Goal: Communication & Community: Answer question/provide support

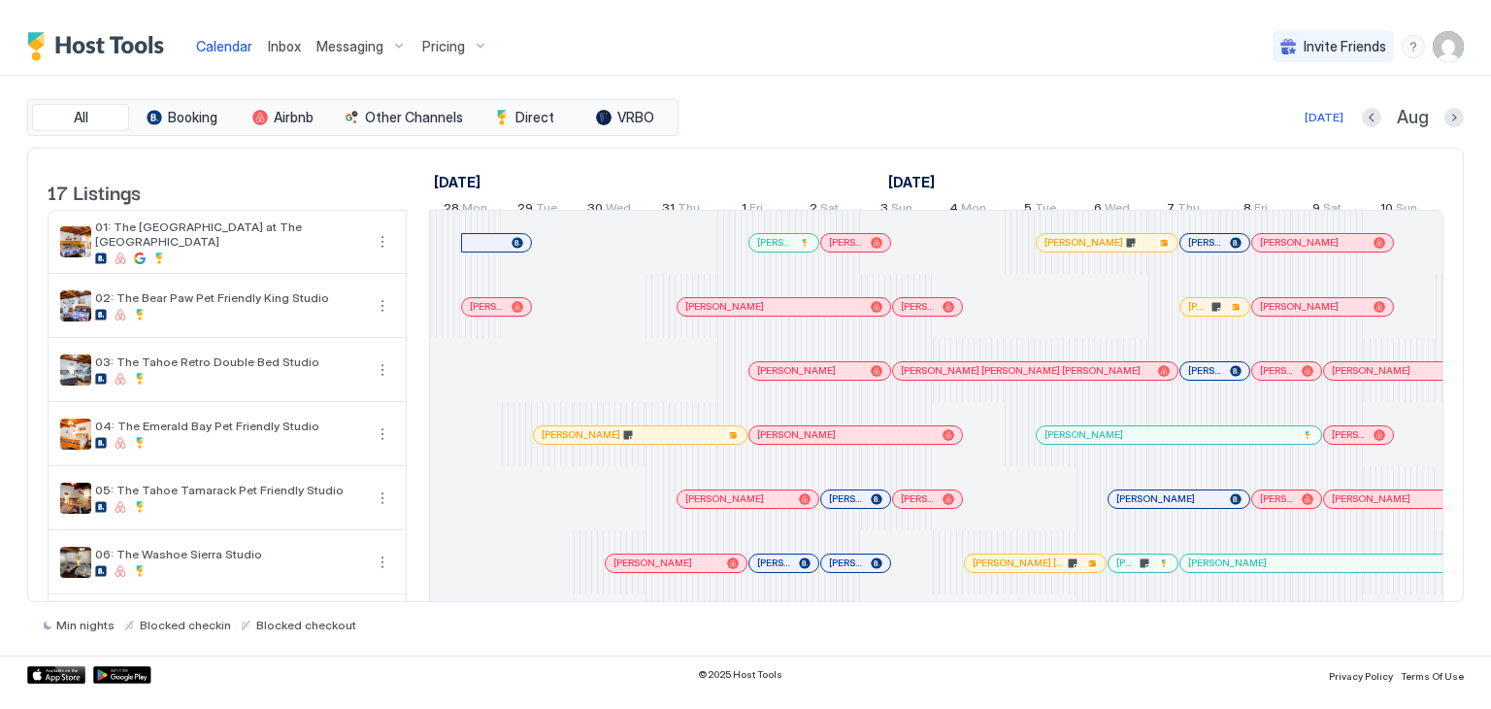
scroll to position [0, 1079]
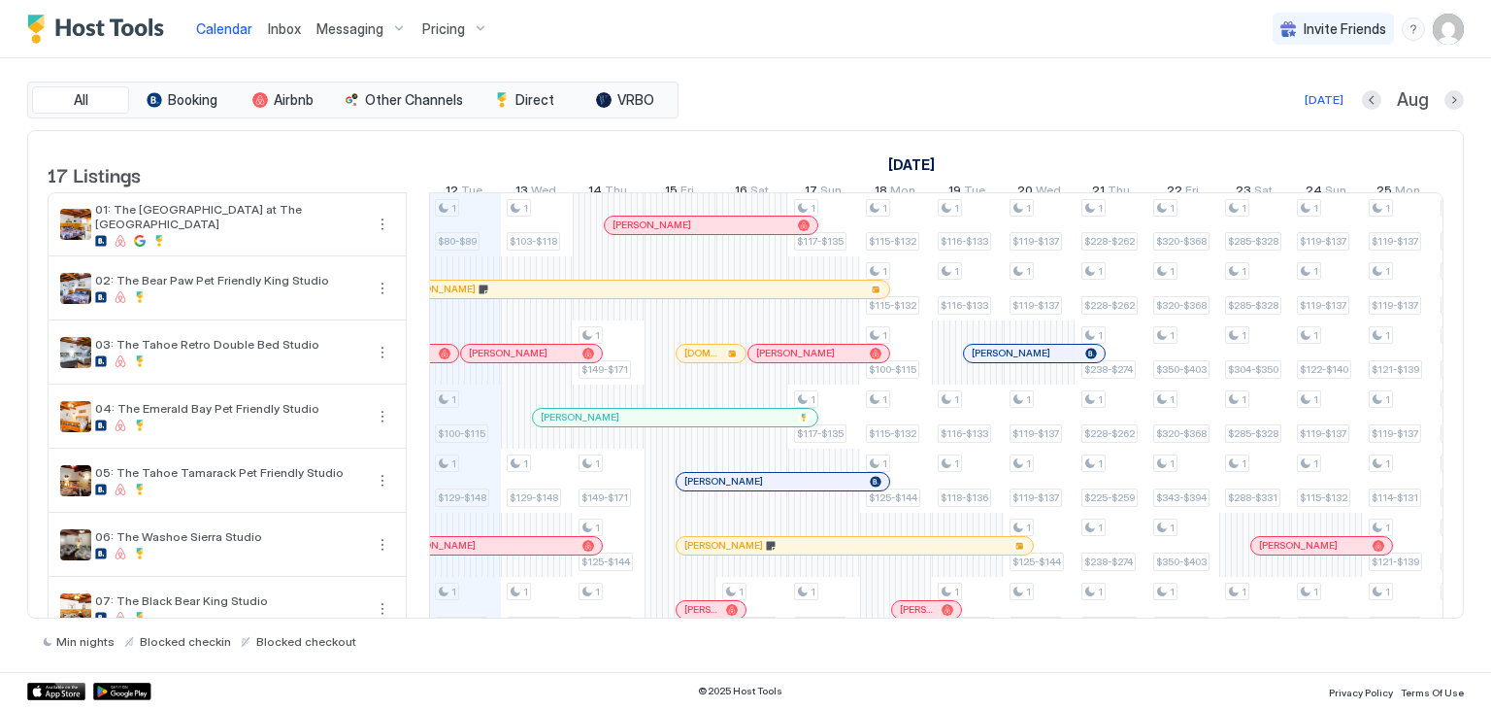
click at [304, 32] on div "Inbox" at bounding box center [284, 29] width 49 height 36
click at [284, 31] on span "Inbox" at bounding box center [284, 28] width 33 height 17
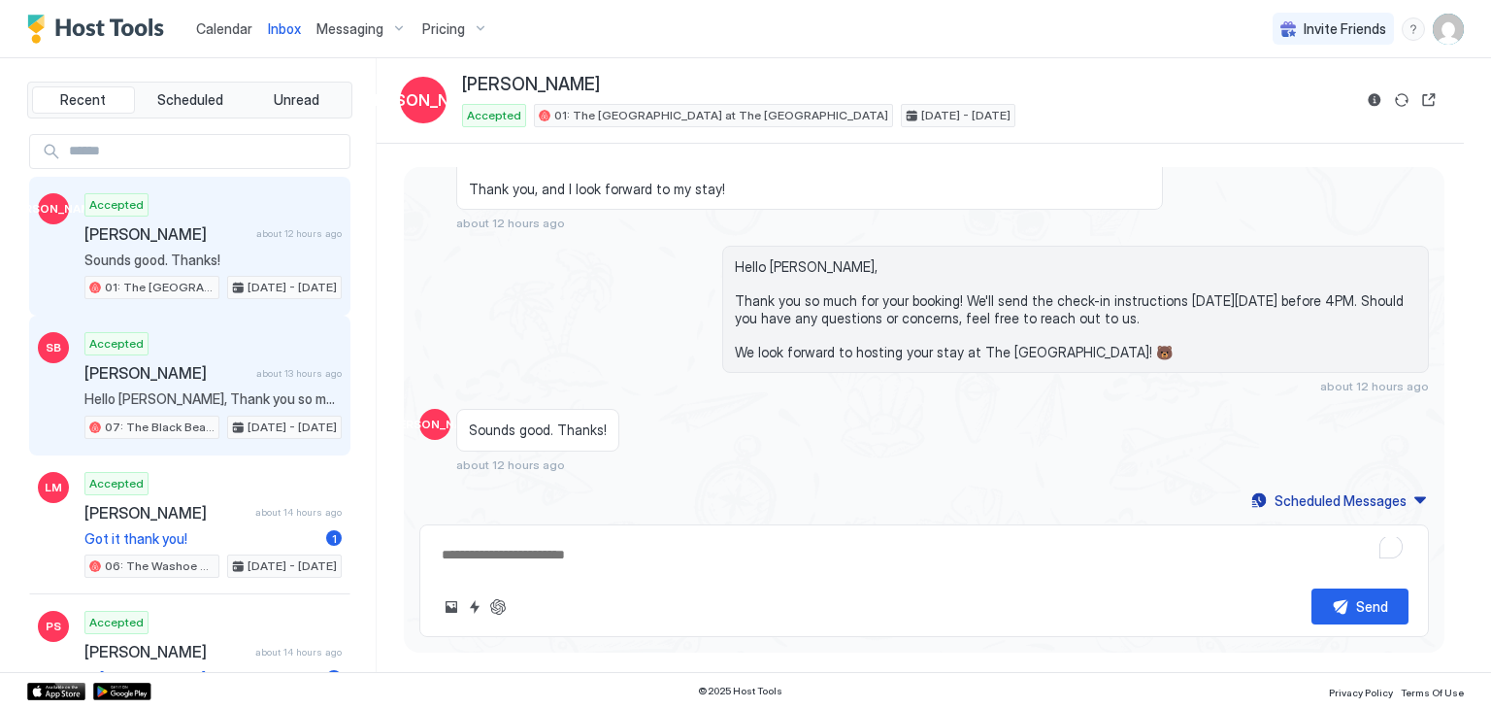
click at [234, 390] on span "Hello [PERSON_NAME], Thank you so much for your booking! We'll send the check-i…" at bounding box center [212, 398] width 257 height 17
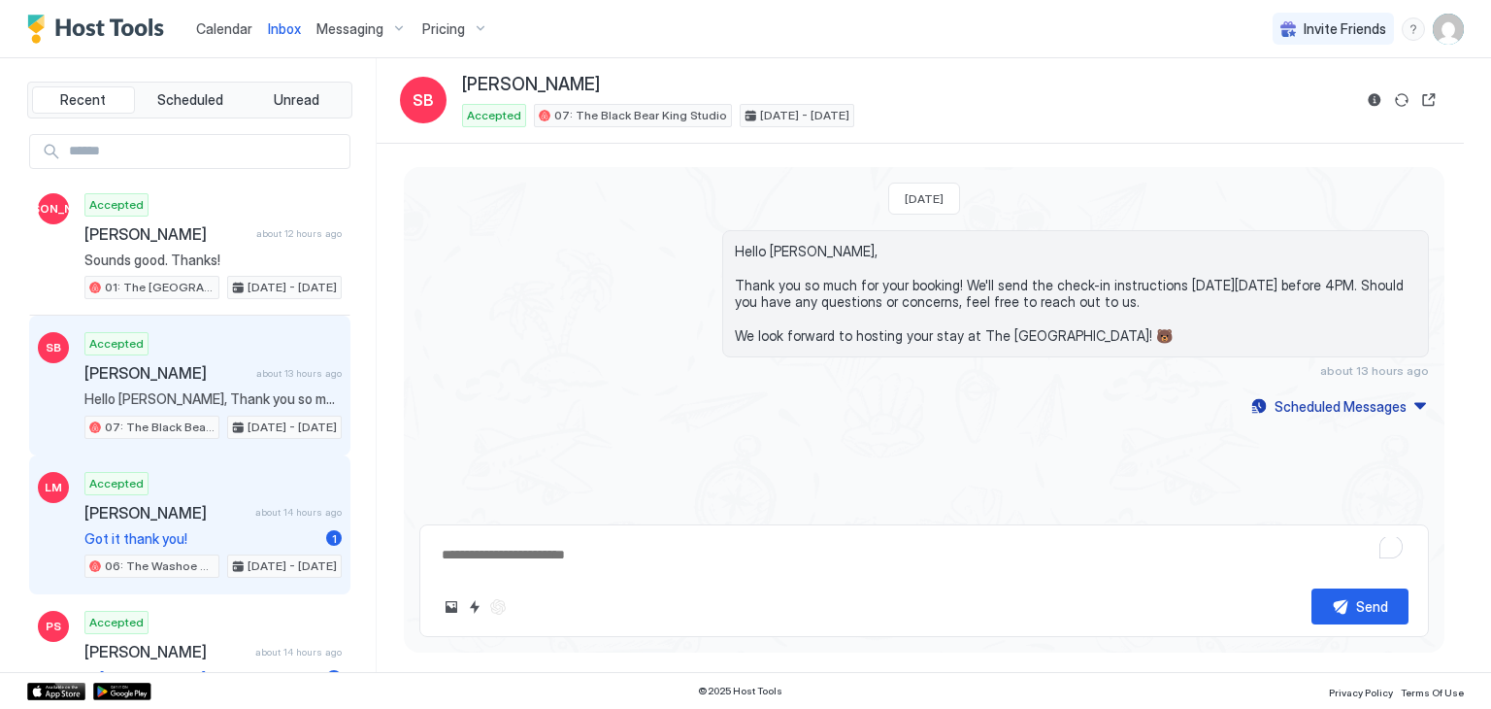
click at [217, 542] on span "Got it thank you!" at bounding box center [201, 538] width 234 height 17
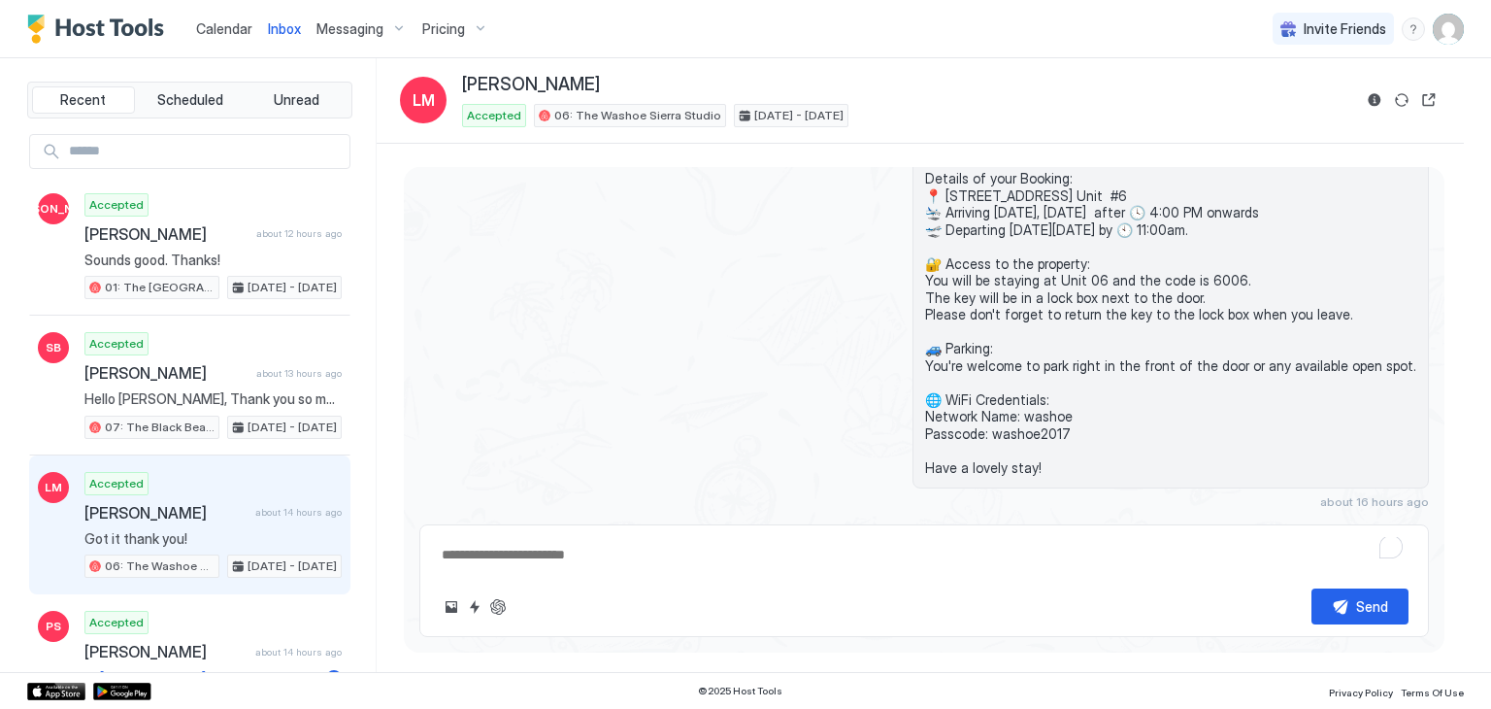
scroll to position [589, 0]
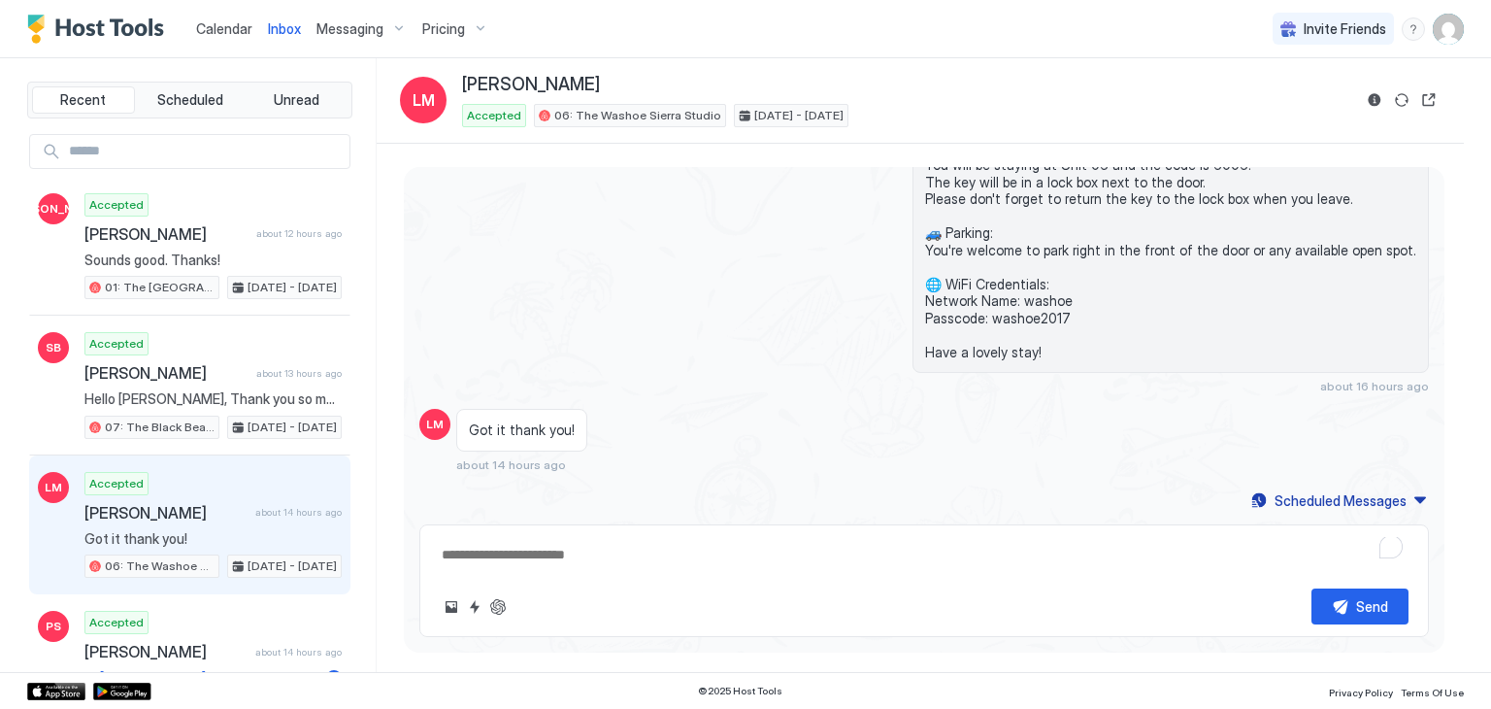
click at [532, 552] on textarea "To enrich screen reader interactions, please activate Accessibility in Grammarl…" at bounding box center [924, 555] width 969 height 36
type textarea "*"
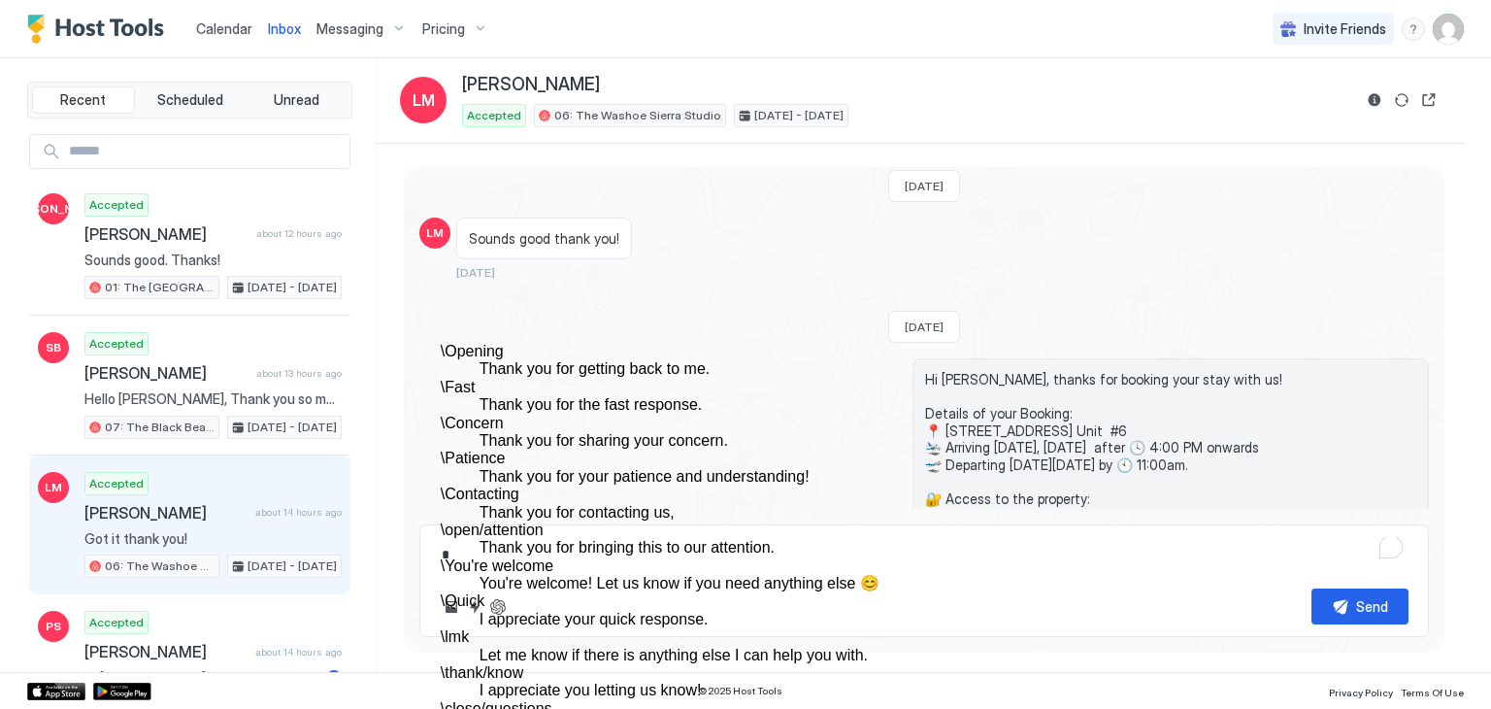
scroll to position [280, 0]
click at [645, 557] on dt "\ You're welcome" at bounding box center [785, 565] width 689 height 17
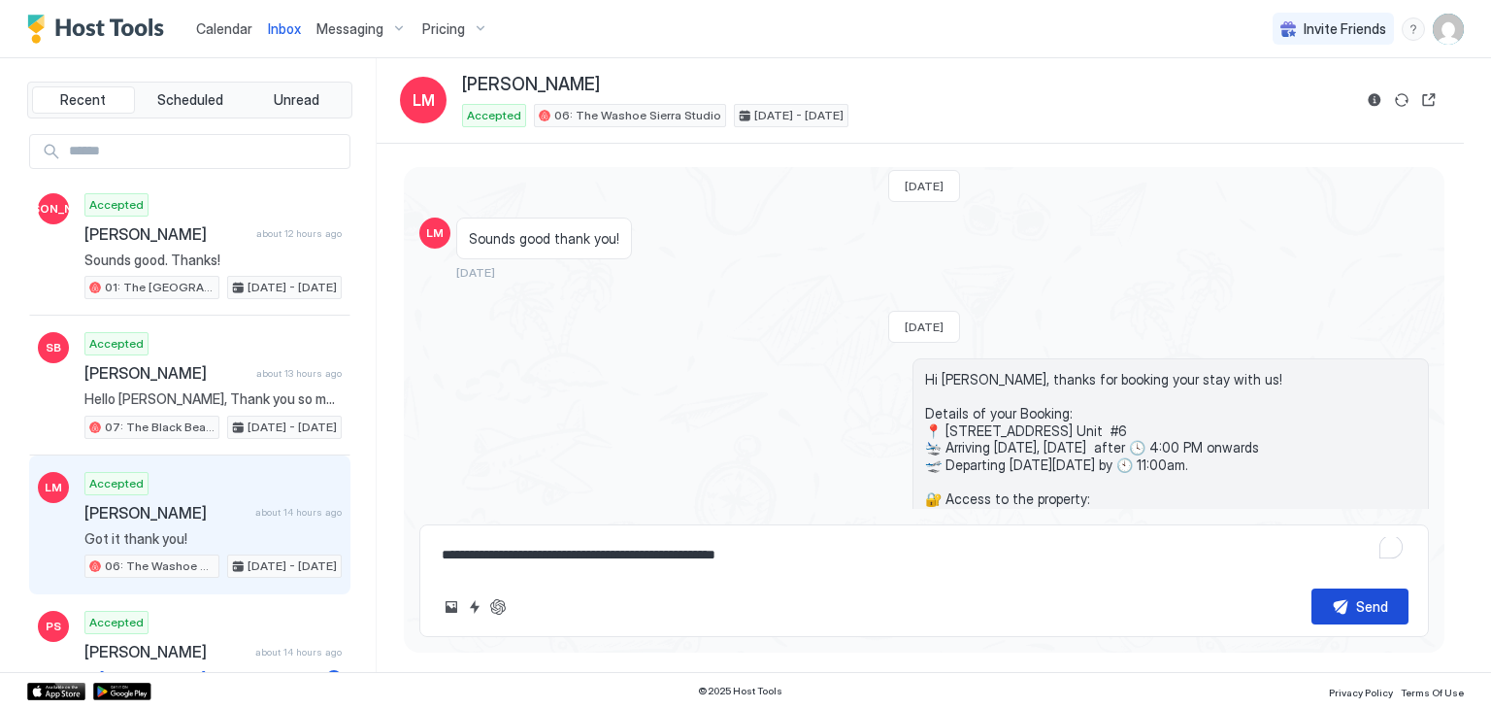
type textarea "**********"
click at [1362, 611] on div "Send" at bounding box center [1372, 606] width 32 height 20
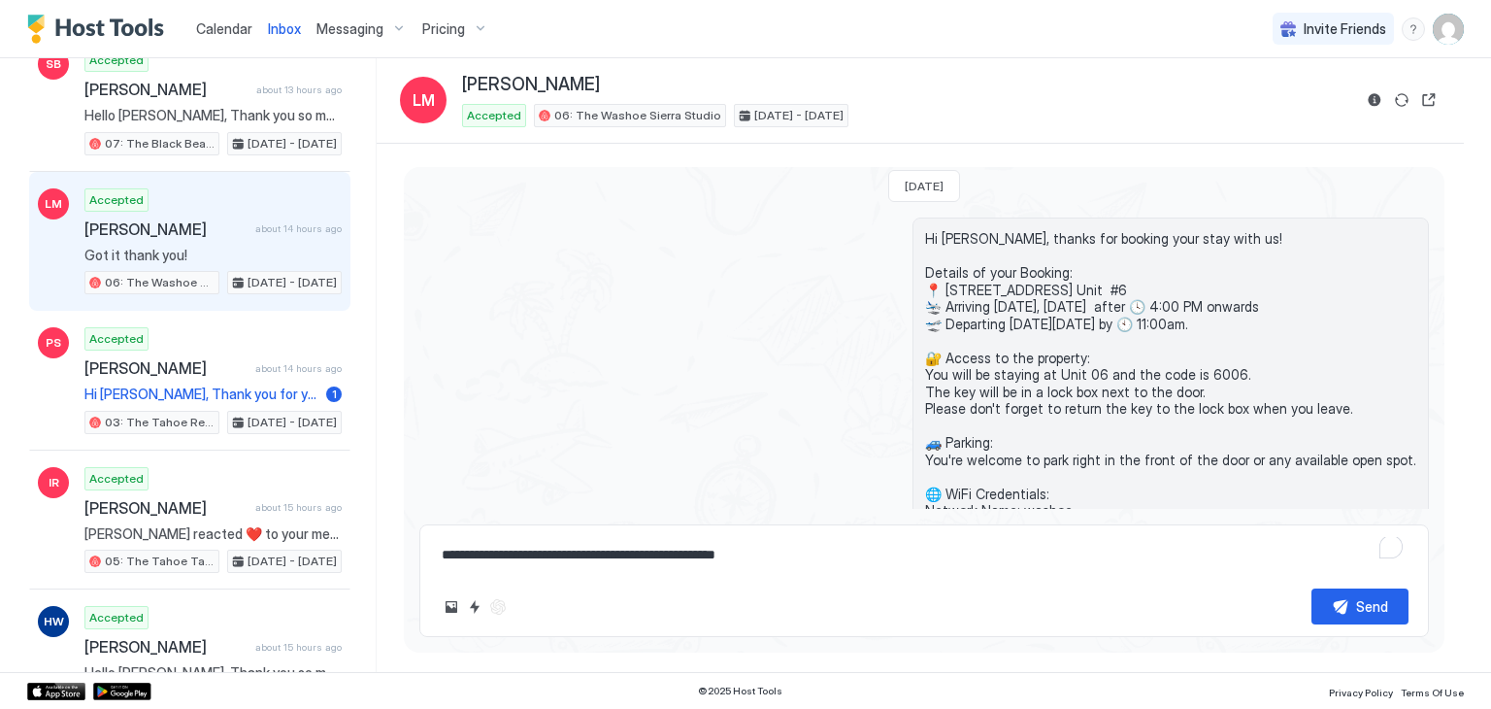
scroll to position [284, 0]
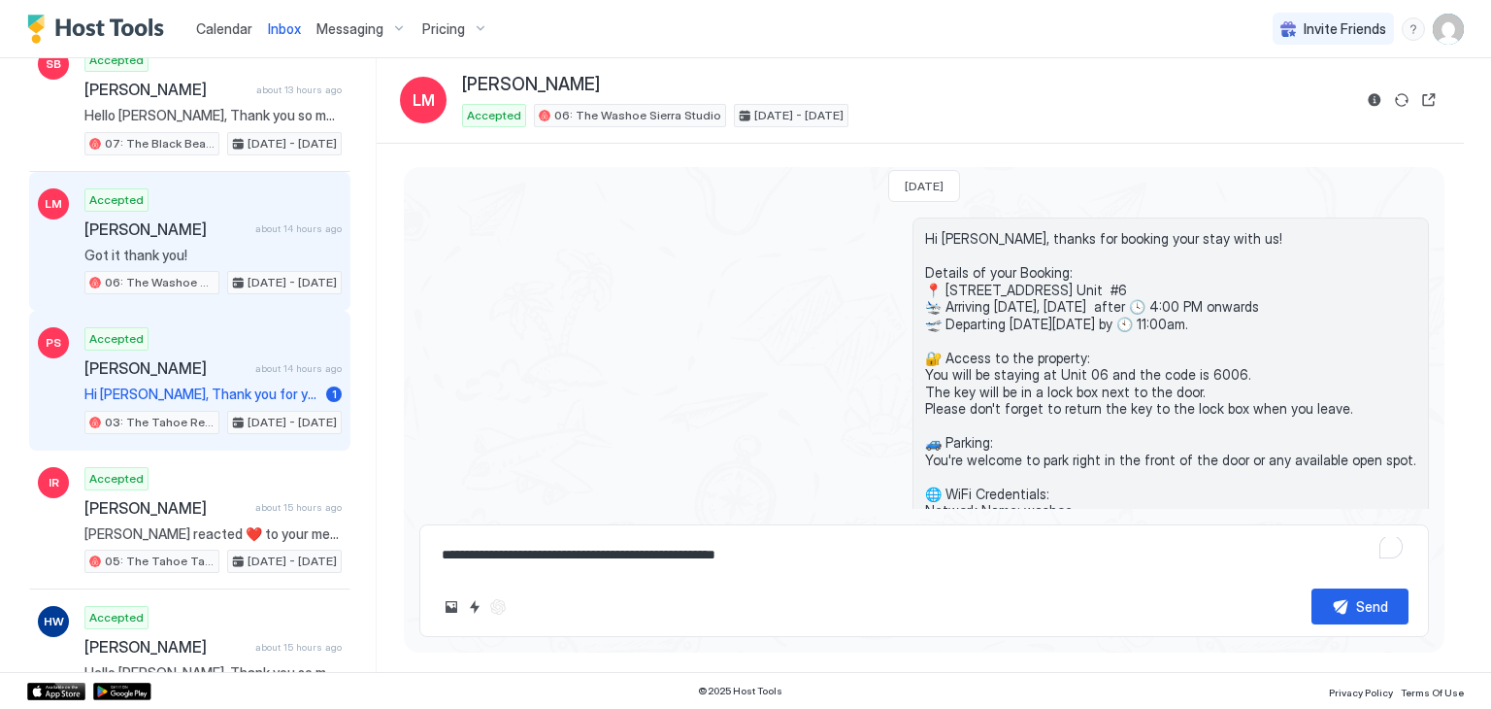
click at [228, 335] on div "Accepted [PERSON_NAME] about 14 hours ago Hi [PERSON_NAME], Thank you for your …" at bounding box center [212, 380] width 257 height 107
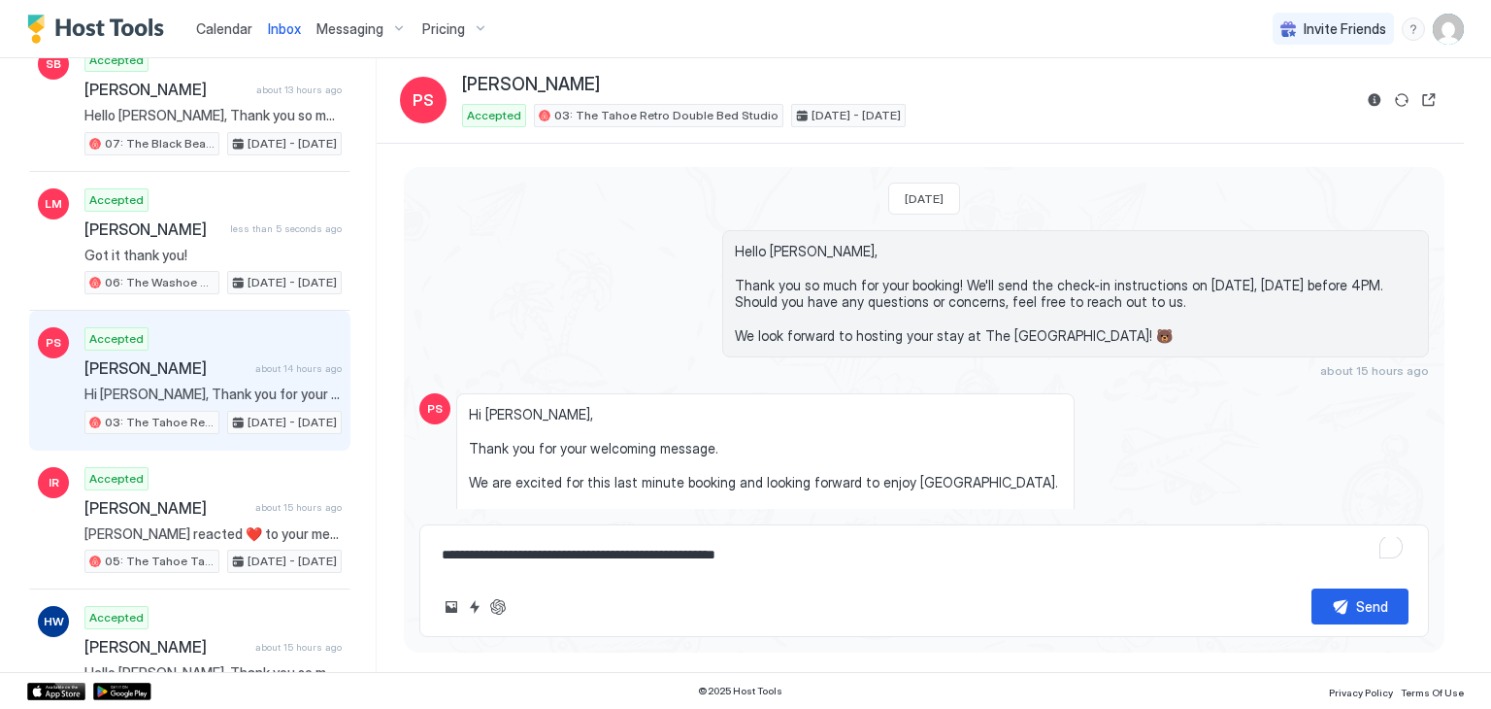
scroll to position [87, 0]
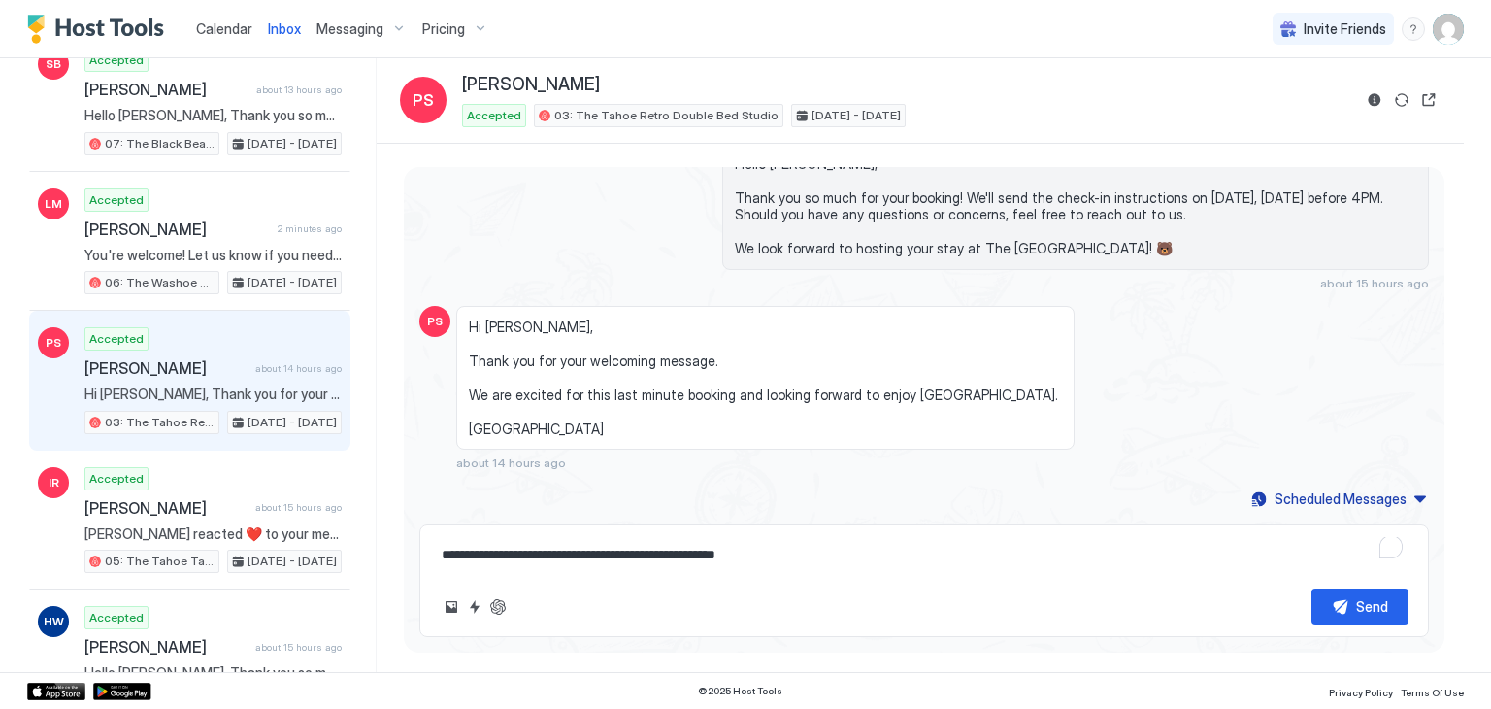
click at [738, 552] on textarea "**********" at bounding box center [924, 555] width 969 height 36
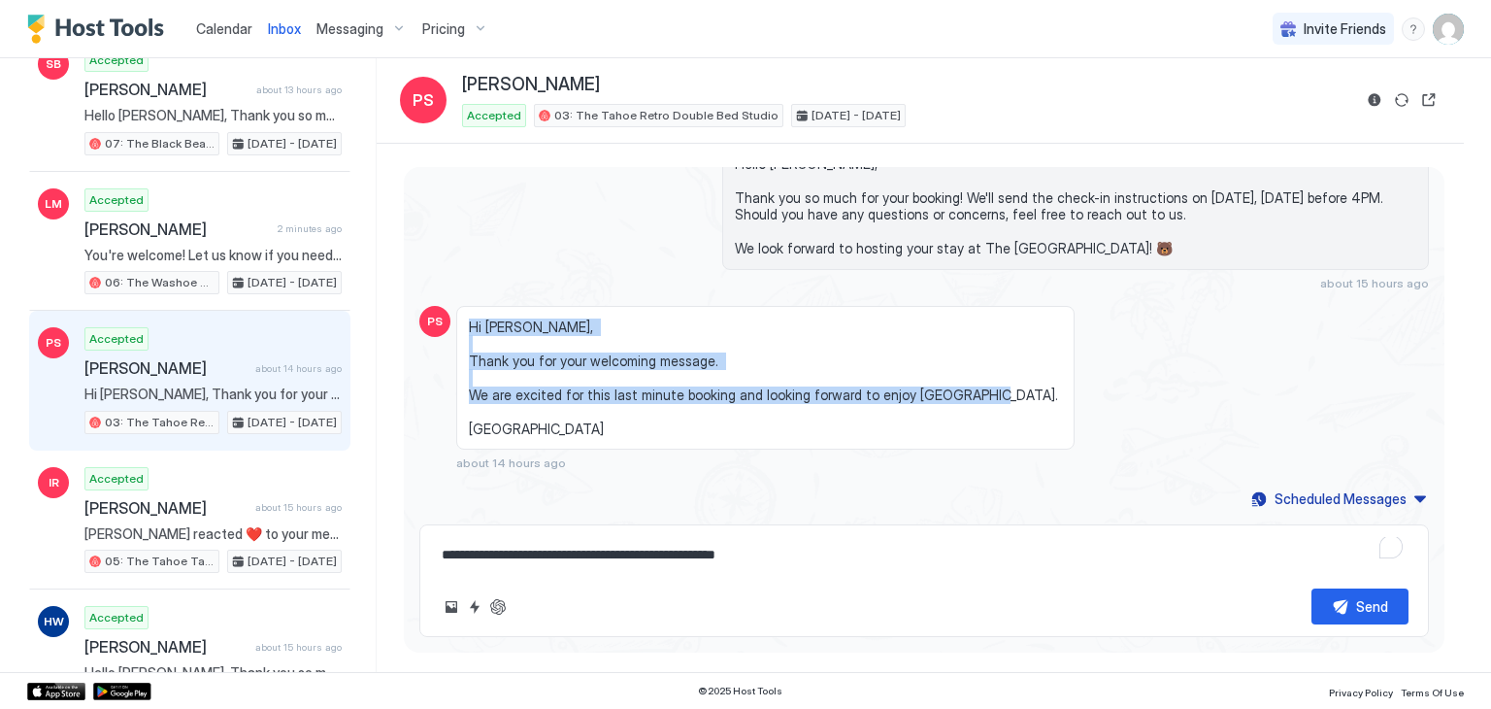
drag, startPoint x: 472, startPoint y: 323, endPoint x: 990, endPoint y: 408, distance: 525.3
click at [990, 408] on span "Hi [PERSON_NAME], Thank you for your welcoming message. We are excited for this…" at bounding box center [765, 377] width 593 height 119
copy span "Hi [PERSON_NAME], Thank you for your welcoming message. We are excited for this…"
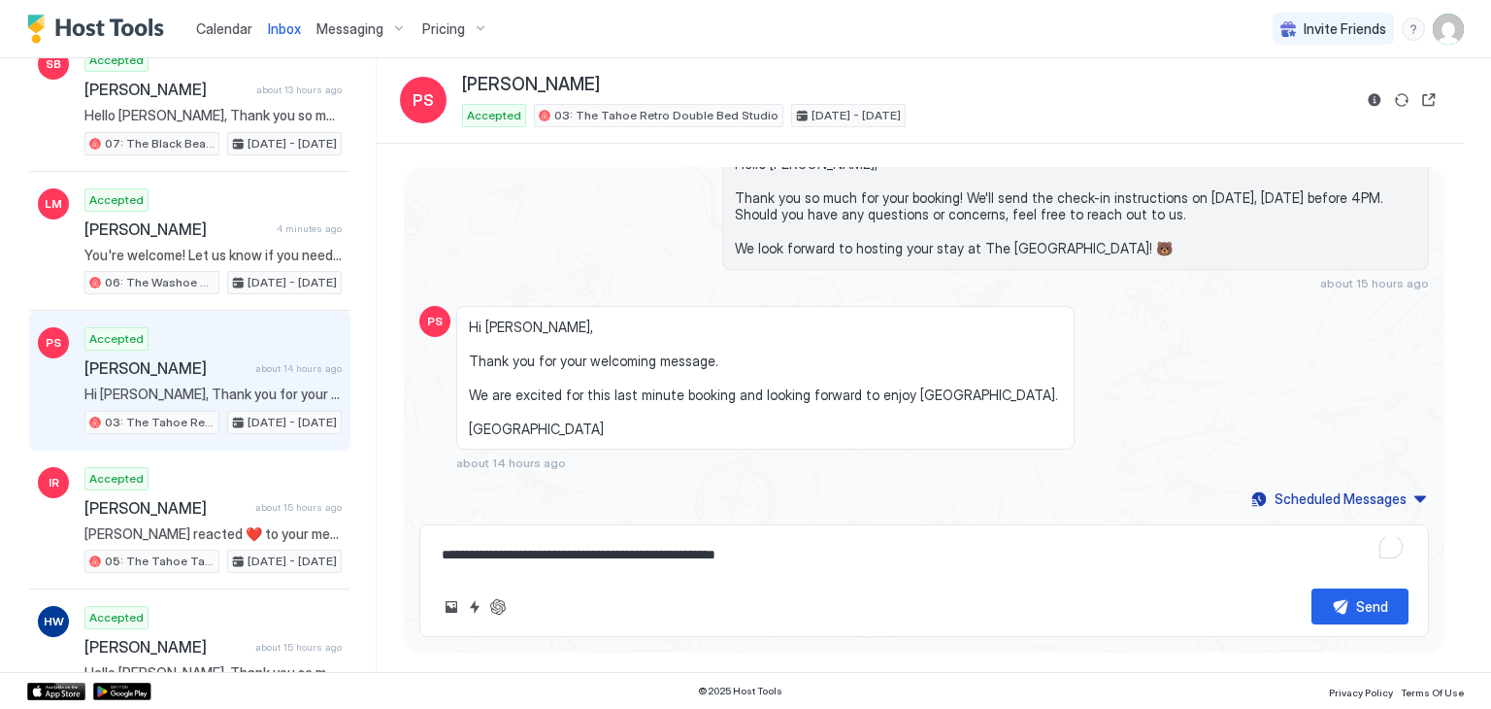
click at [770, 569] on textarea "**********" at bounding box center [924, 555] width 969 height 36
paste textarea "**********"
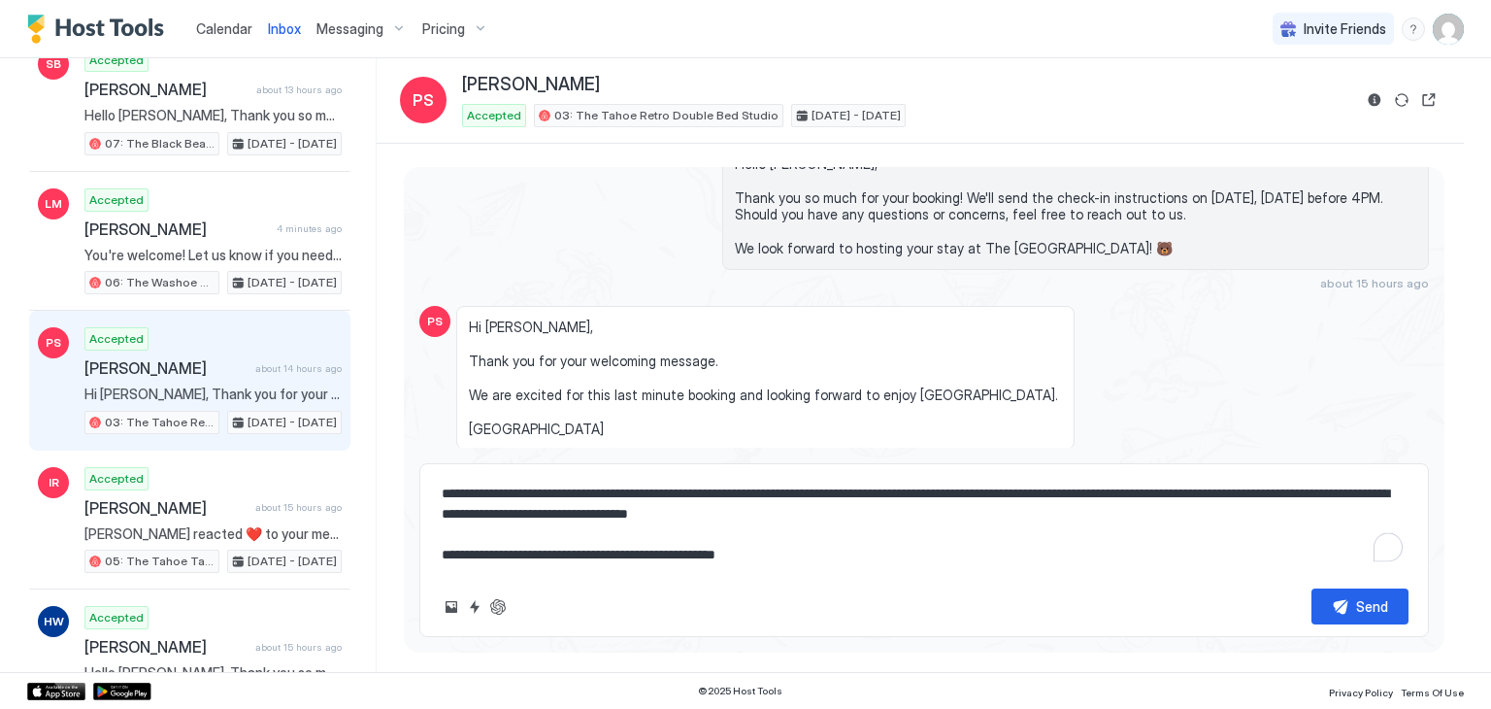
scroll to position [149, 0]
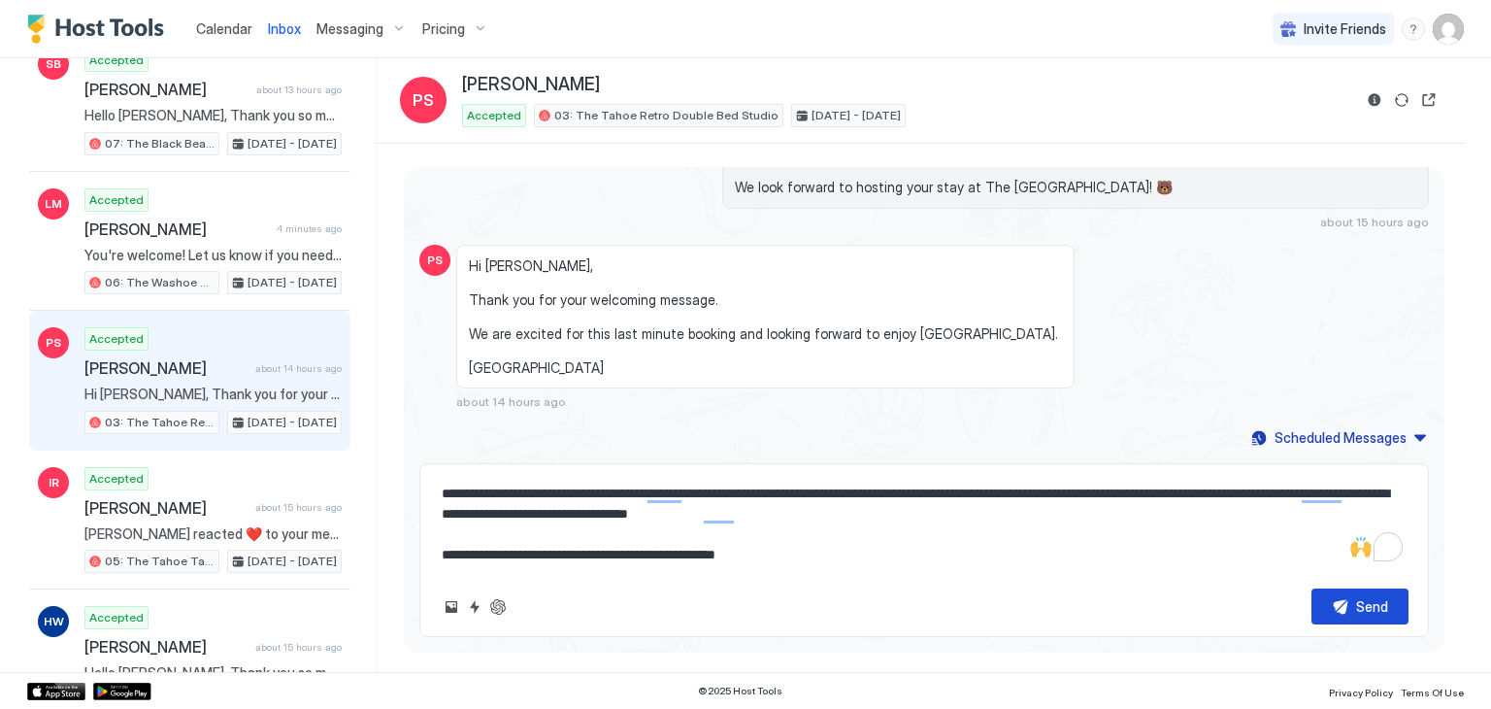
type textarea "**********"
click at [1371, 619] on button "Send" at bounding box center [1360, 606] width 97 height 36
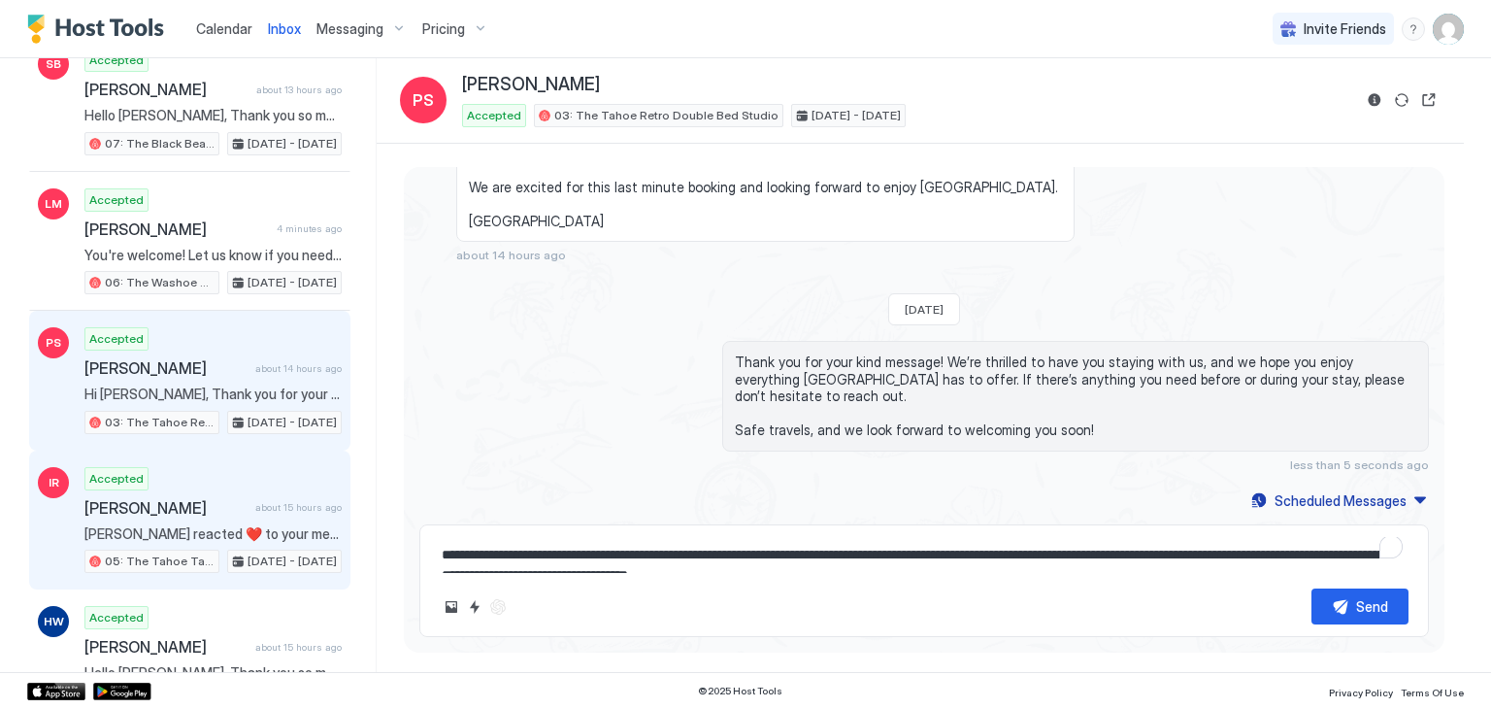
scroll to position [429, 0]
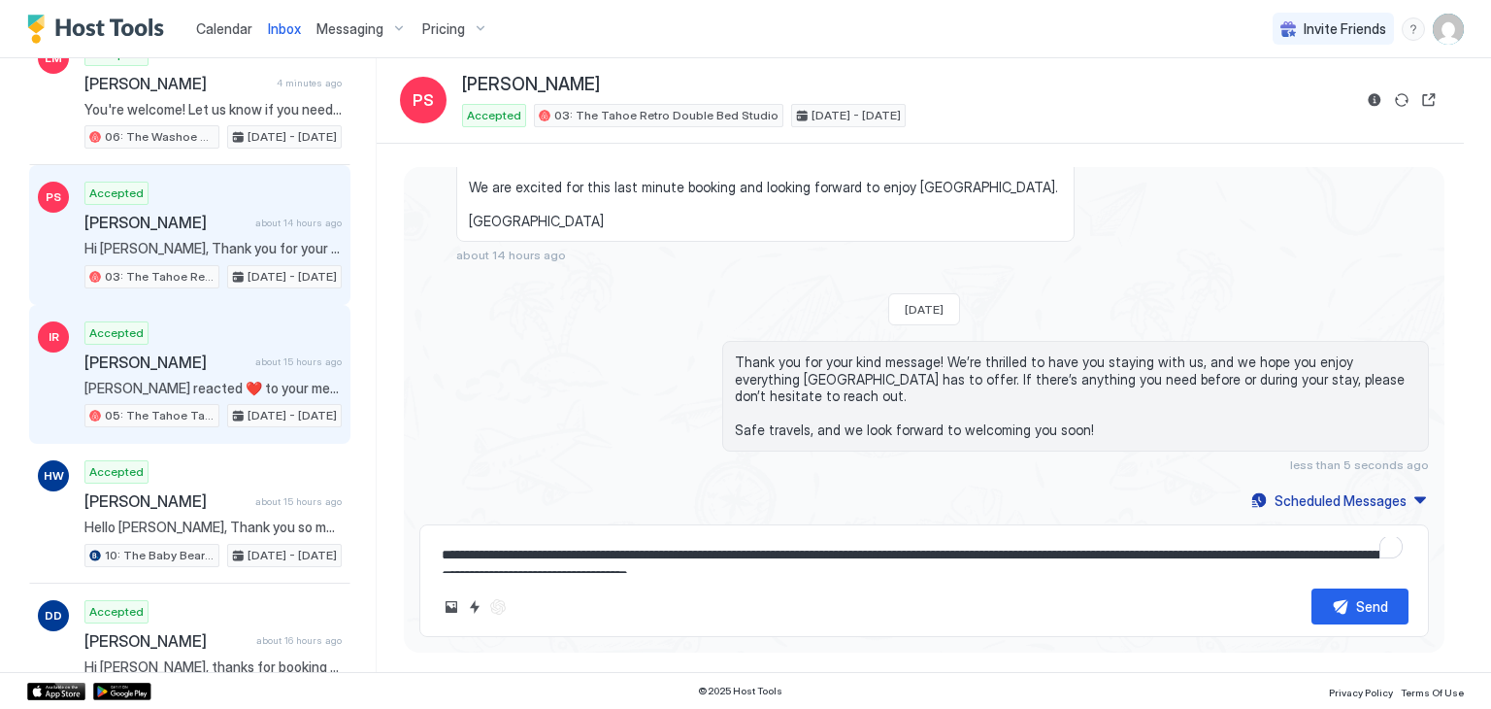
click at [246, 352] on div "[PERSON_NAME] about 15 hours ago" at bounding box center [212, 361] width 257 height 19
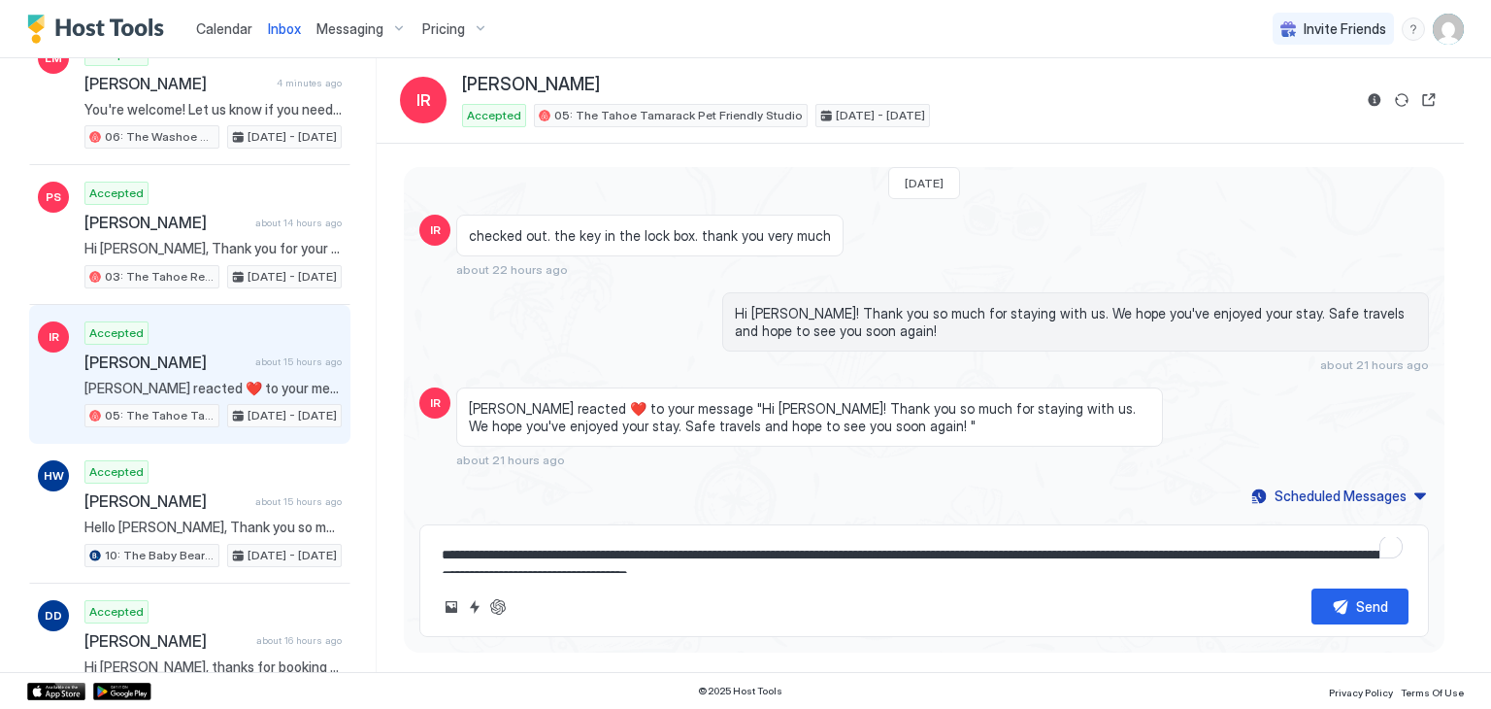
scroll to position [1191, 0]
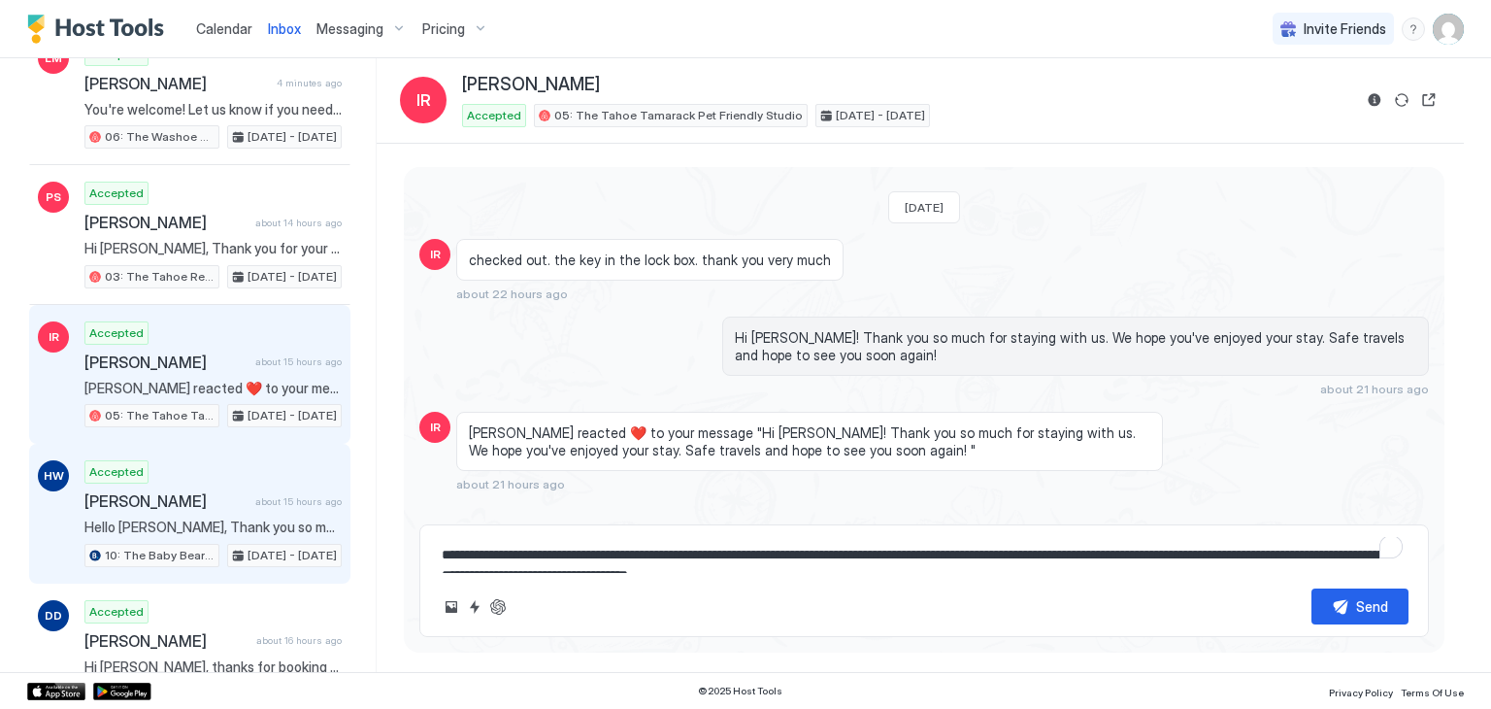
click at [240, 452] on div "HW Accepted [PERSON_NAME] about 15 hours ago Hello [PERSON_NAME], Thank you so …" at bounding box center [189, 514] width 321 height 140
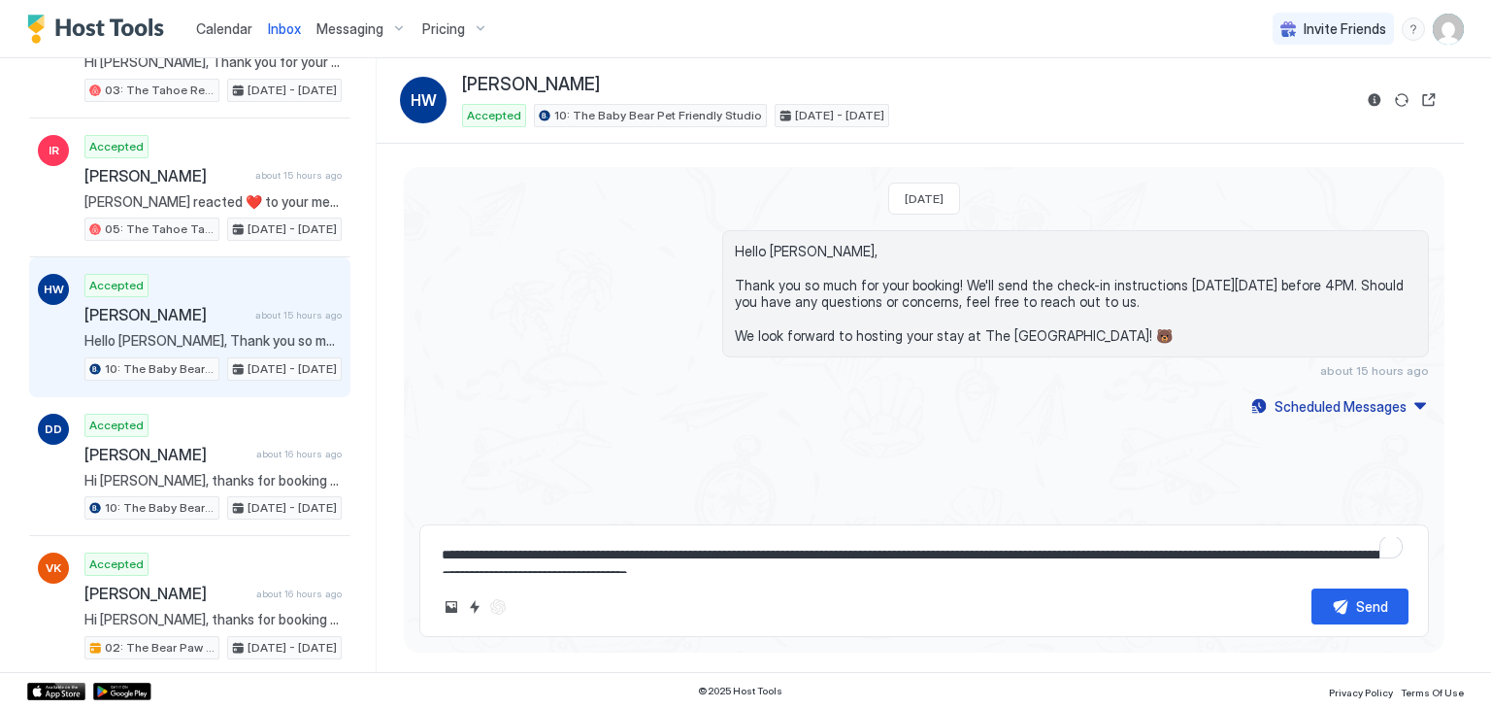
scroll to position [610, 0]
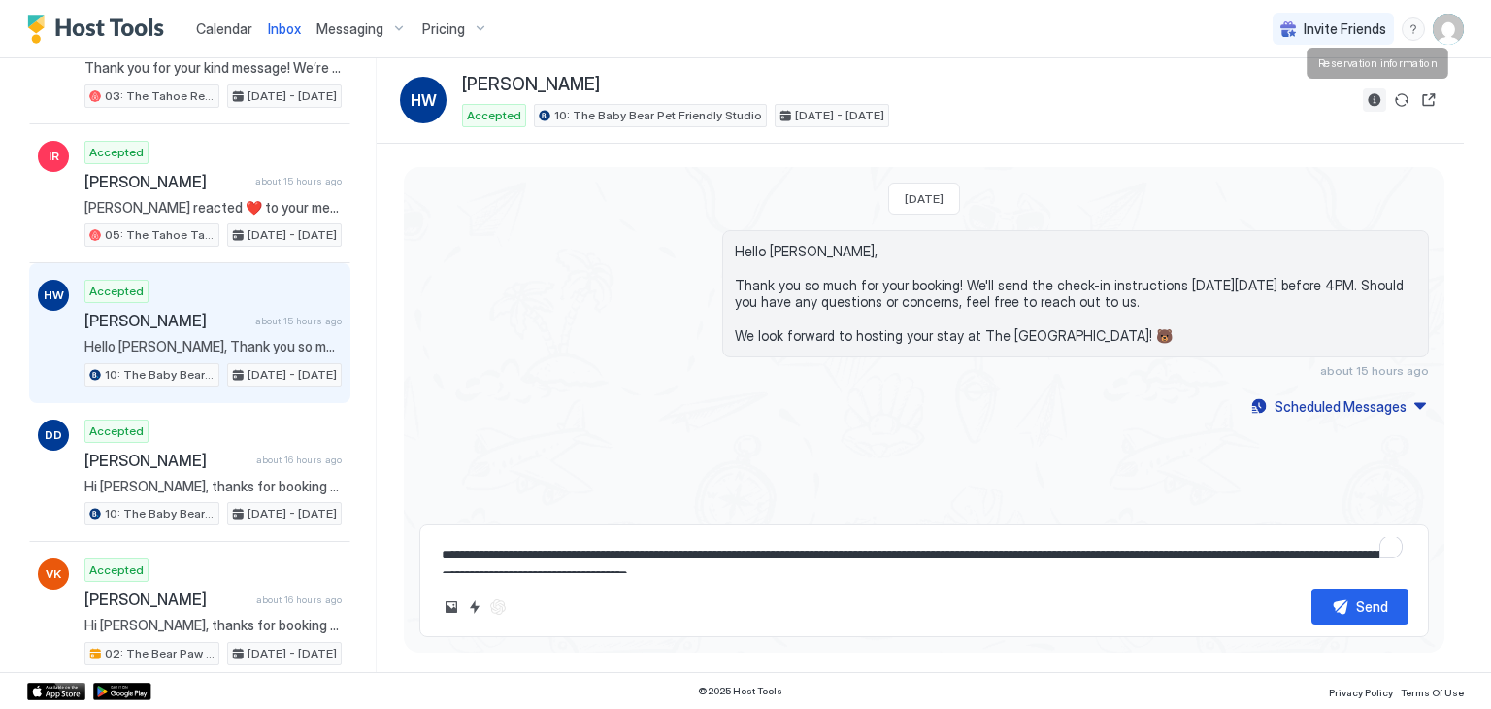
click at [1367, 106] on button "Reservation information" at bounding box center [1374, 99] width 23 height 23
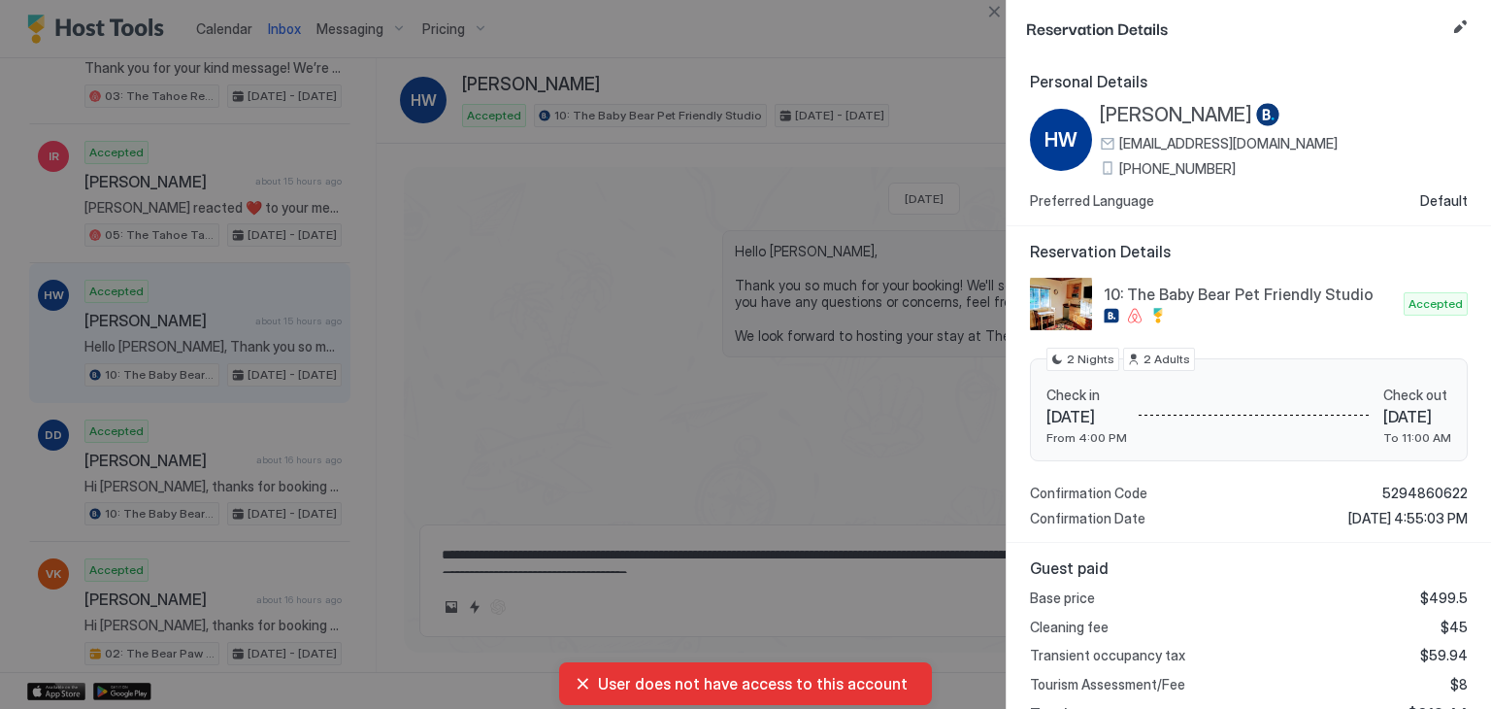
click at [1193, 167] on span "[PHONE_NUMBER]" at bounding box center [1178, 168] width 117 height 17
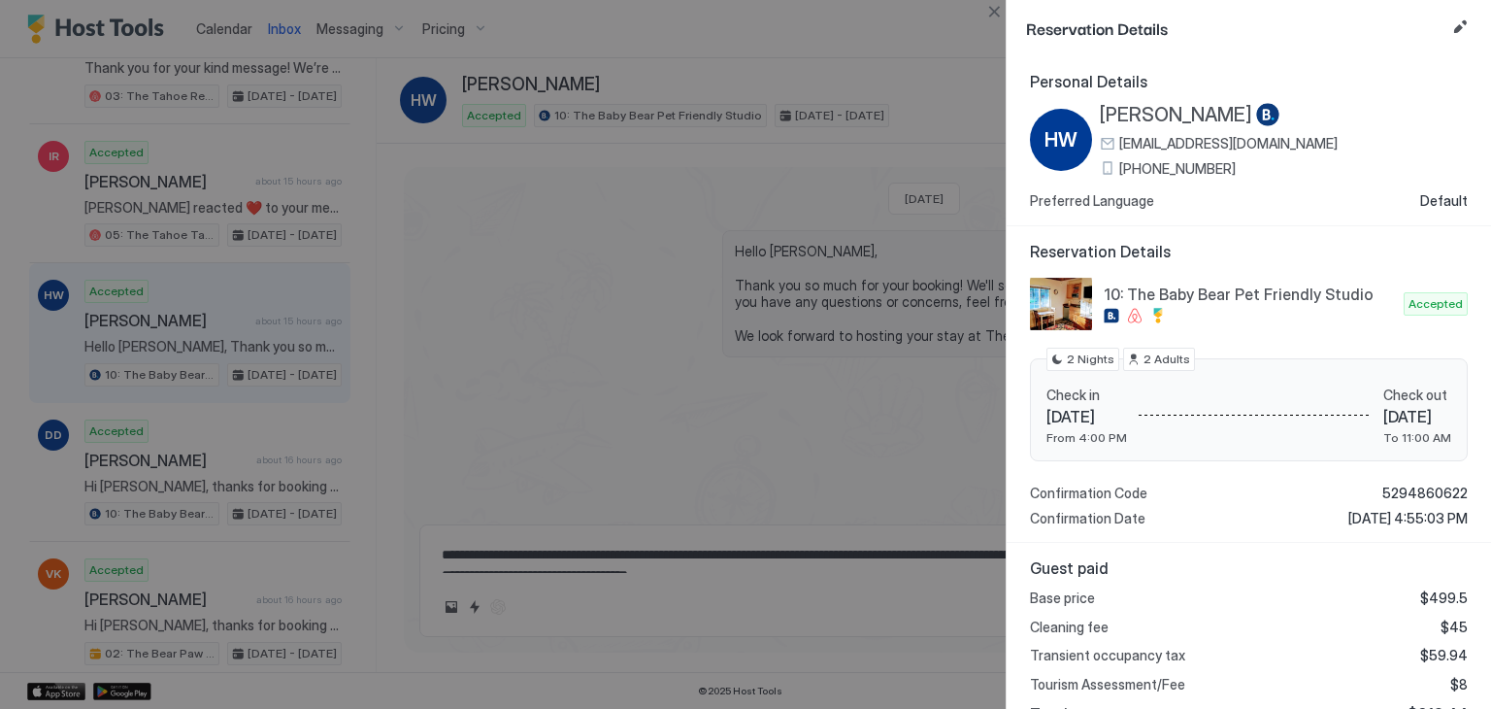
click at [1132, 153] on div "[PERSON_NAME] [EMAIL_ADDRESS][DOMAIN_NAME] [PHONE_NUMBER]" at bounding box center [1219, 140] width 238 height 74
click at [1138, 170] on span "[PHONE_NUMBER]" at bounding box center [1178, 168] width 117 height 17
click at [1178, 117] on span "[PERSON_NAME]" at bounding box center [1176, 115] width 152 height 24
click at [995, 16] on button "Close" at bounding box center [994, 11] width 23 height 23
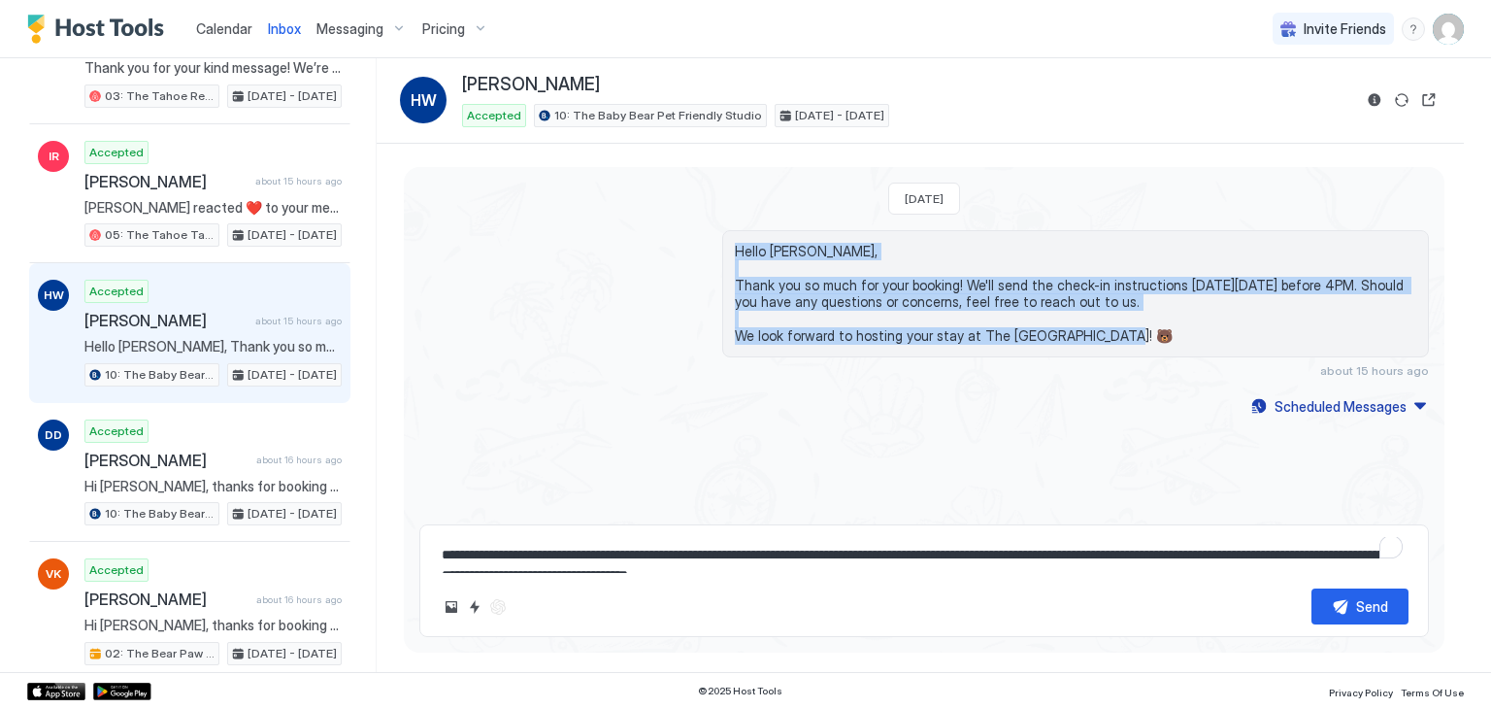
drag, startPoint x: 734, startPoint y: 243, endPoint x: 1122, endPoint y: 370, distance: 408.7
click at [1122, 370] on div "Hello [PERSON_NAME], Thank you so much for your booking! We'll send the check-i…" at bounding box center [1075, 304] width 707 height 148
copy span "Hello [PERSON_NAME], Thank you so much for your booking! We'll send the check-i…"
click at [1162, 300] on span "Hello [PERSON_NAME], Thank you so much for your booking! We'll send the check-i…" at bounding box center [1076, 294] width 682 height 102
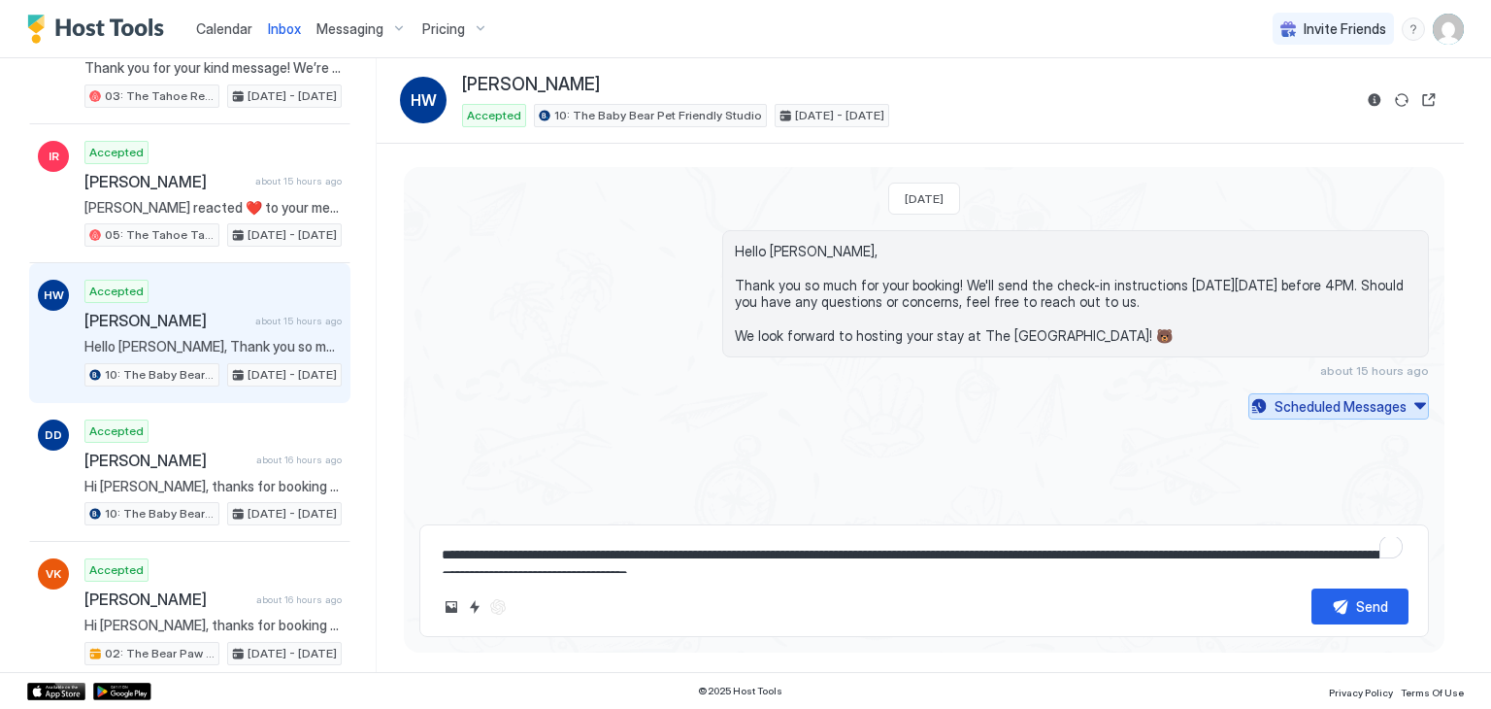
click at [1370, 401] on div "Scheduled Messages" at bounding box center [1341, 406] width 132 height 20
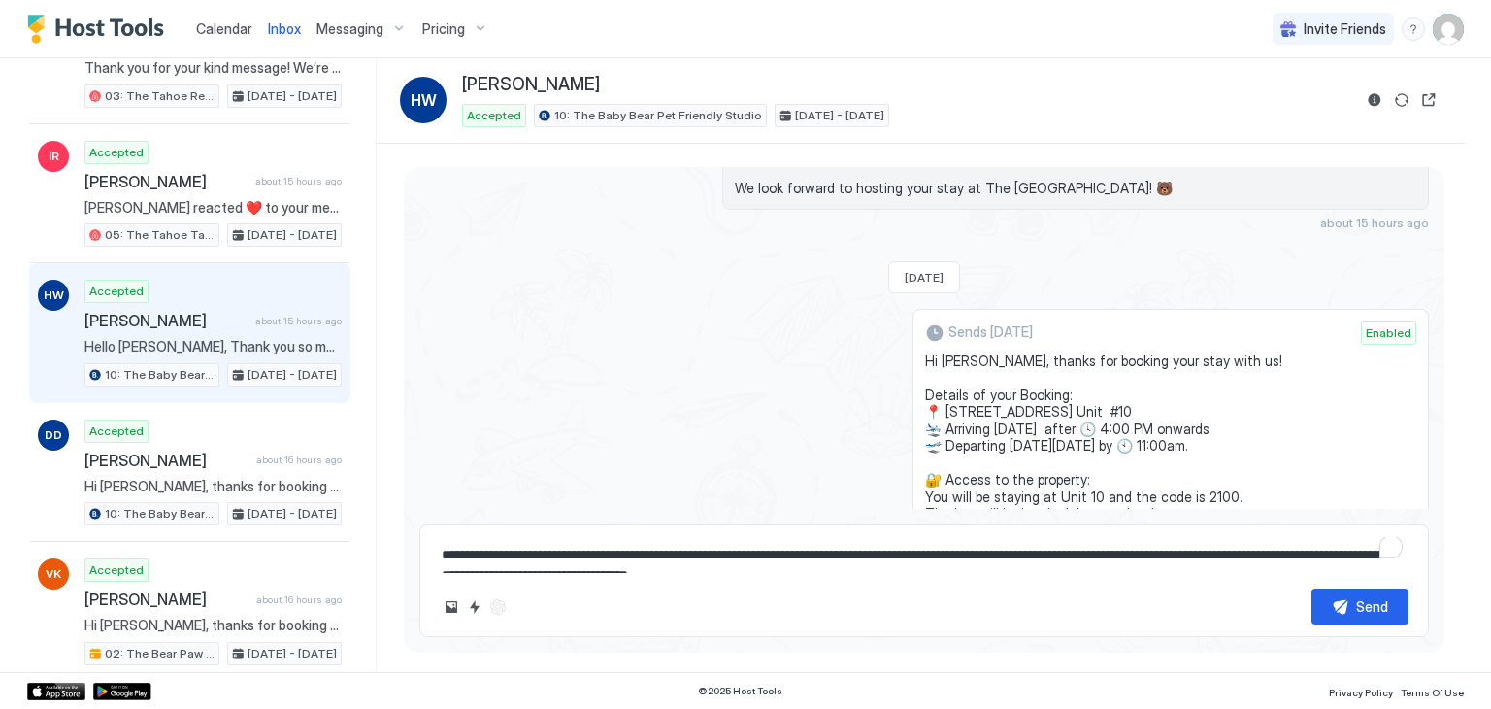
scroll to position [17, 0]
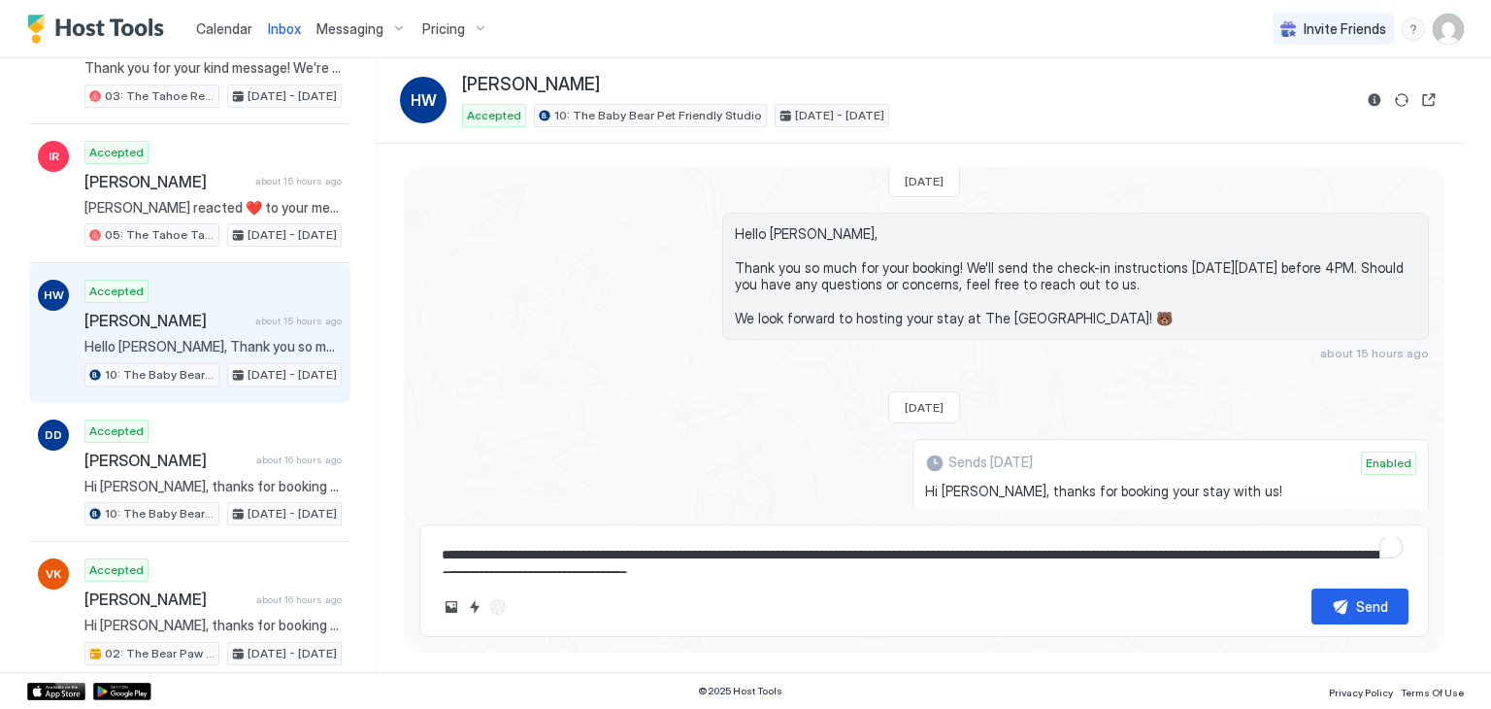
drag, startPoint x: 1052, startPoint y: 383, endPoint x: 940, endPoint y: 484, distance: 150.6
click at [940, 484] on span "Hi [PERSON_NAME], thanks for booking your stay with us! Details of your Booking…" at bounding box center [1170, 653] width 491 height 340
copy span "Hi [PERSON_NAME], thanks for booking your stay with us! Details of your Booking…"
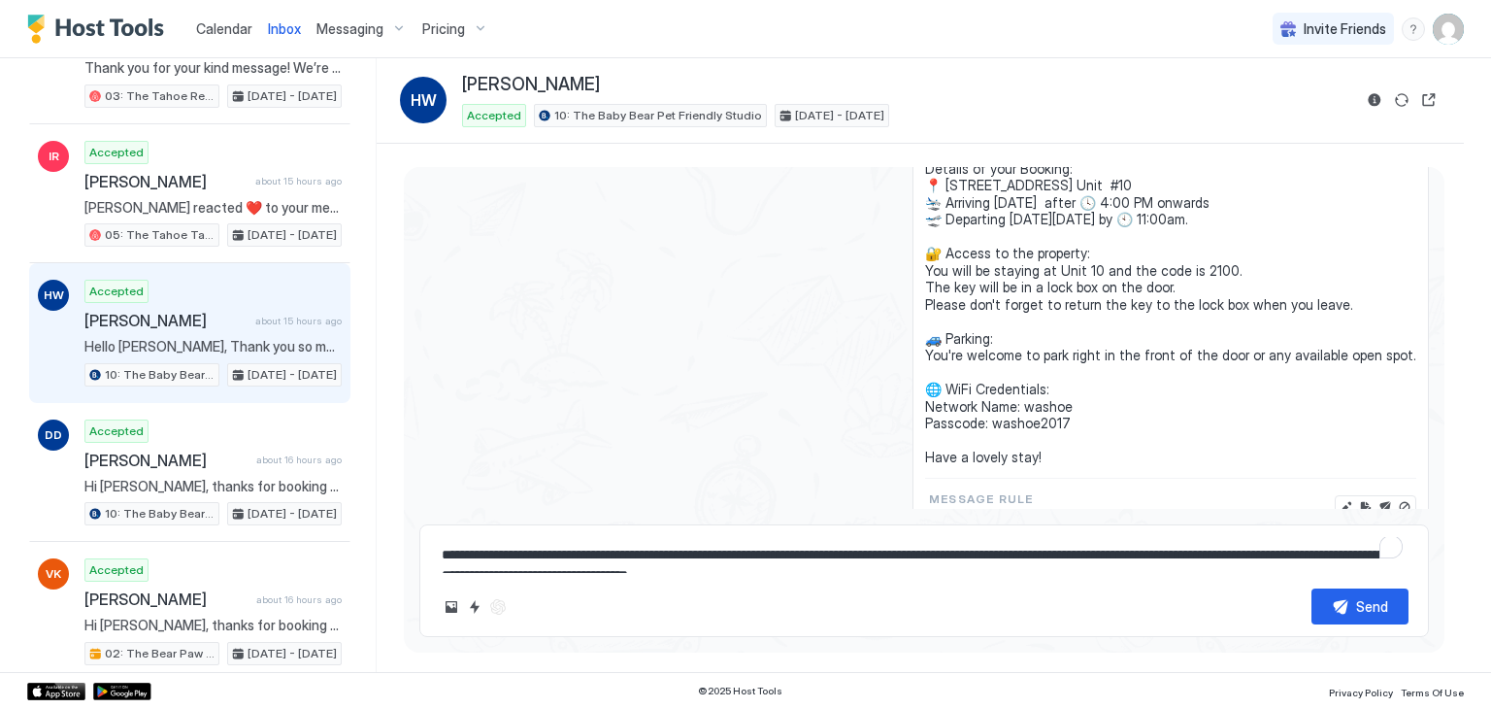
scroll to position [342, 0]
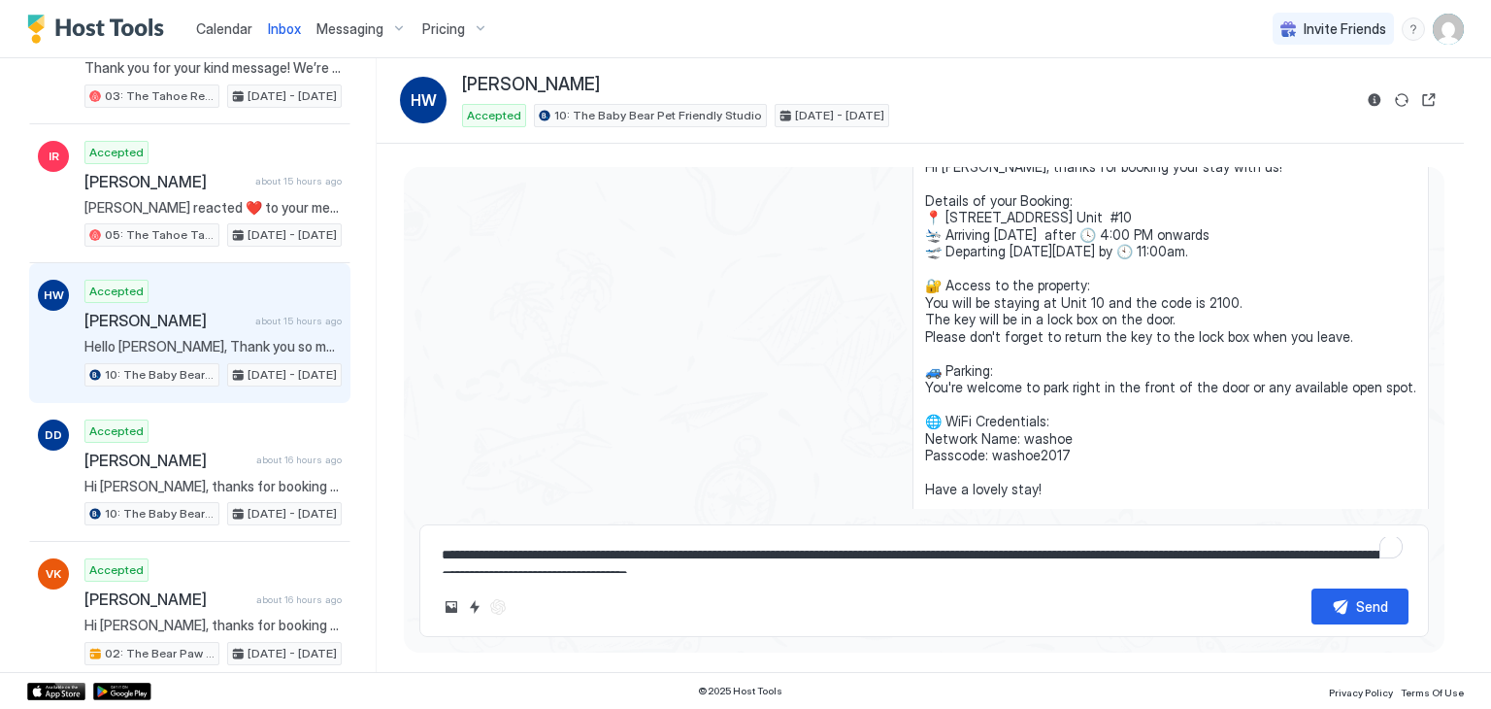
copy span "Hi [PERSON_NAME], thanks for booking your stay with us! Details of your Booking…"
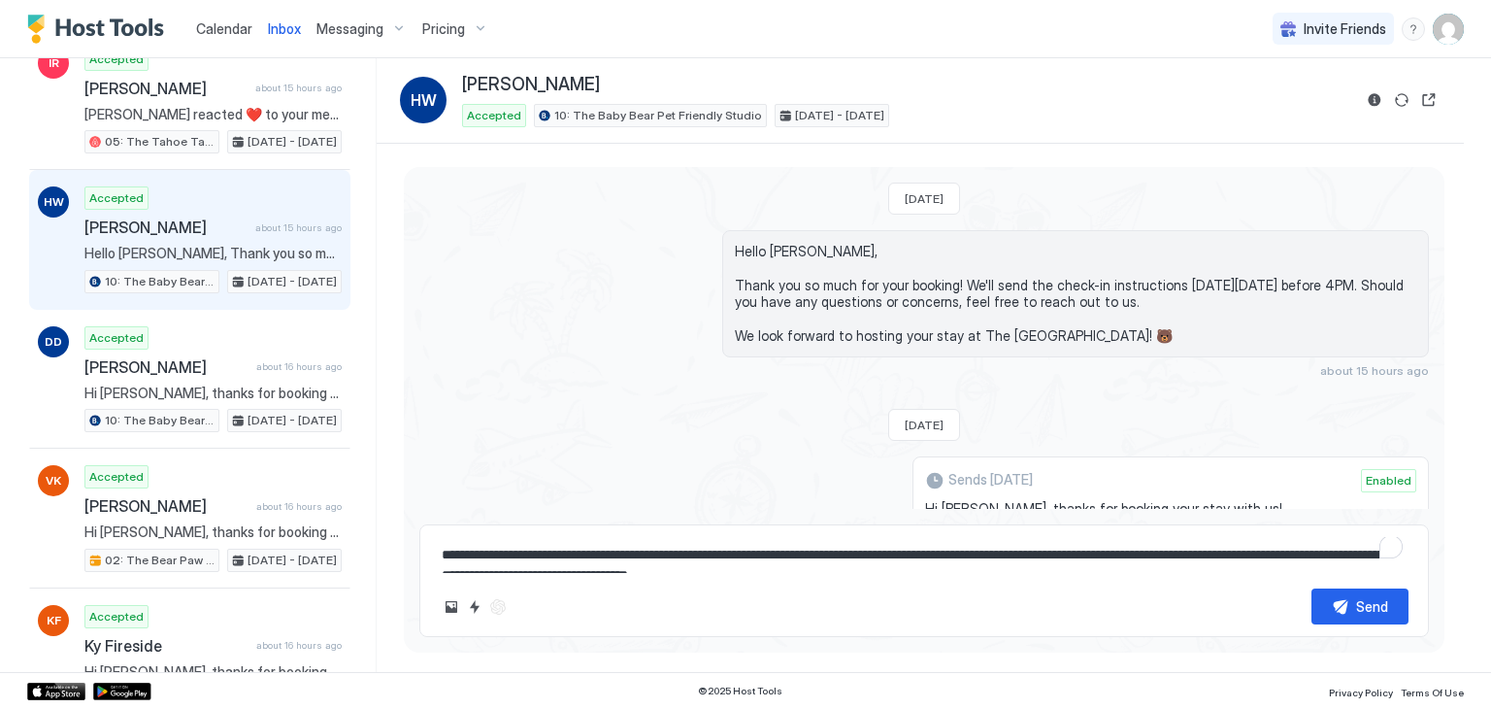
scroll to position [703, 0]
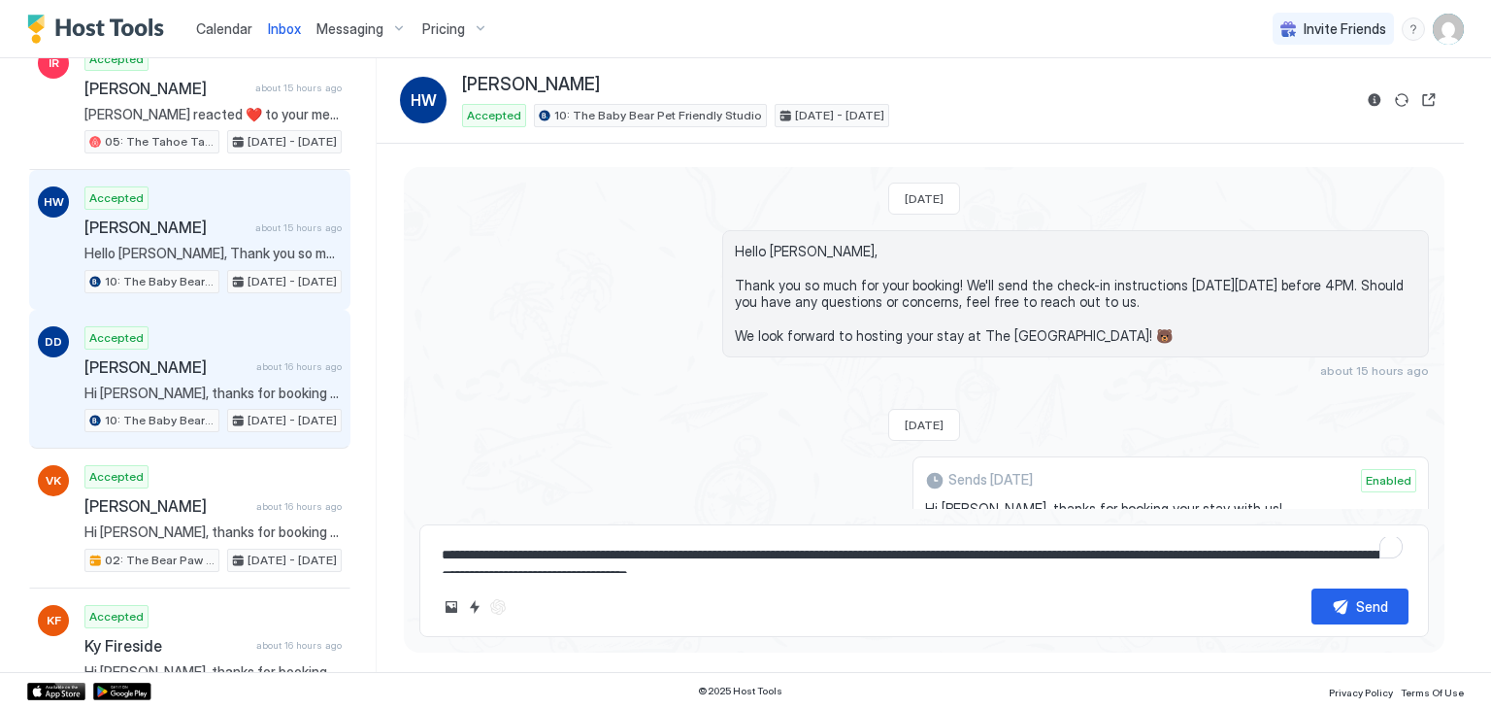
click at [254, 393] on div "Accepted [PERSON_NAME] about 16 hours ago Hi [PERSON_NAME], thanks for booking …" at bounding box center [212, 379] width 257 height 107
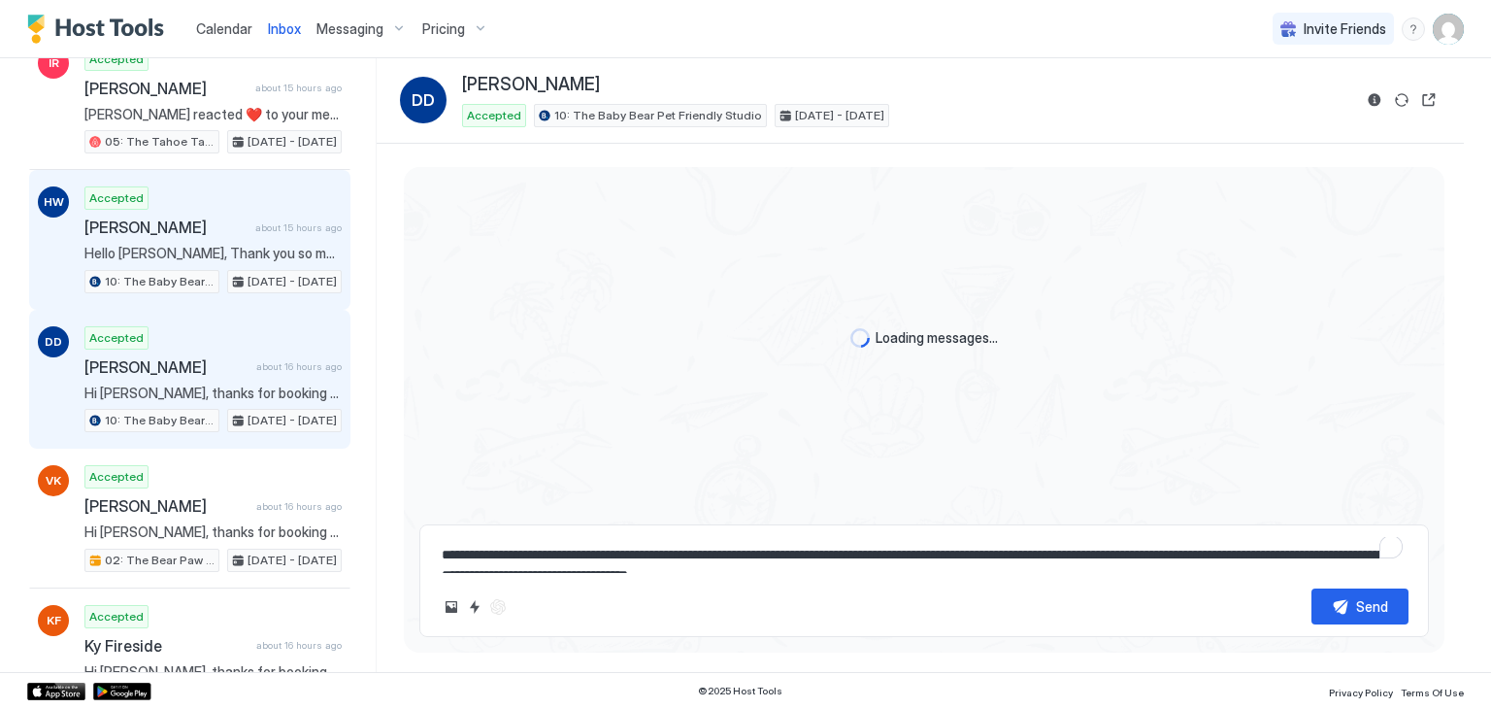
scroll to position [330, 0]
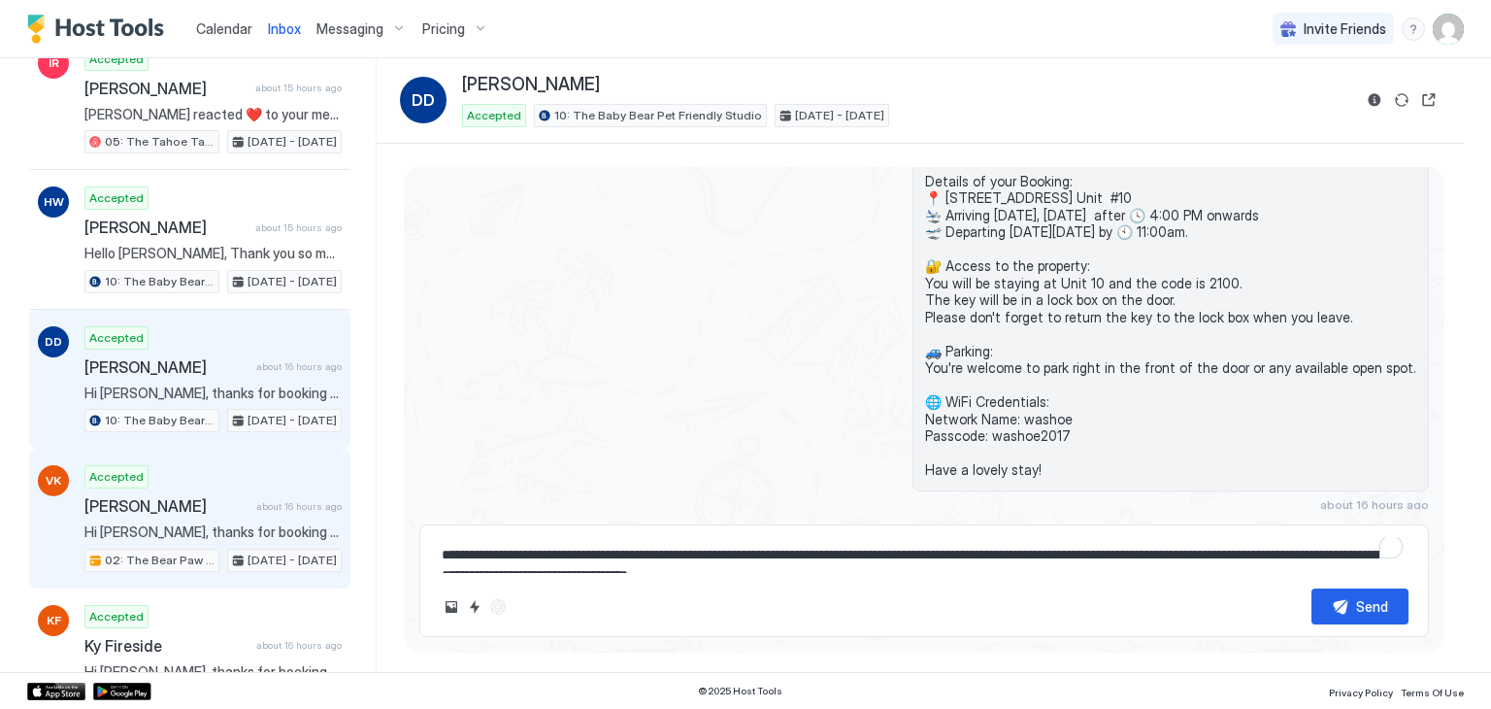
click at [213, 523] on span "Hi [PERSON_NAME], thanks for booking your stay with us! Details of your Booking…" at bounding box center [212, 531] width 257 height 17
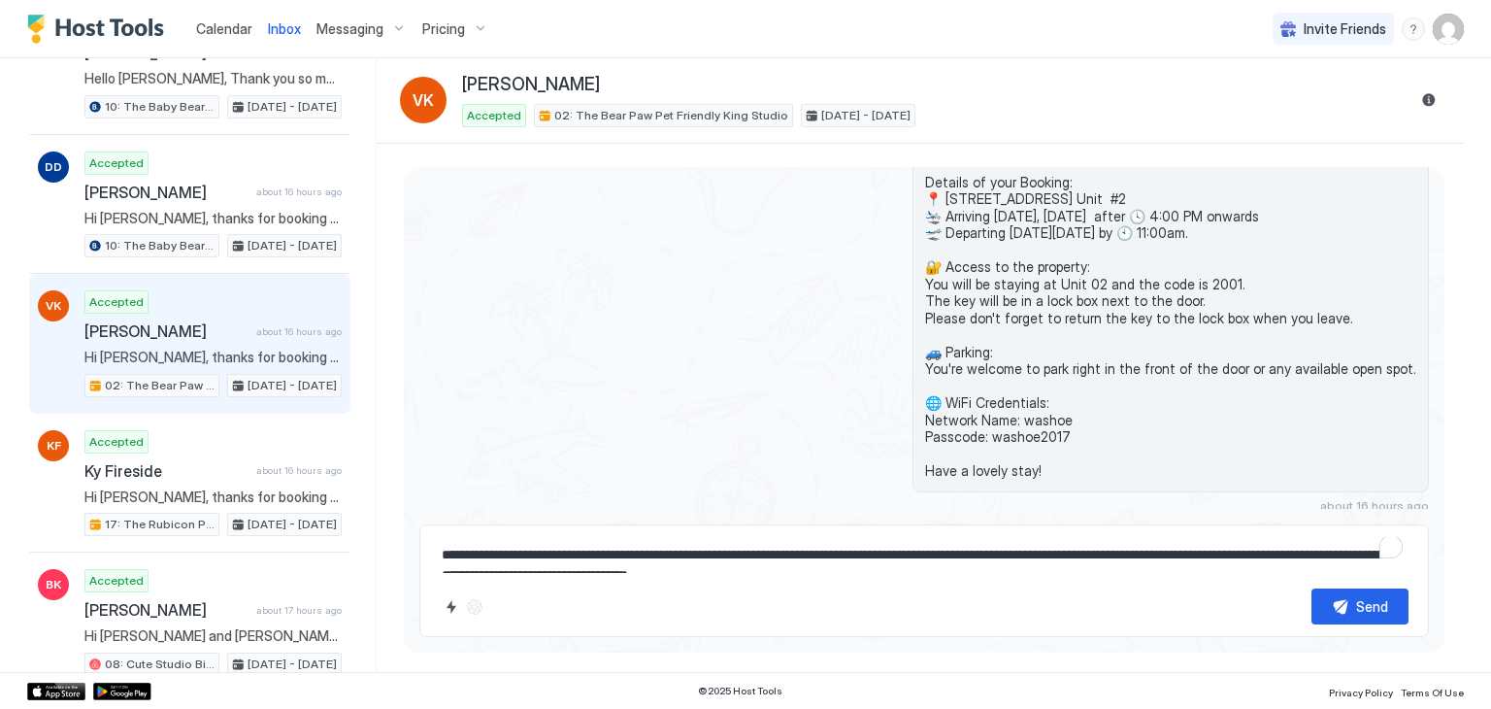
scroll to position [880, 0]
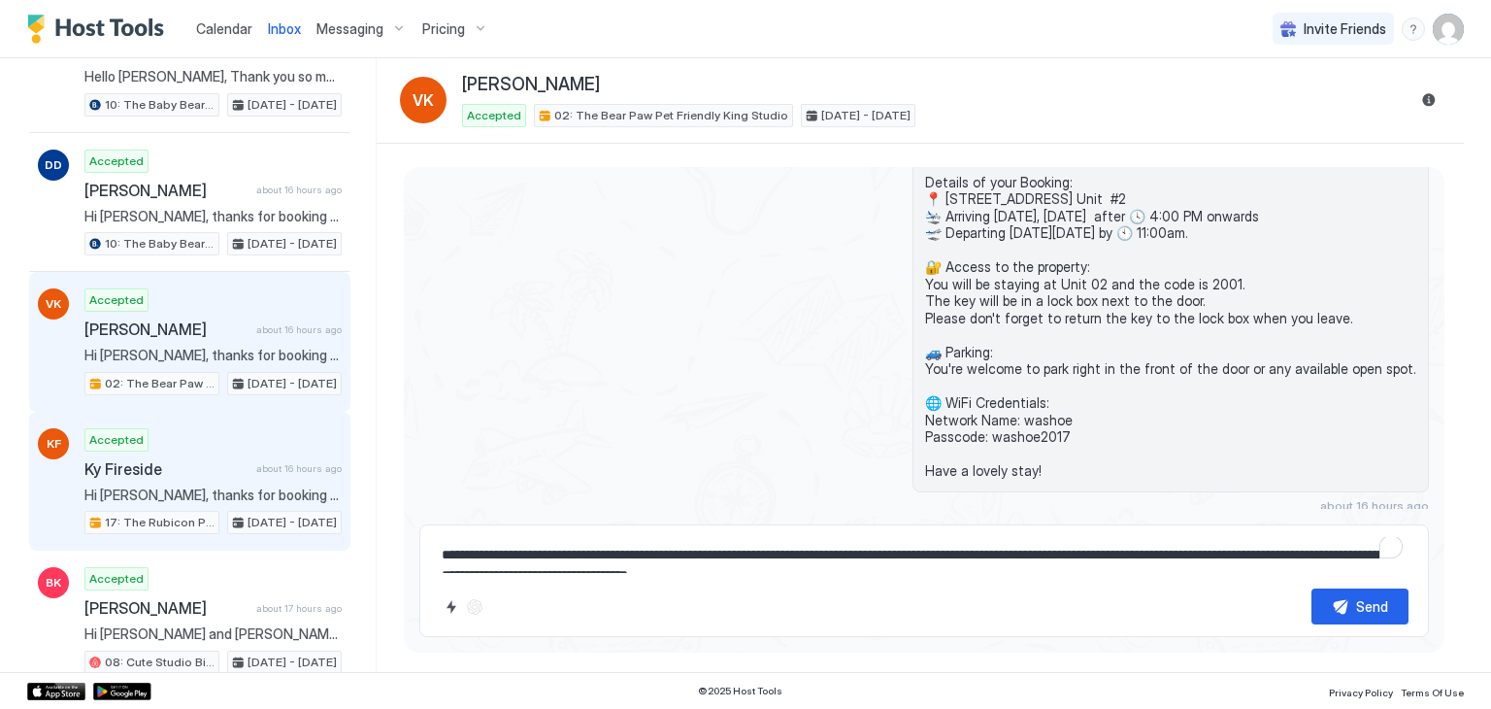
click at [249, 486] on span "Hi [PERSON_NAME], thanks for booking your stay with us! Details of your Booking…" at bounding box center [212, 494] width 257 height 17
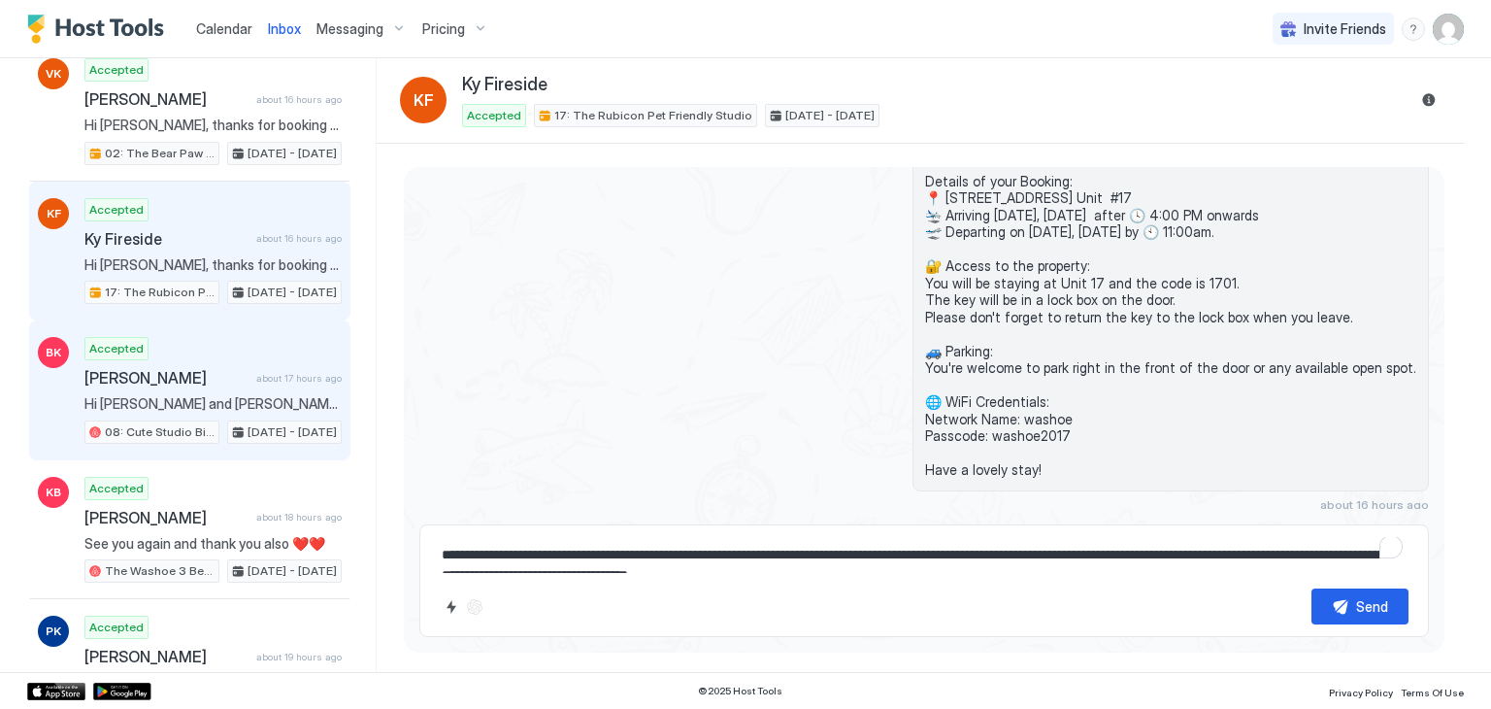
scroll to position [1118, 0]
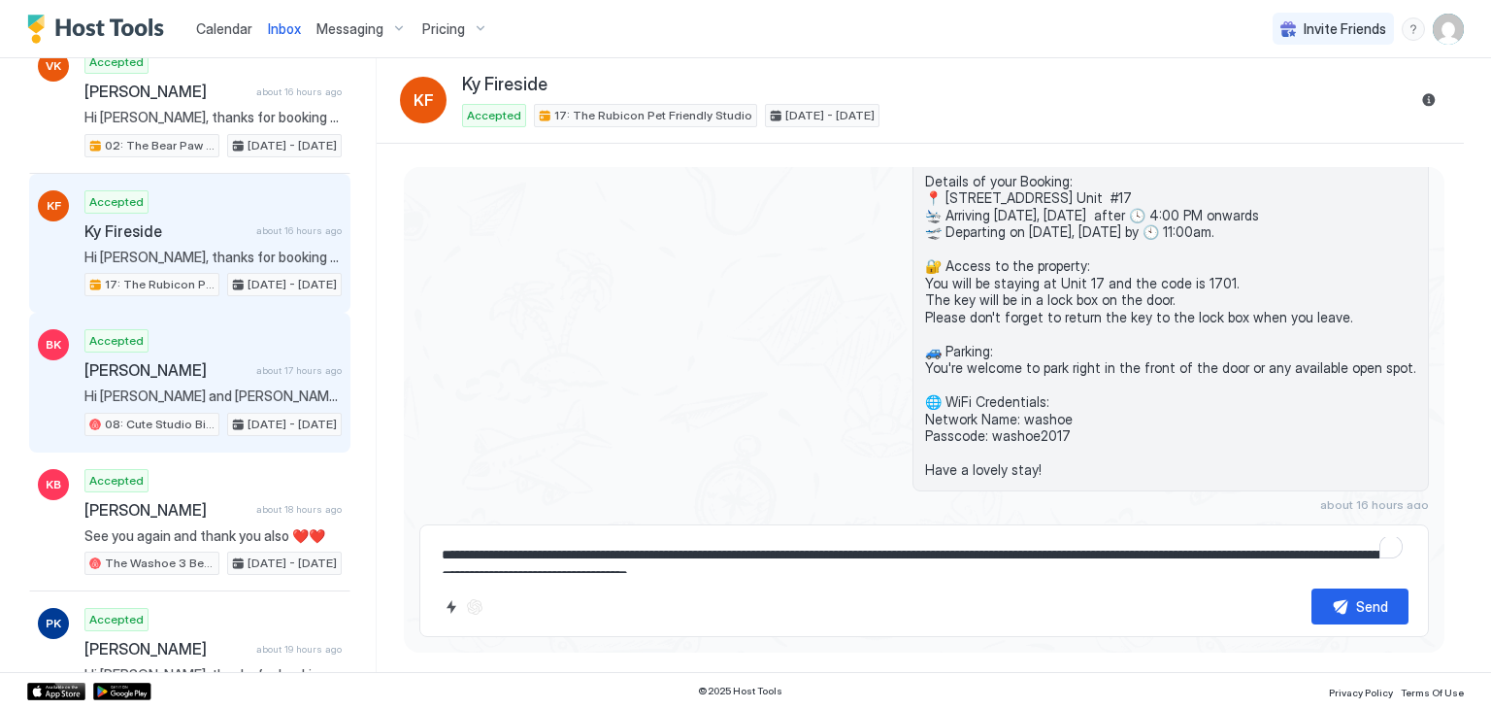
click at [286, 364] on span "about 17 hours ago" at bounding box center [298, 370] width 85 height 13
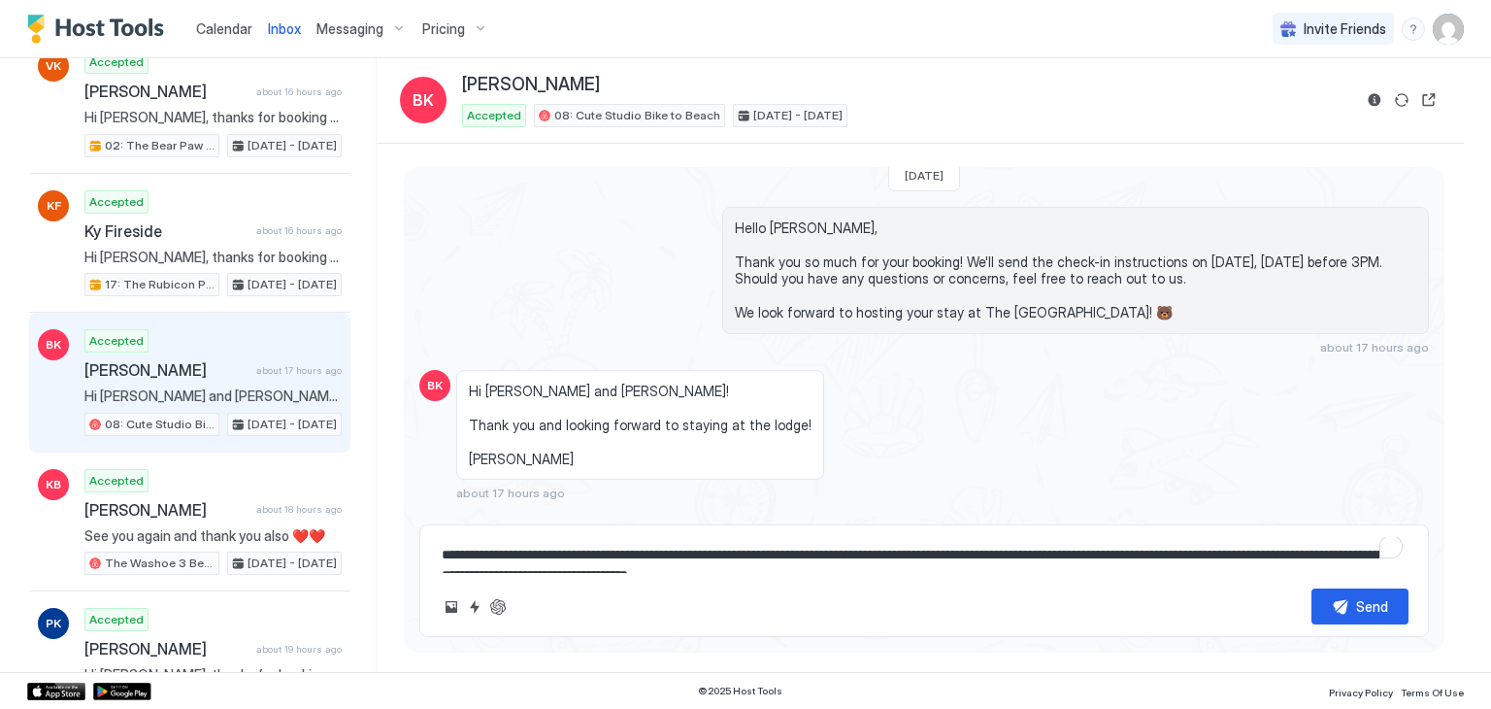
scroll to position [70, 0]
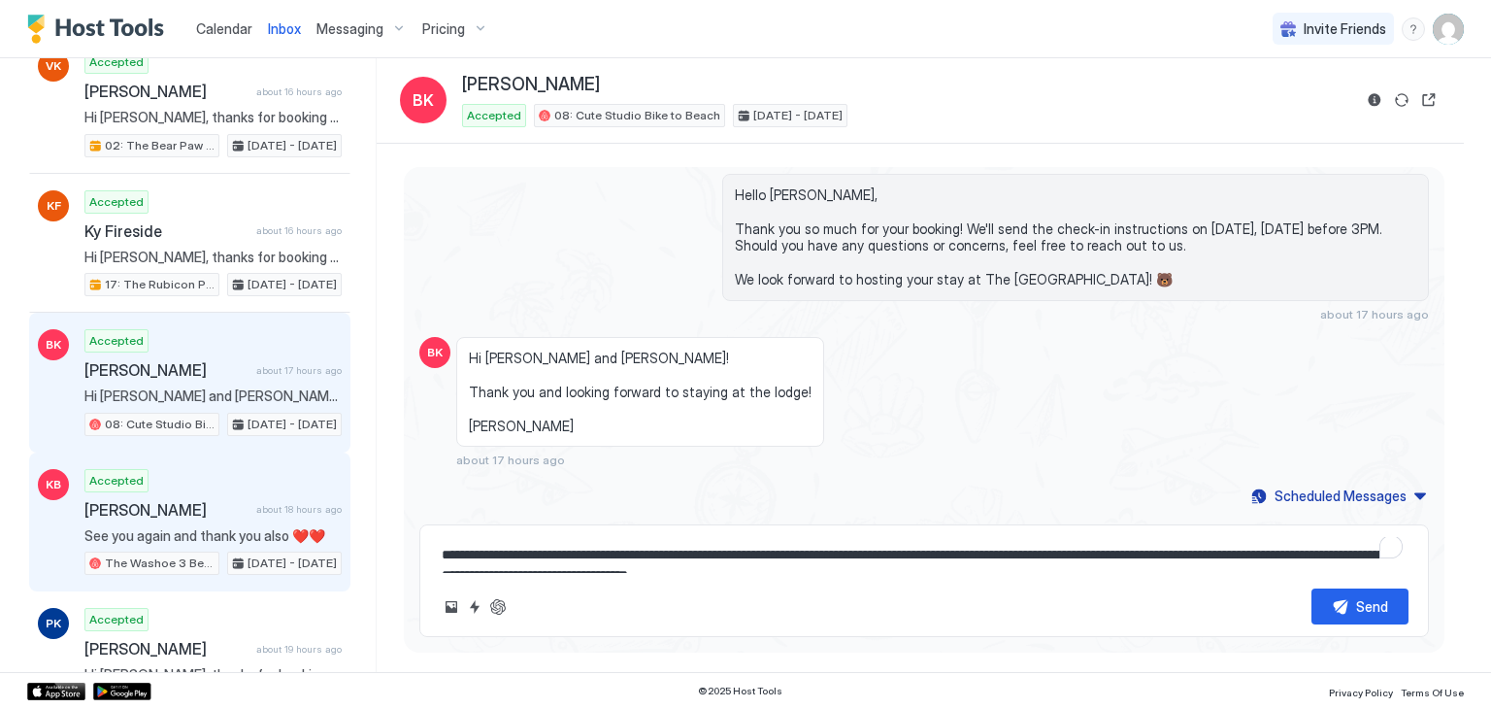
click at [244, 502] on div "[PERSON_NAME] about 18 hours ago" at bounding box center [212, 509] width 257 height 19
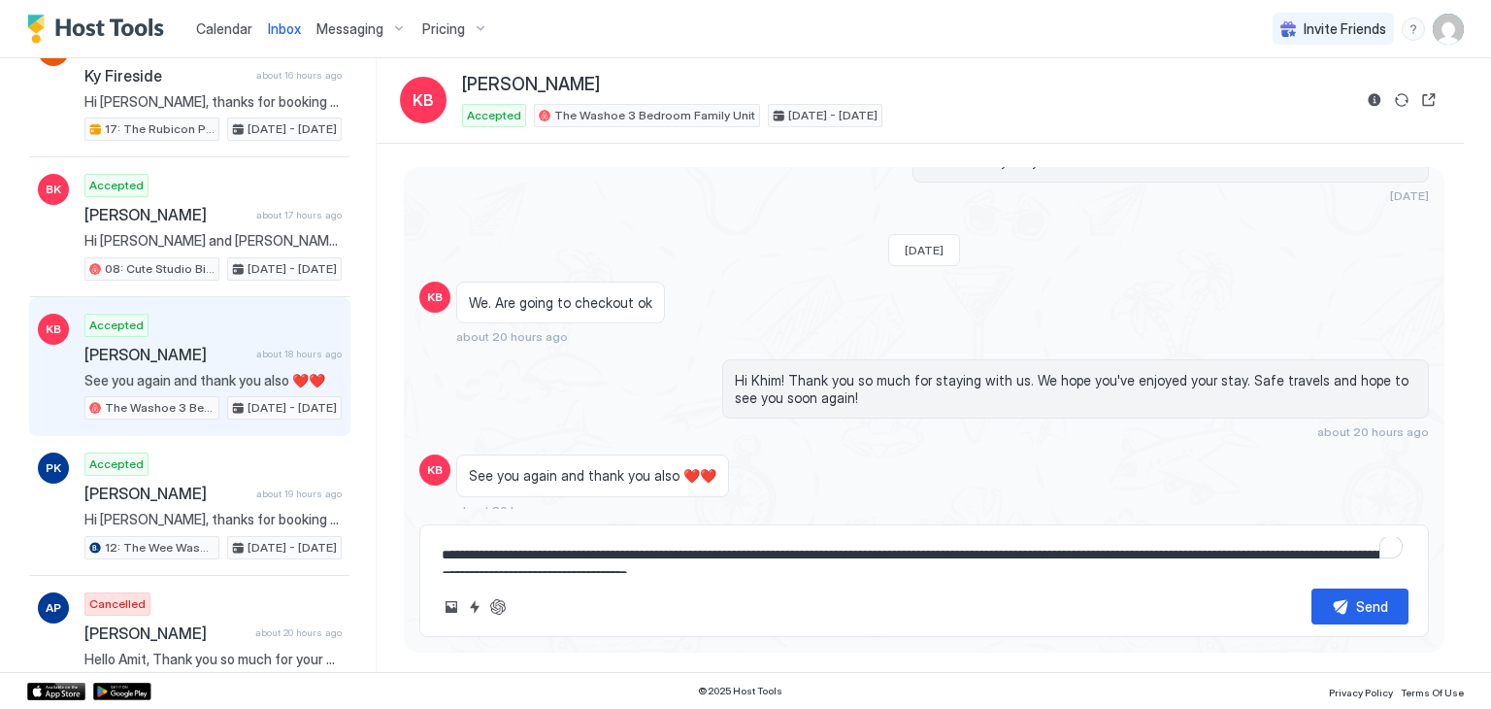
scroll to position [1280, 0]
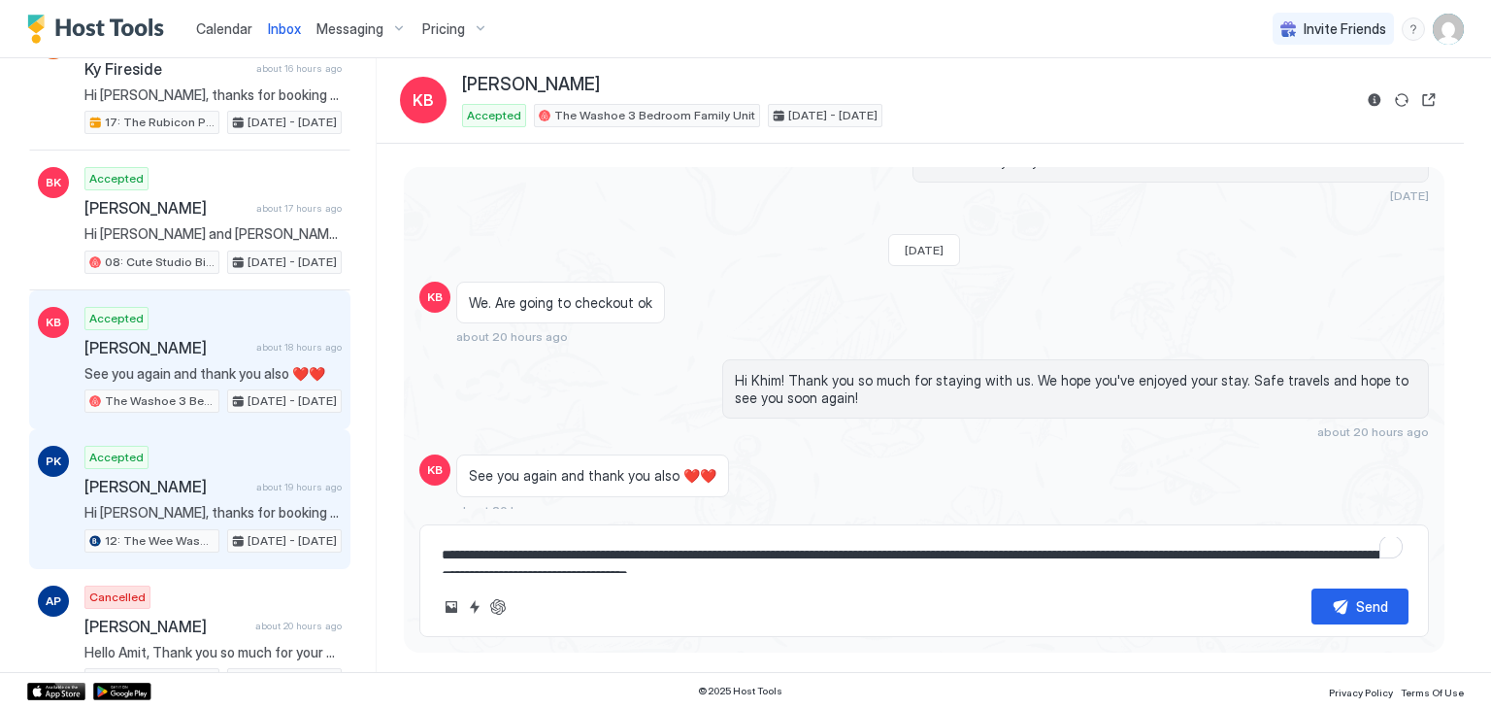
click at [249, 483] on div "Accepted [PERSON_NAME] about 19 hours ago Hi [PERSON_NAME], thanks for booking …" at bounding box center [212, 499] width 257 height 107
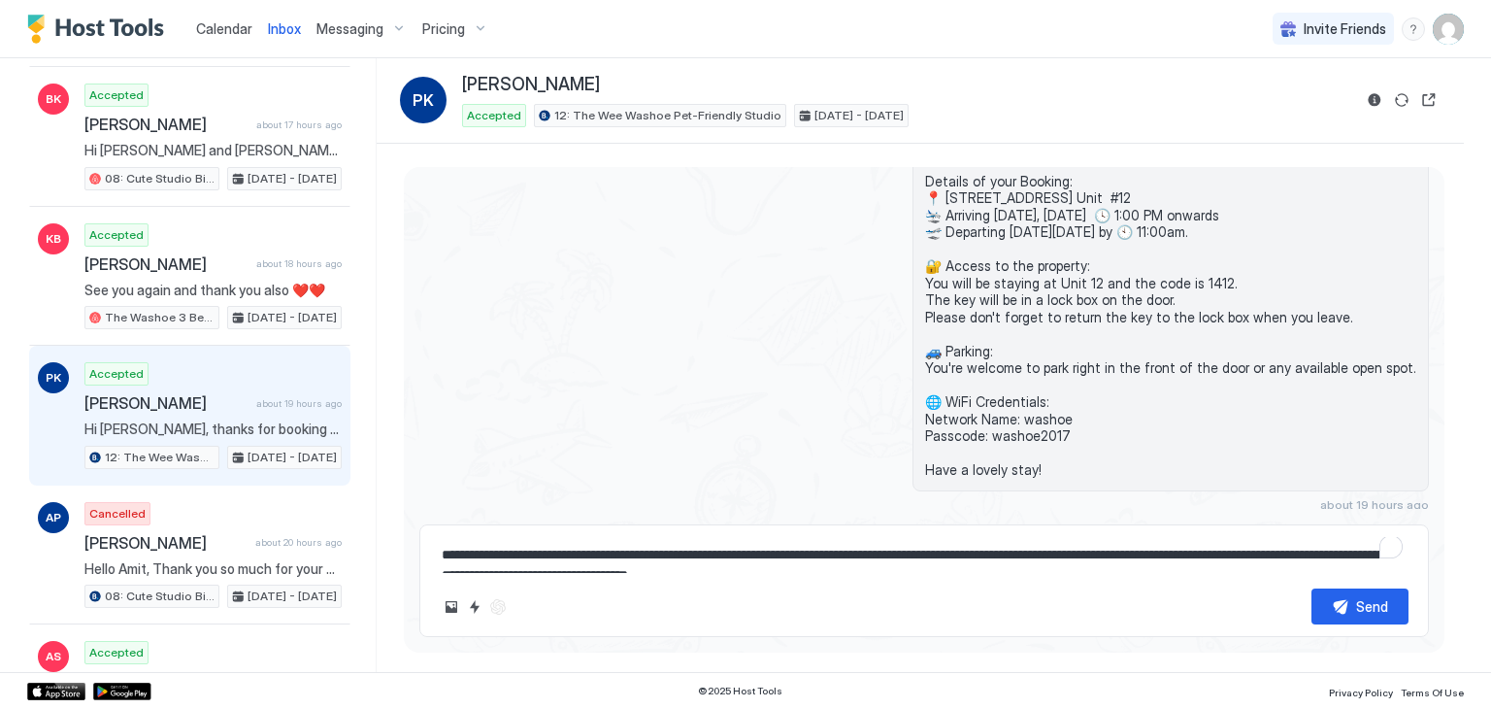
scroll to position [1365, 0]
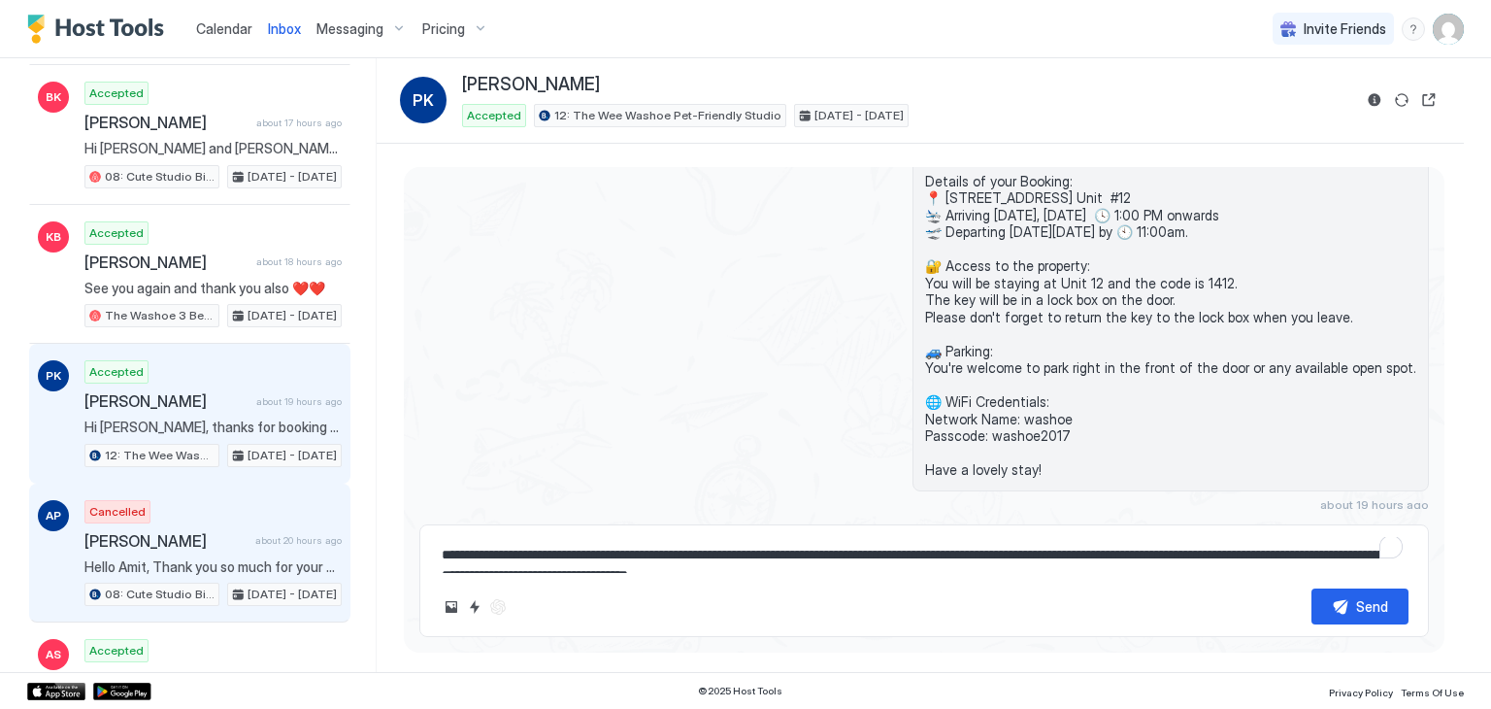
click at [249, 484] on div "AP Cancelled [PERSON_NAME] about 20 hours ago Hello [PERSON_NAME], Thank you so…" at bounding box center [189, 554] width 321 height 140
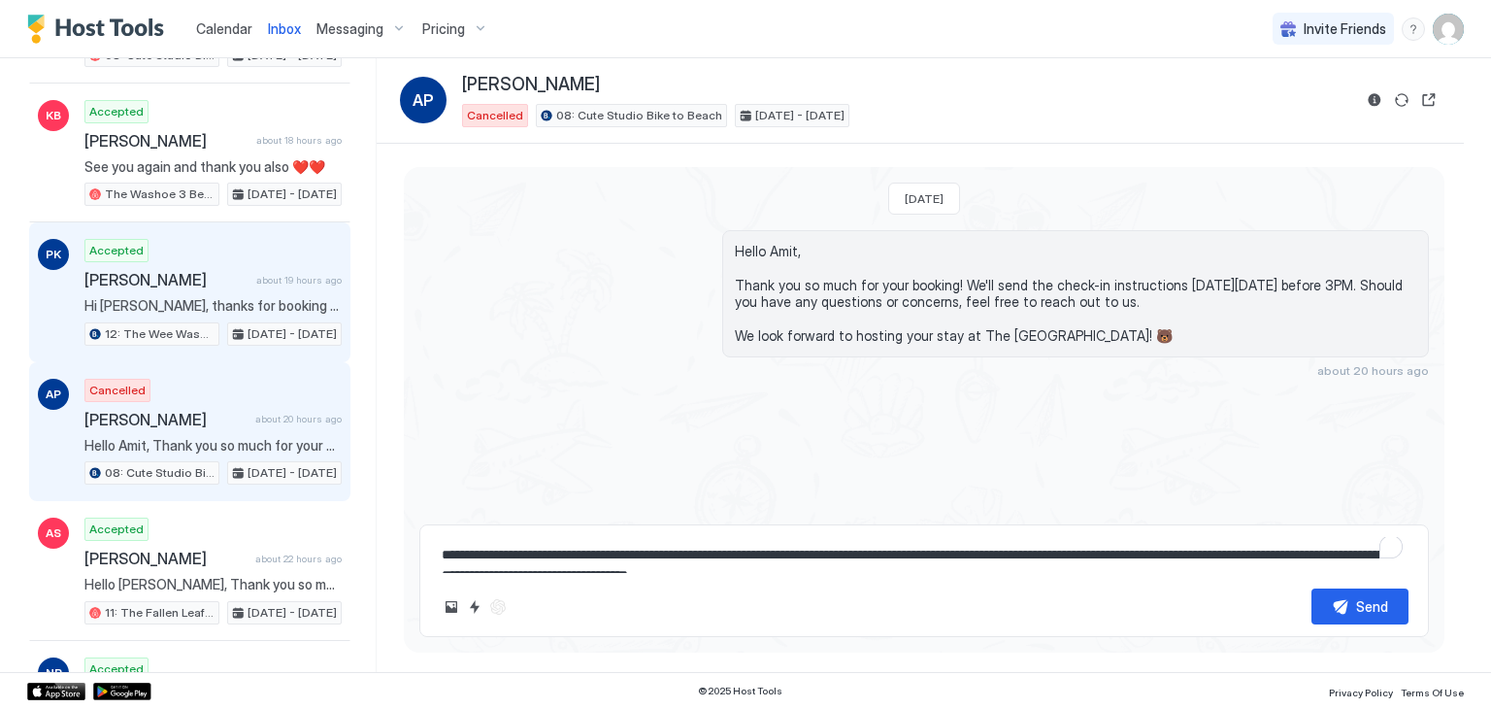
scroll to position [1488, 0]
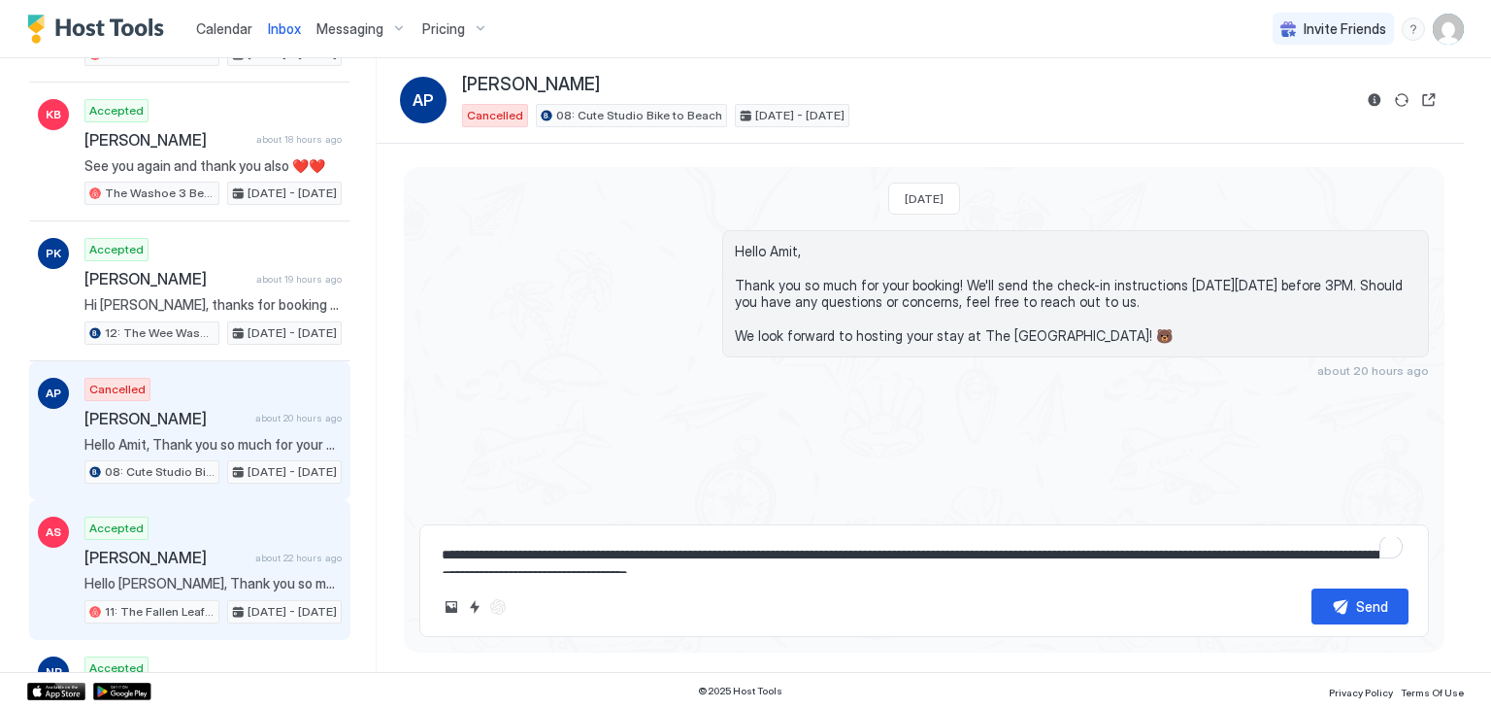
click at [238, 548] on div "[PERSON_NAME] about 22 hours ago" at bounding box center [212, 557] width 257 height 19
click at [292, 412] on span "about 20 hours ago" at bounding box center [298, 418] width 86 height 13
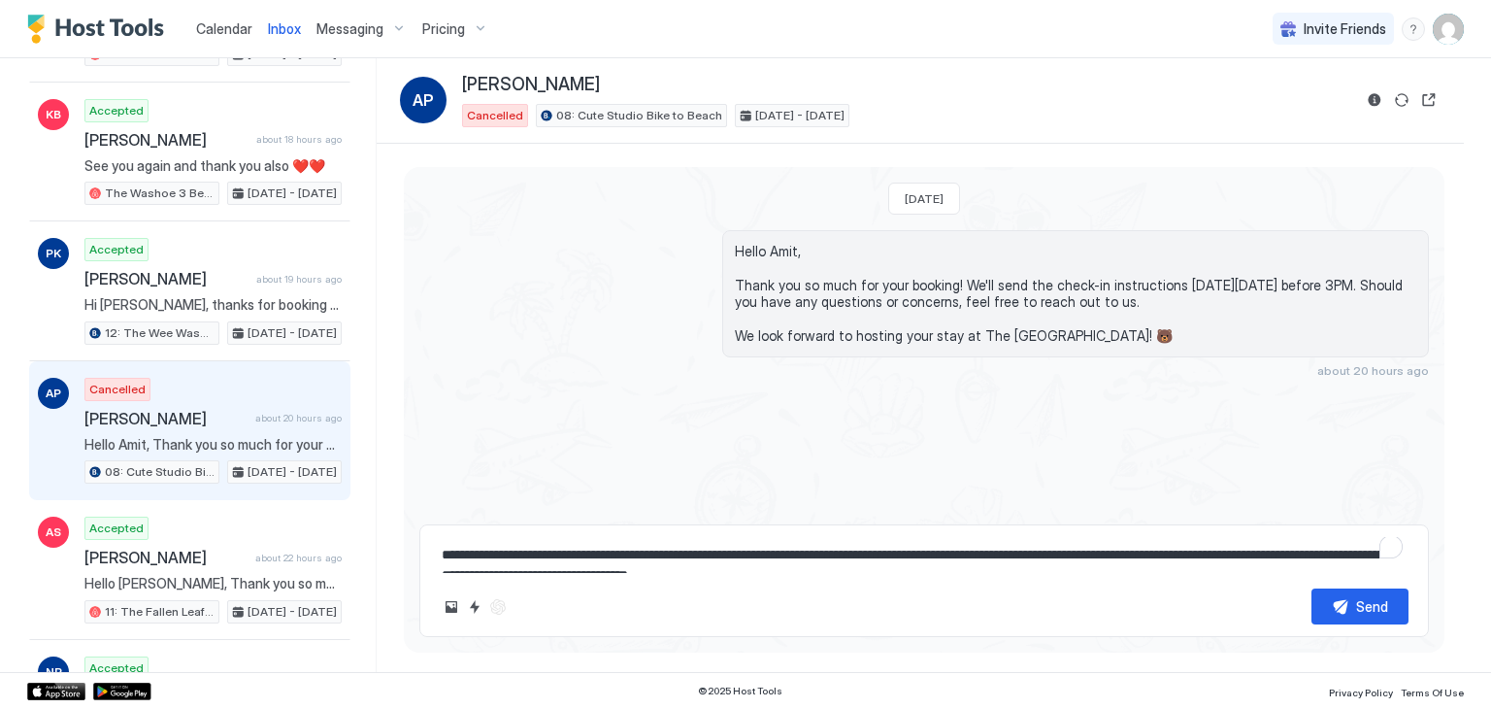
click at [229, 24] on span "Calendar" at bounding box center [224, 28] width 56 height 17
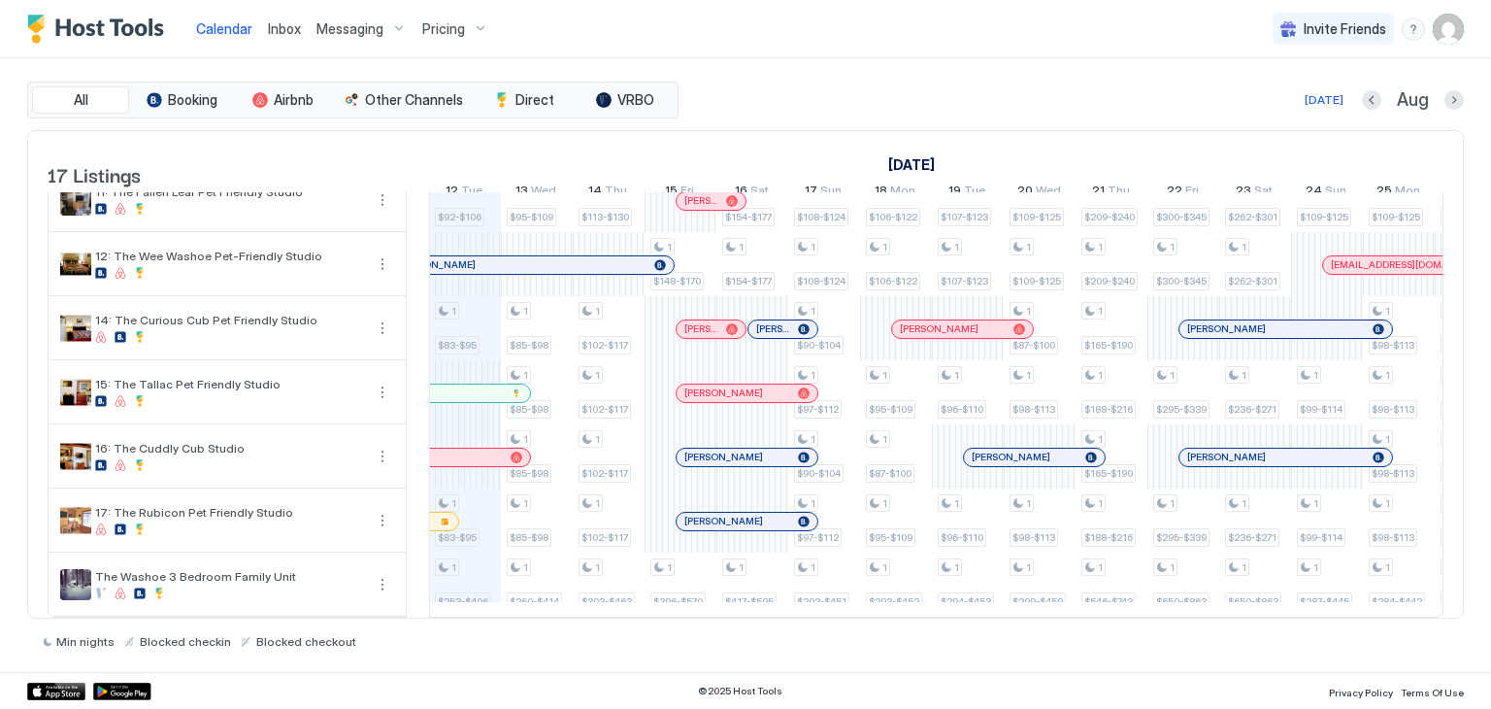
scroll to position [367, 0]
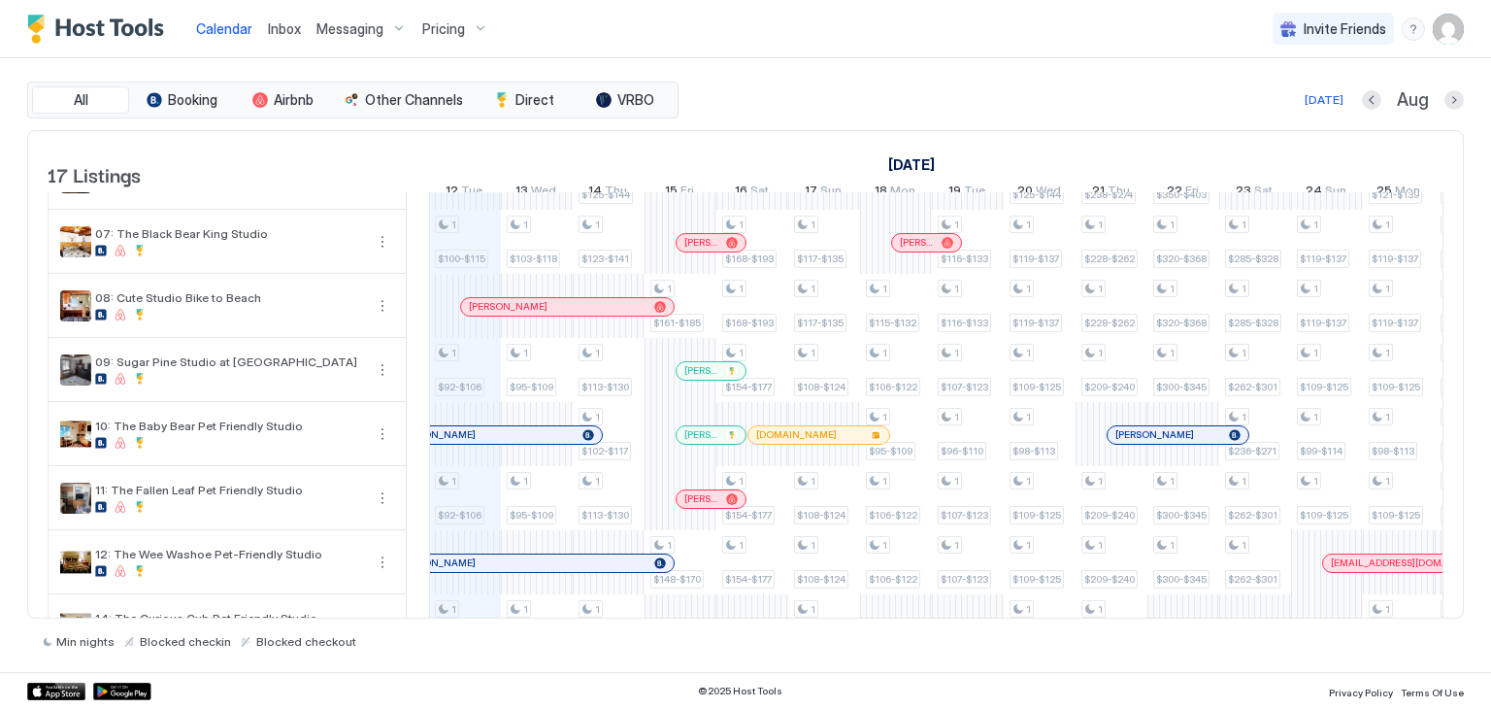
click at [846, 443] on div at bounding box center [847, 435] width 16 height 16
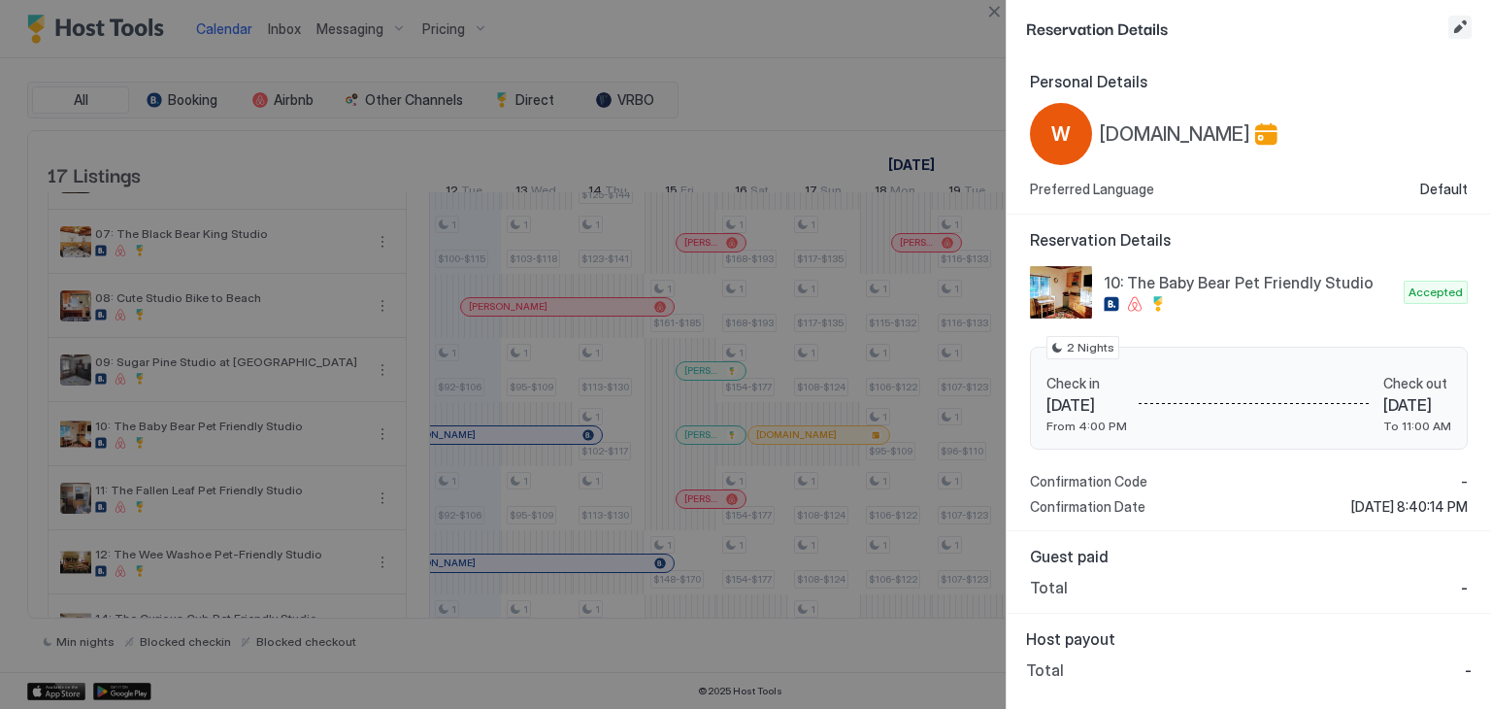
click at [1467, 24] on button "Edit reservation" at bounding box center [1460, 27] width 23 height 23
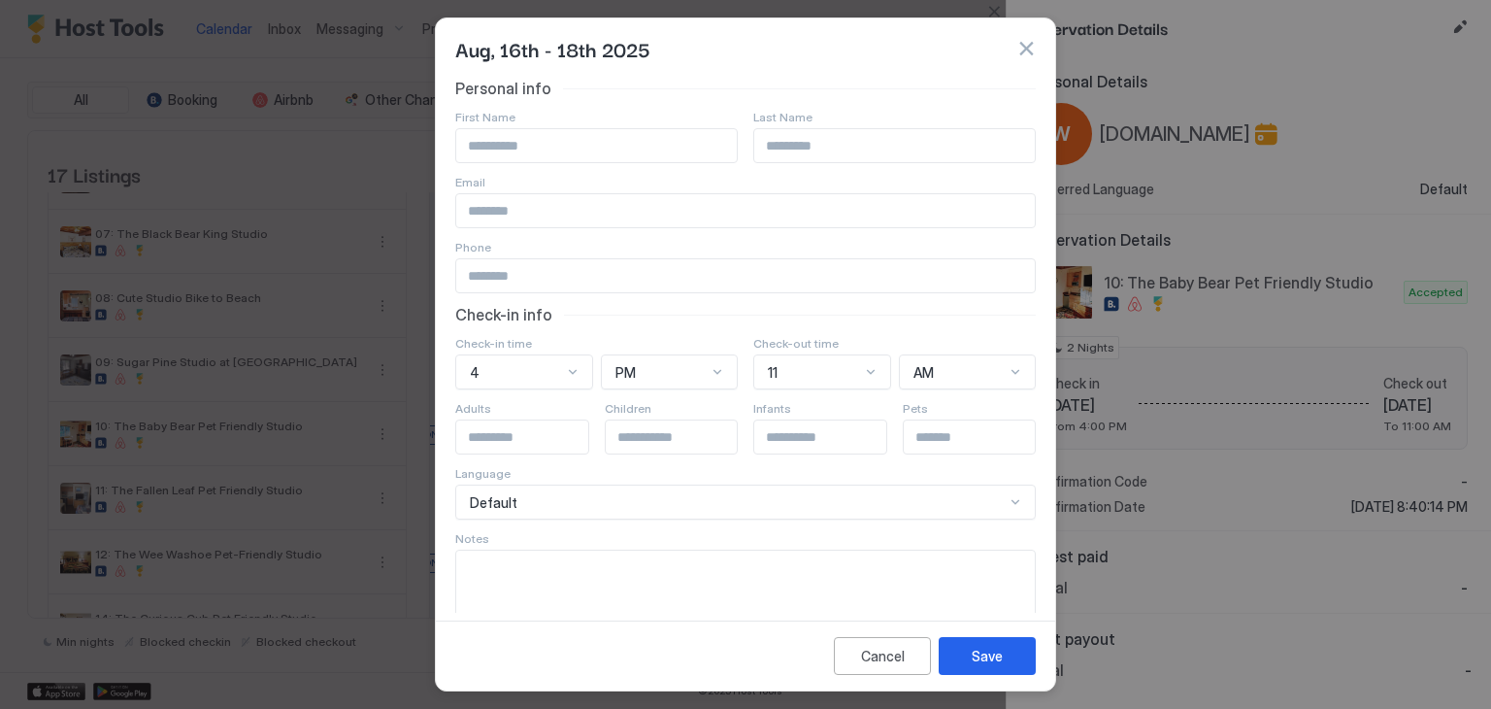
click at [492, 141] on input "Input Field" at bounding box center [596, 145] width 281 height 33
type input "*******"
paste input "*******"
type input "*******"
click at [535, 154] on input "*******" at bounding box center [596, 145] width 281 height 33
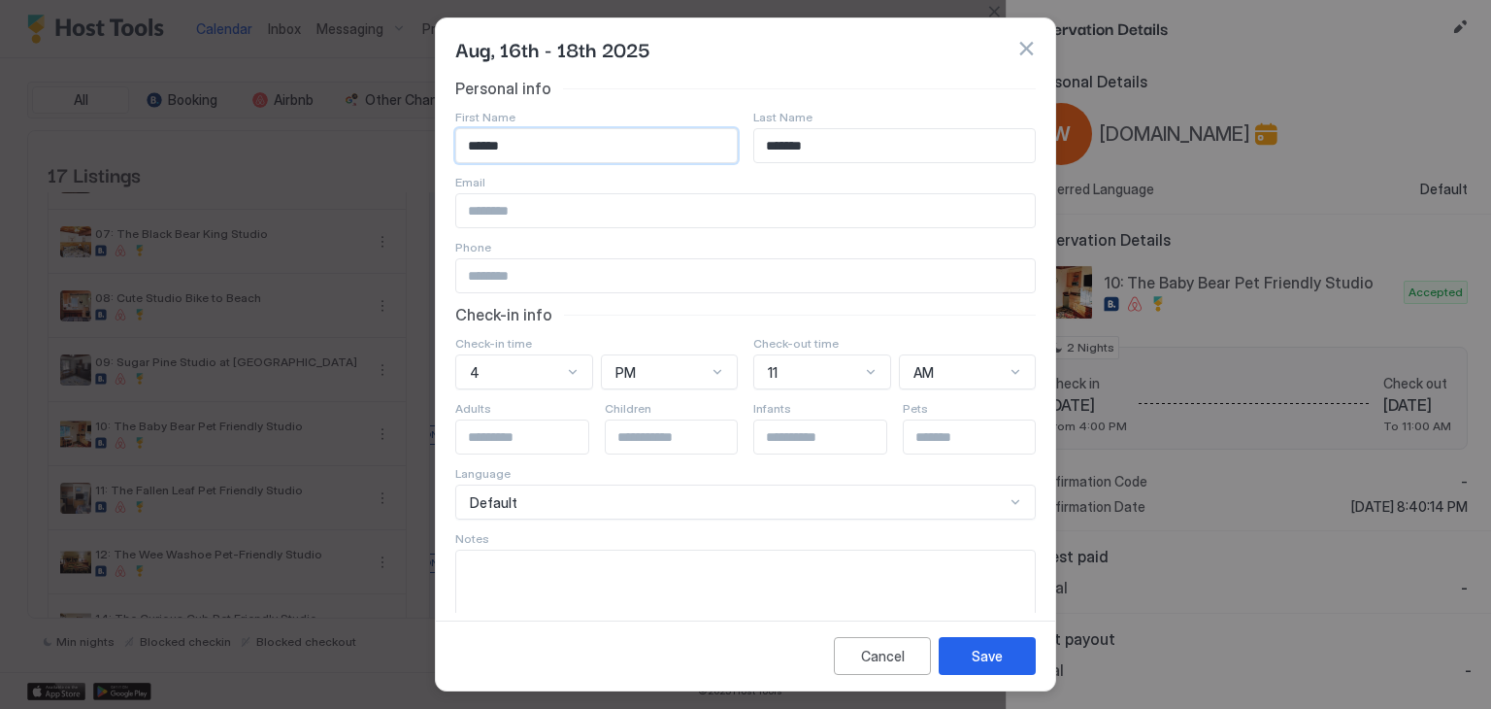
type input "******"
click at [562, 278] on input "Input Field" at bounding box center [745, 275] width 579 height 33
click at [544, 218] on input "Input Field" at bounding box center [745, 210] width 579 height 33
paste input "**********"
type input "**********"
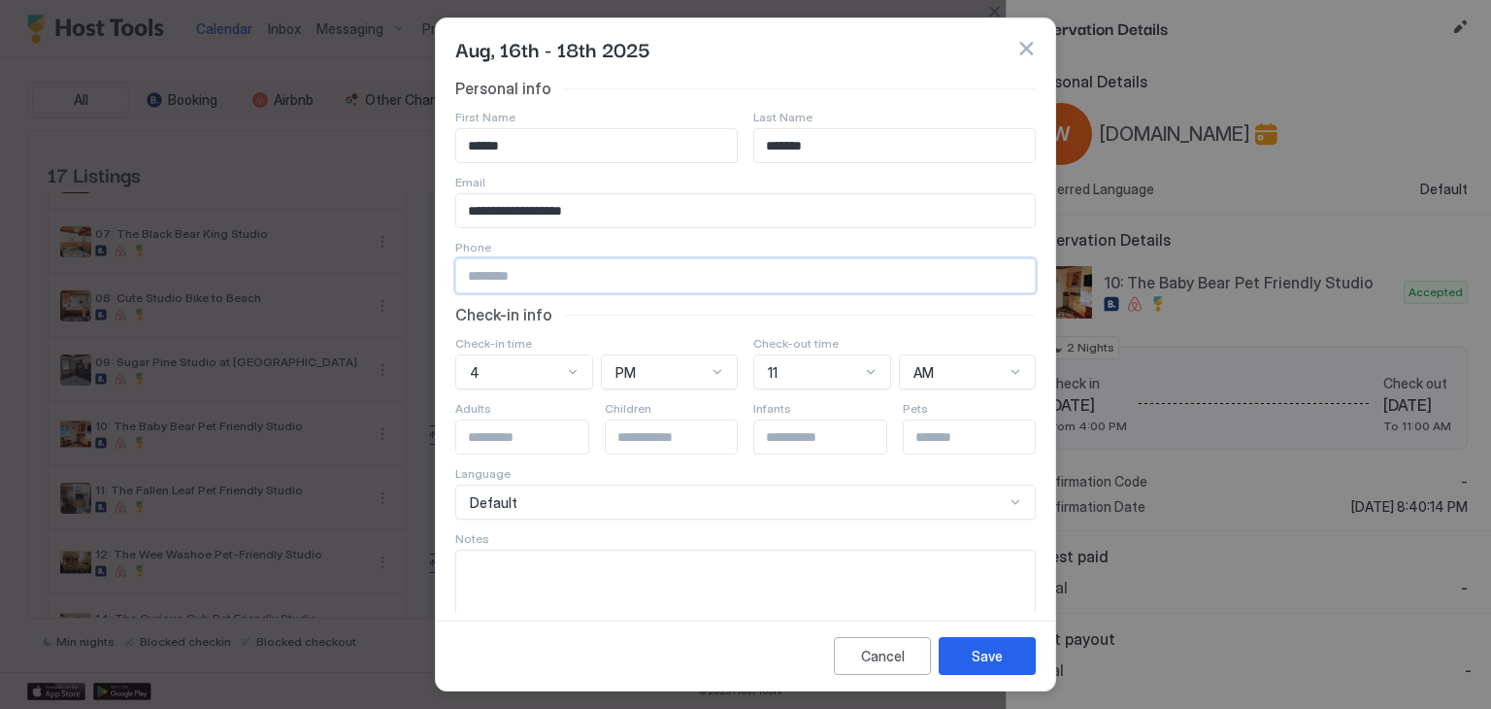
click at [533, 283] on input "Input Field" at bounding box center [745, 275] width 579 height 33
paste input "**********"
type input "**********"
click at [636, 318] on div "Check-in info" at bounding box center [745, 314] width 581 height 19
click at [555, 556] on textarea "Input Field" at bounding box center [745, 598] width 579 height 95
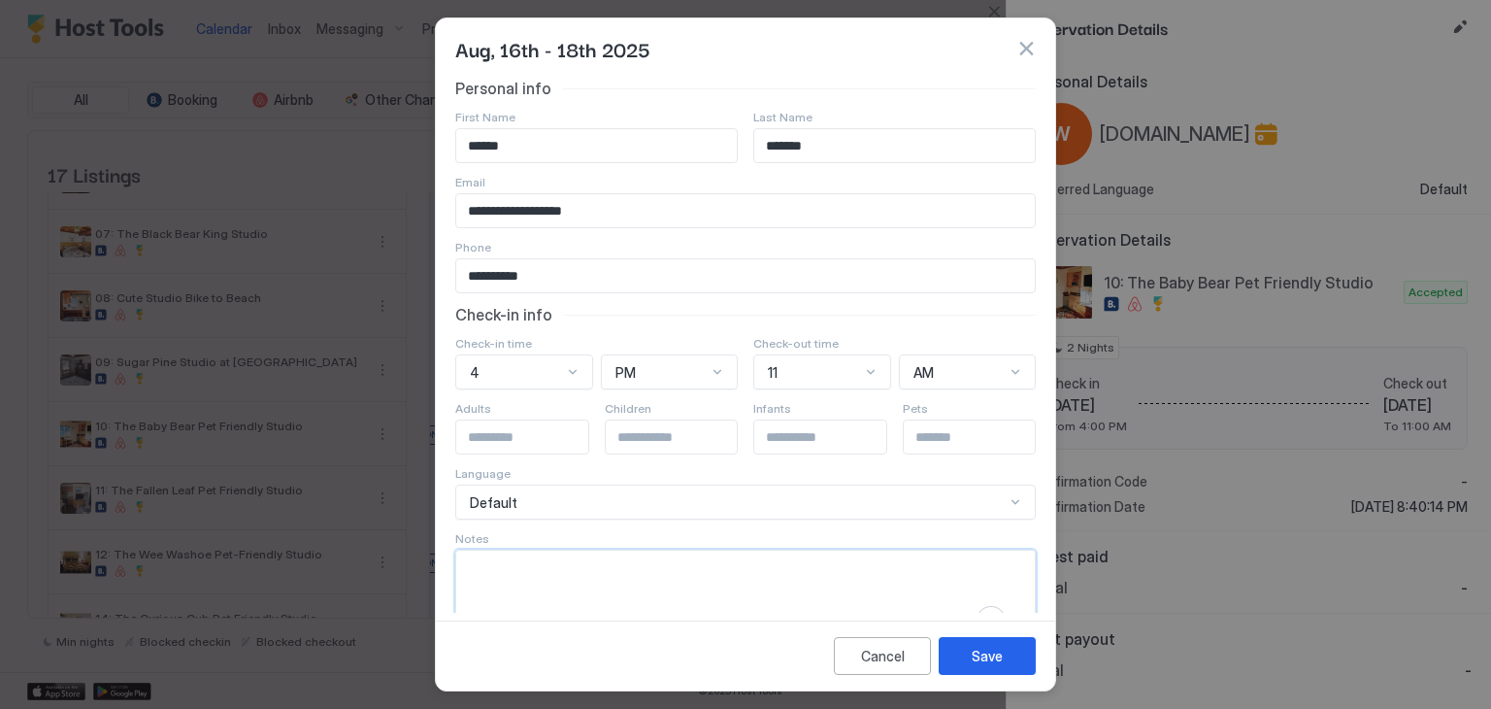
paste textarea "**********"
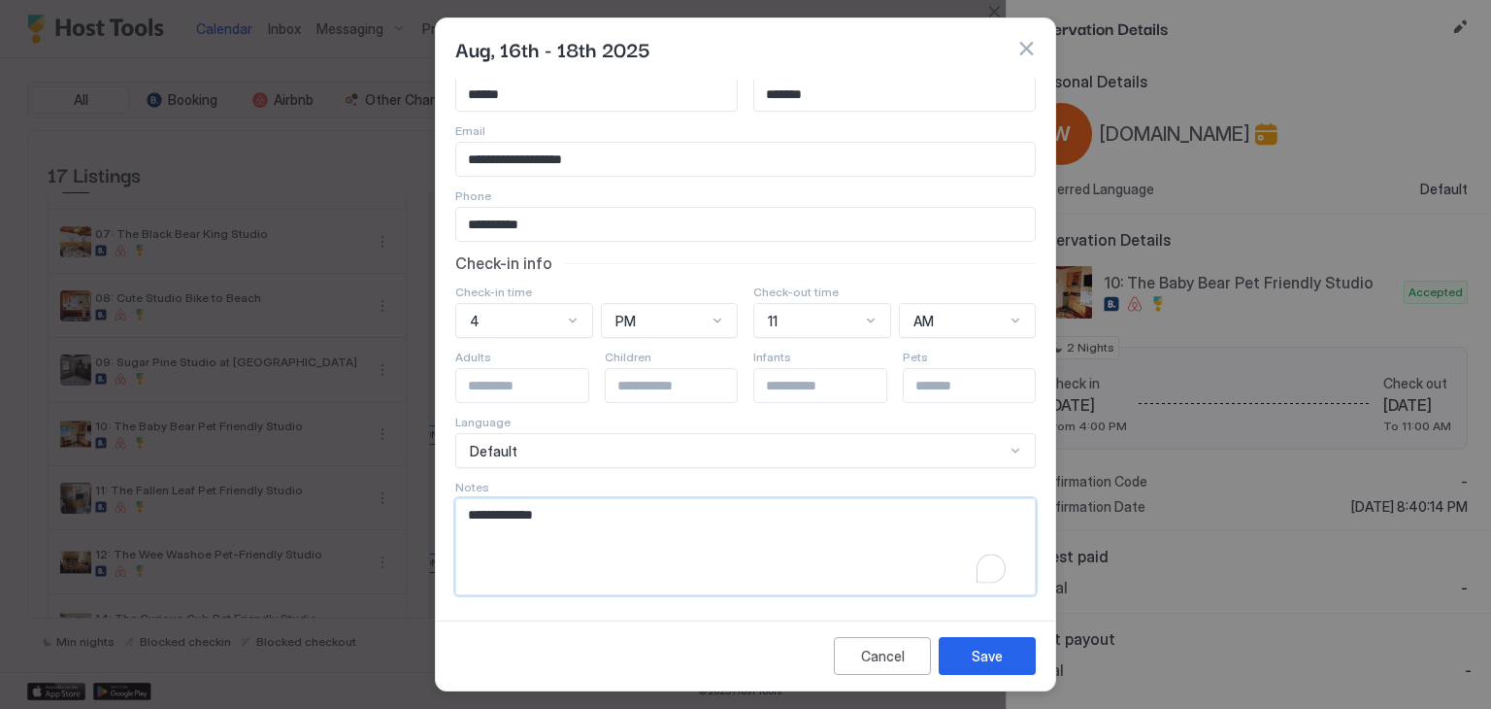
scroll to position [0, 0]
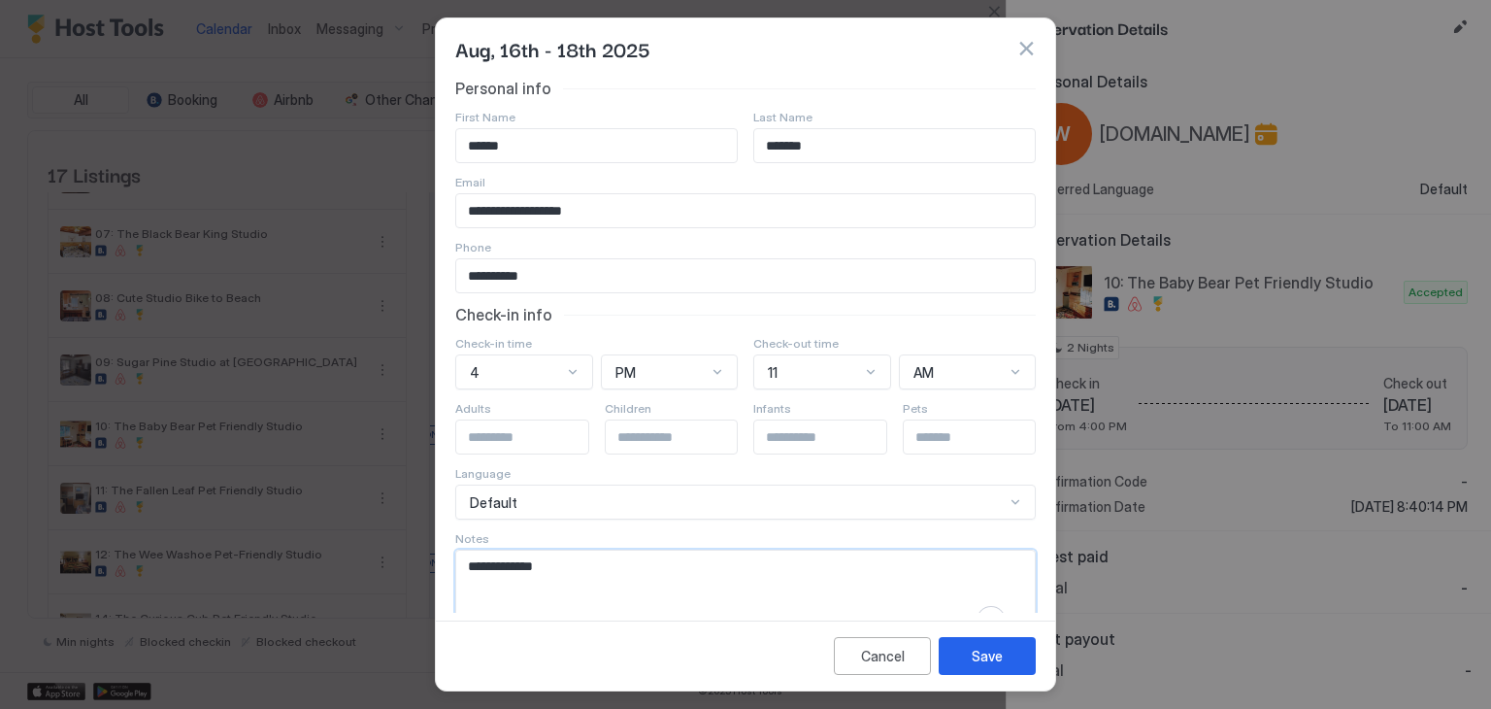
type textarea "**********"
click at [1020, 652] on button "Save" at bounding box center [987, 656] width 97 height 38
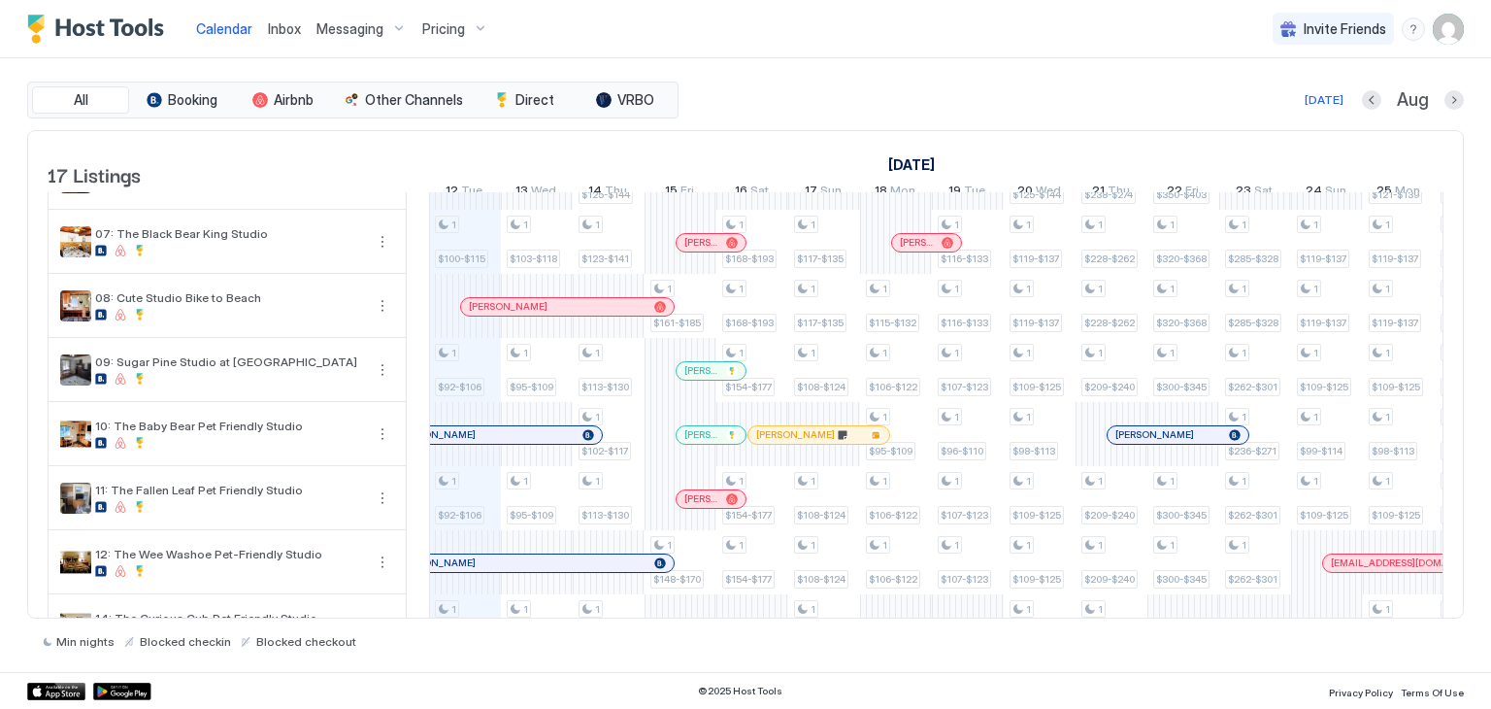
click at [283, 29] on span "Inbox" at bounding box center [284, 28] width 33 height 17
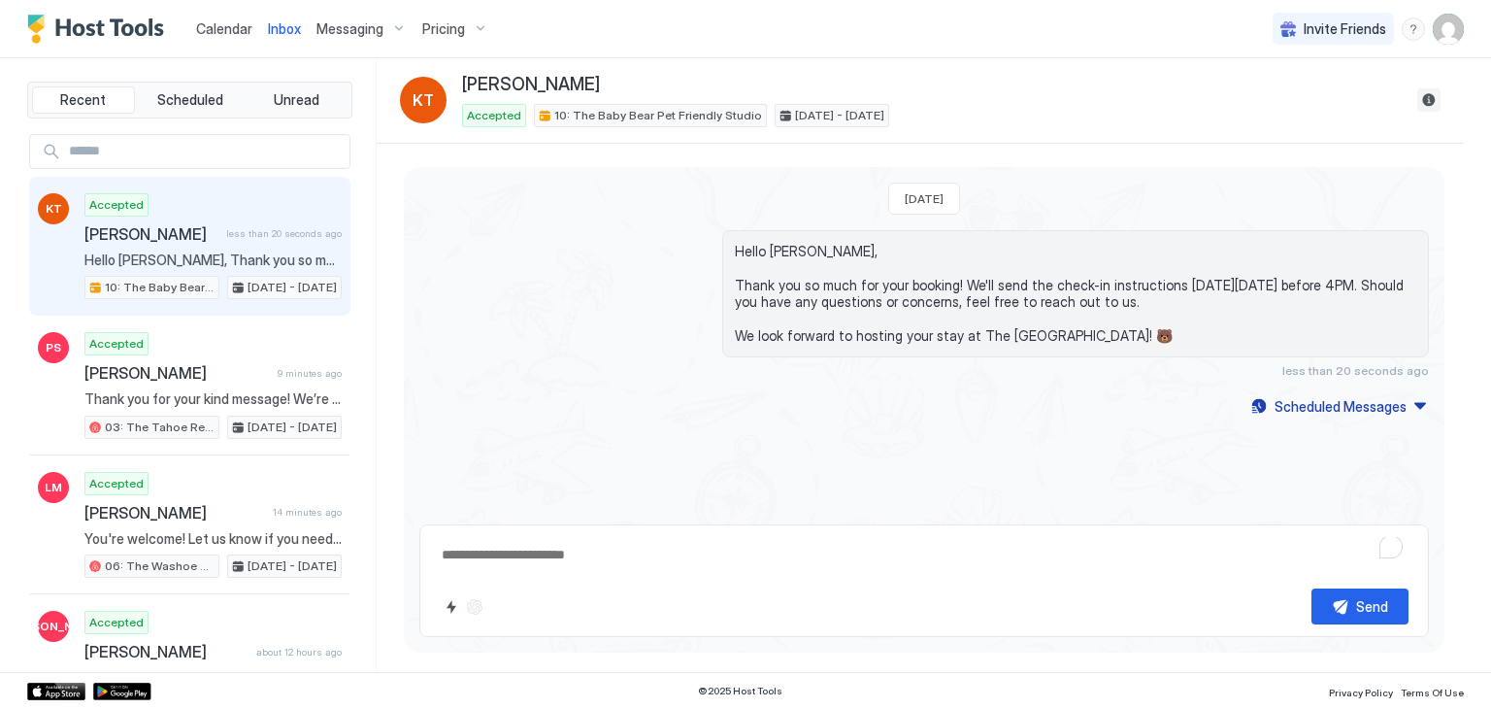
click at [1419, 104] on button "Reservation information" at bounding box center [1429, 99] width 23 height 23
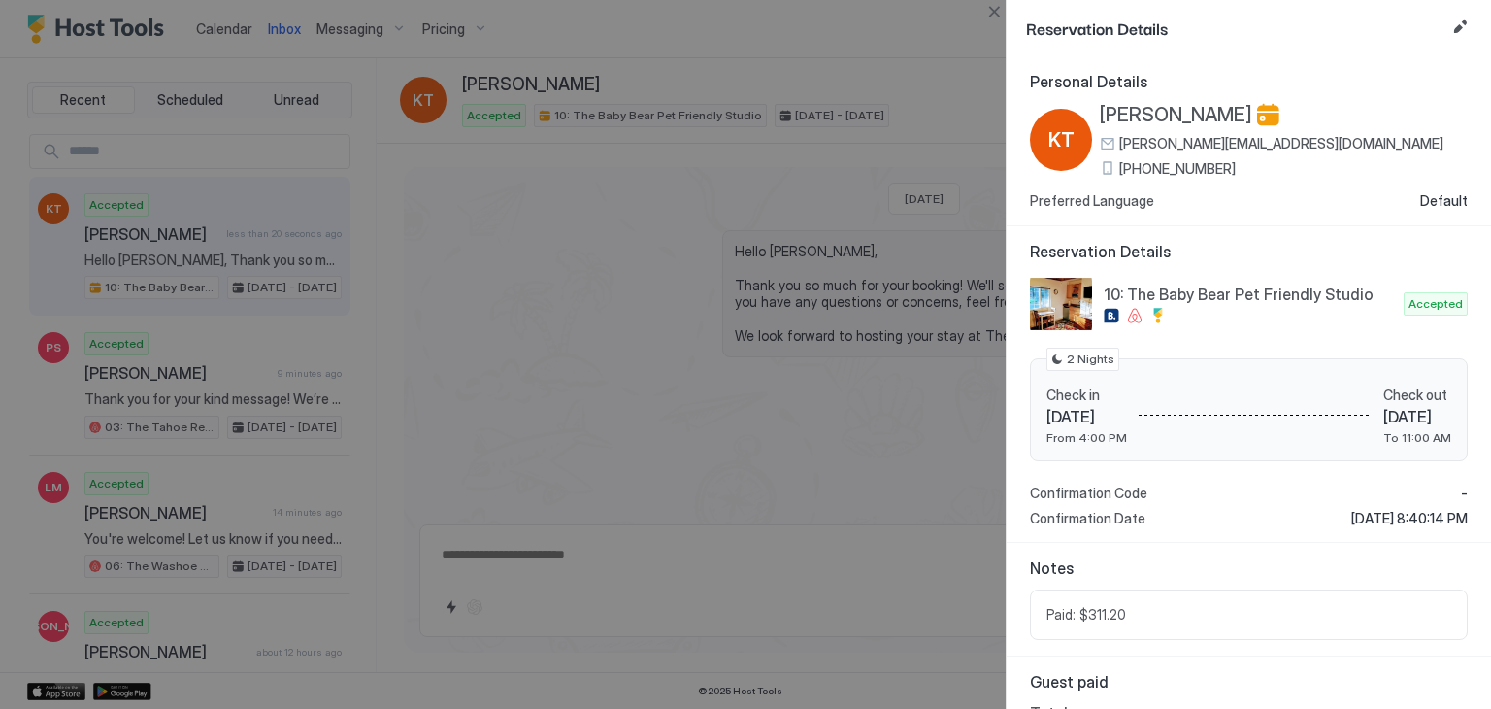
click at [1145, 167] on span "[PHONE_NUMBER]" at bounding box center [1178, 168] width 117 height 17
click at [1147, 114] on span "[PERSON_NAME]" at bounding box center [1176, 115] width 152 height 24
click at [983, 13] on button "Close" at bounding box center [994, 11] width 23 height 23
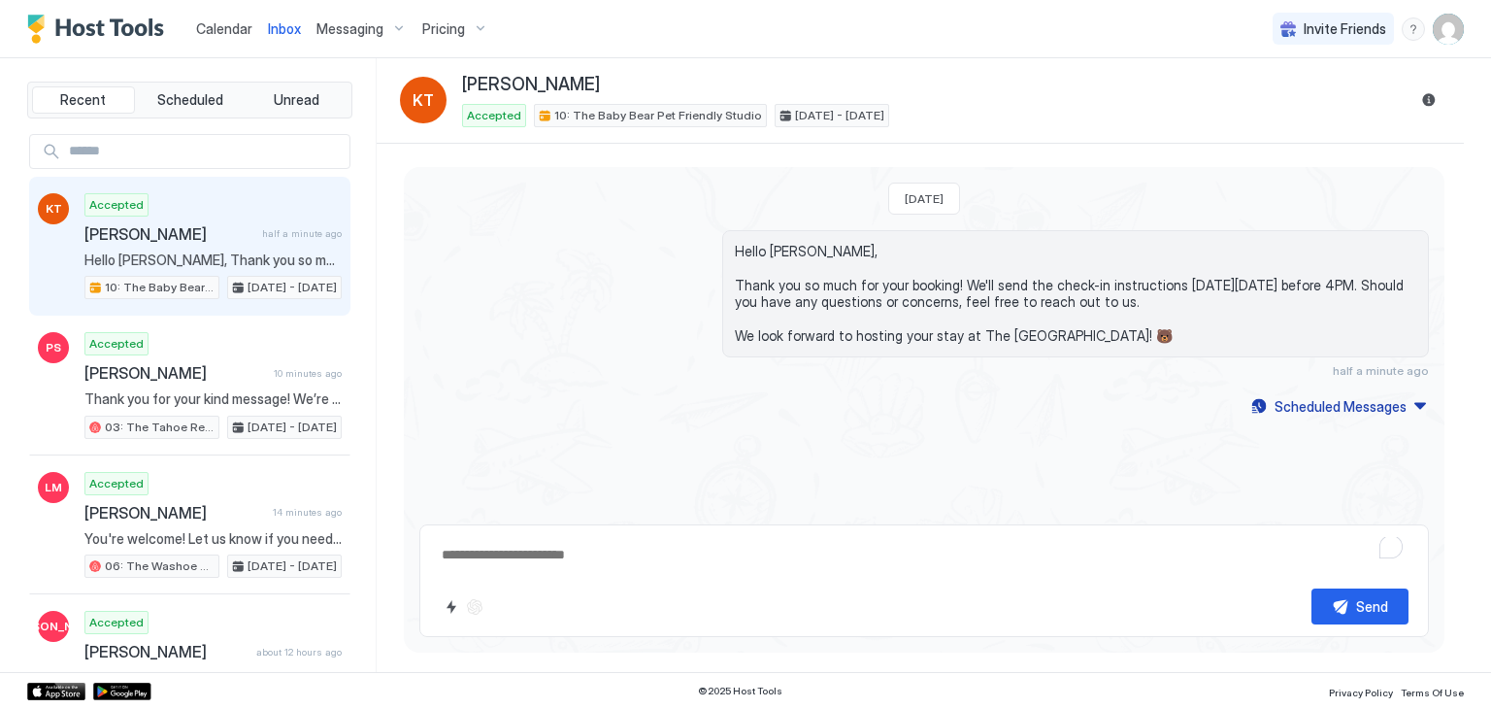
click at [1127, 327] on span "Hello [PERSON_NAME], Thank you so much for your booking! We'll send the check-i…" at bounding box center [1076, 294] width 682 height 102
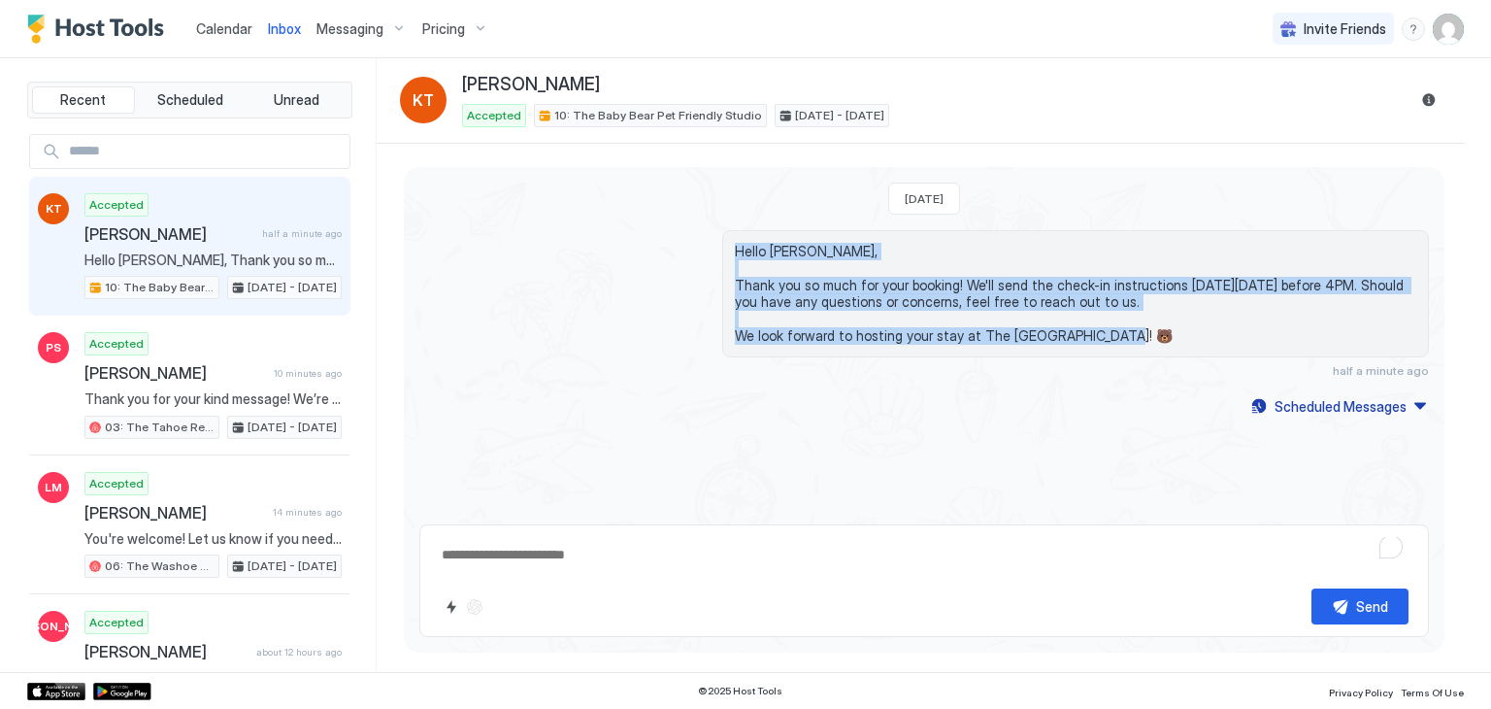
drag, startPoint x: 1123, startPoint y: 339, endPoint x: 668, endPoint y: 218, distance: 471.3
click at [668, 218] on div "[DATE] Hello [PERSON_NAME], Thank you so much for your booking! We'll send the …" at bounding box center [924, 293] width 1041 height 252
copy span "Hello [PERSON_NAME], Thank you so much for your booking! We'll send the check-i…"
click at [1294, 409] on div "Scheduled Messages" at bounding box center [1341, 406] width 132 height 20
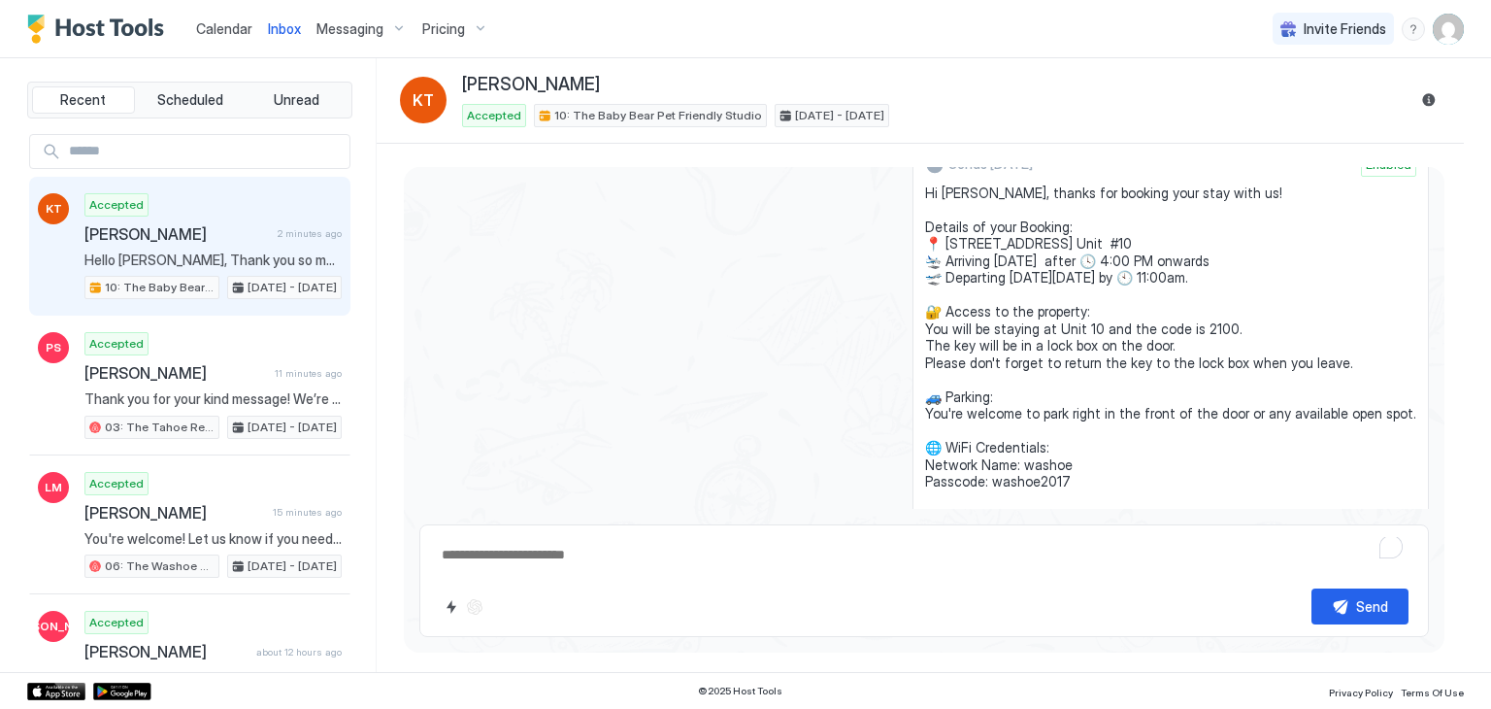
scroll to position [265, 0]
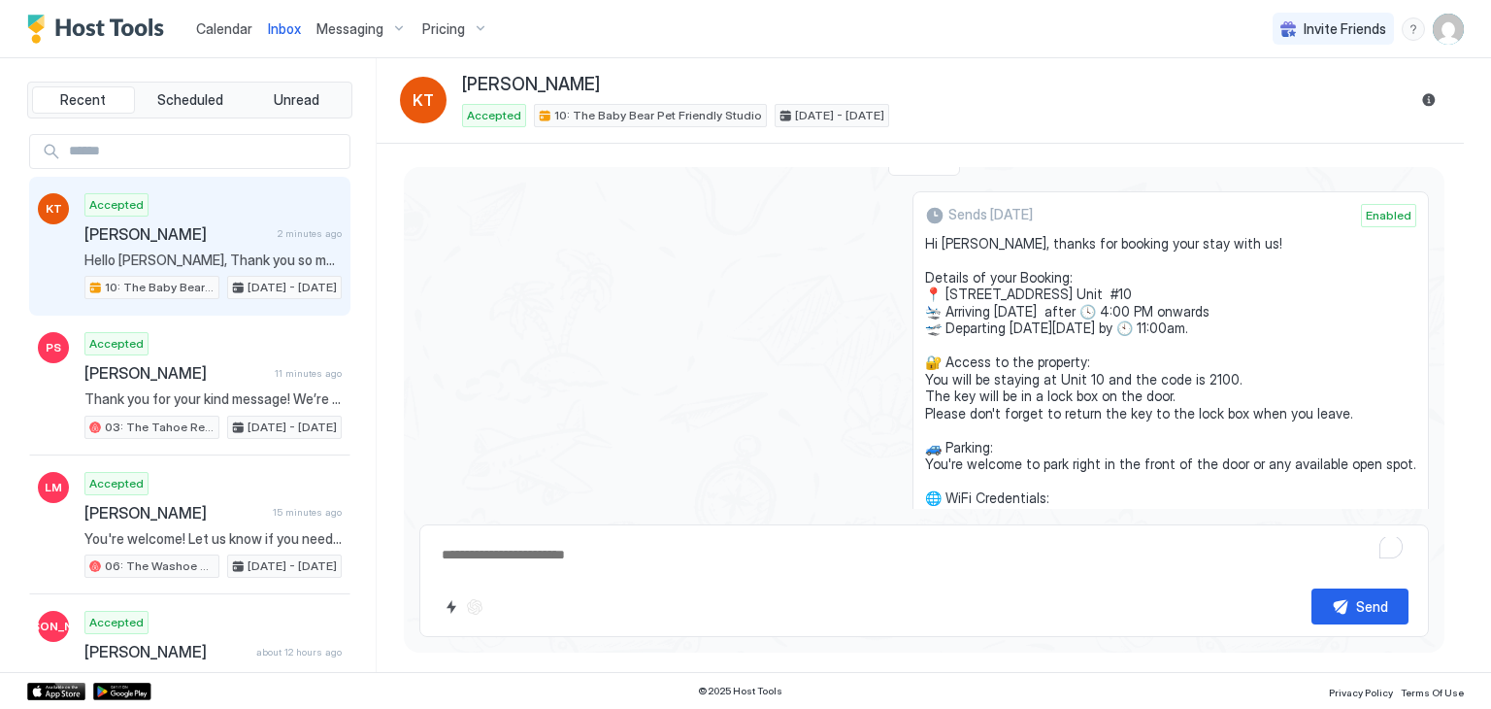
drag, startPoint x: 1048, startPoint y: 389, endPoint x: 935, endPoint y: 246, distance: 182.6
click at [935, 246] on div "Sends [DATE] Enabled Hi [PERSON_NAME], thanks for booking your stay with us! De…" at bounding box center [1171, 420] width 517 height 459
copy span "Hi [PERSON_NAME], thanks for booking your stay with us! Details of your Booking…"
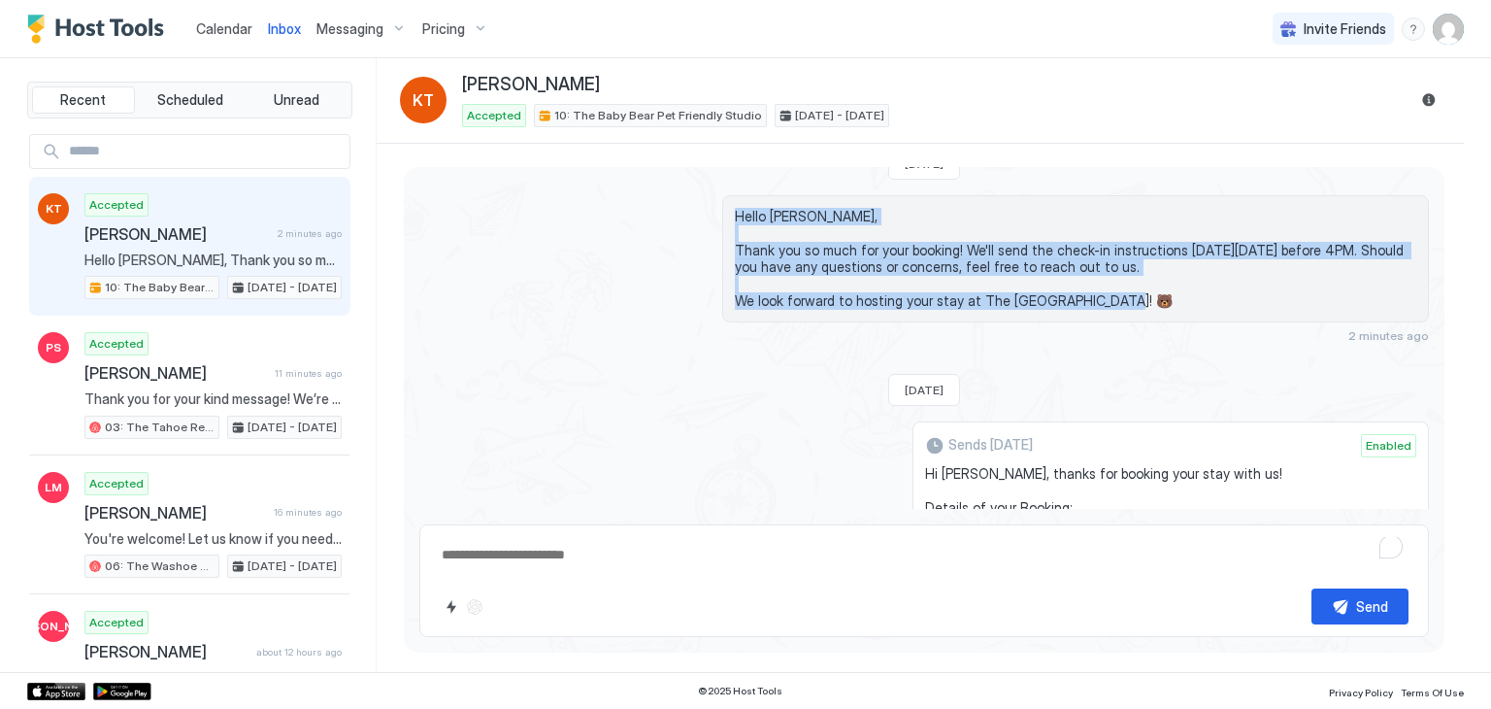
scroll to position [31, 0]
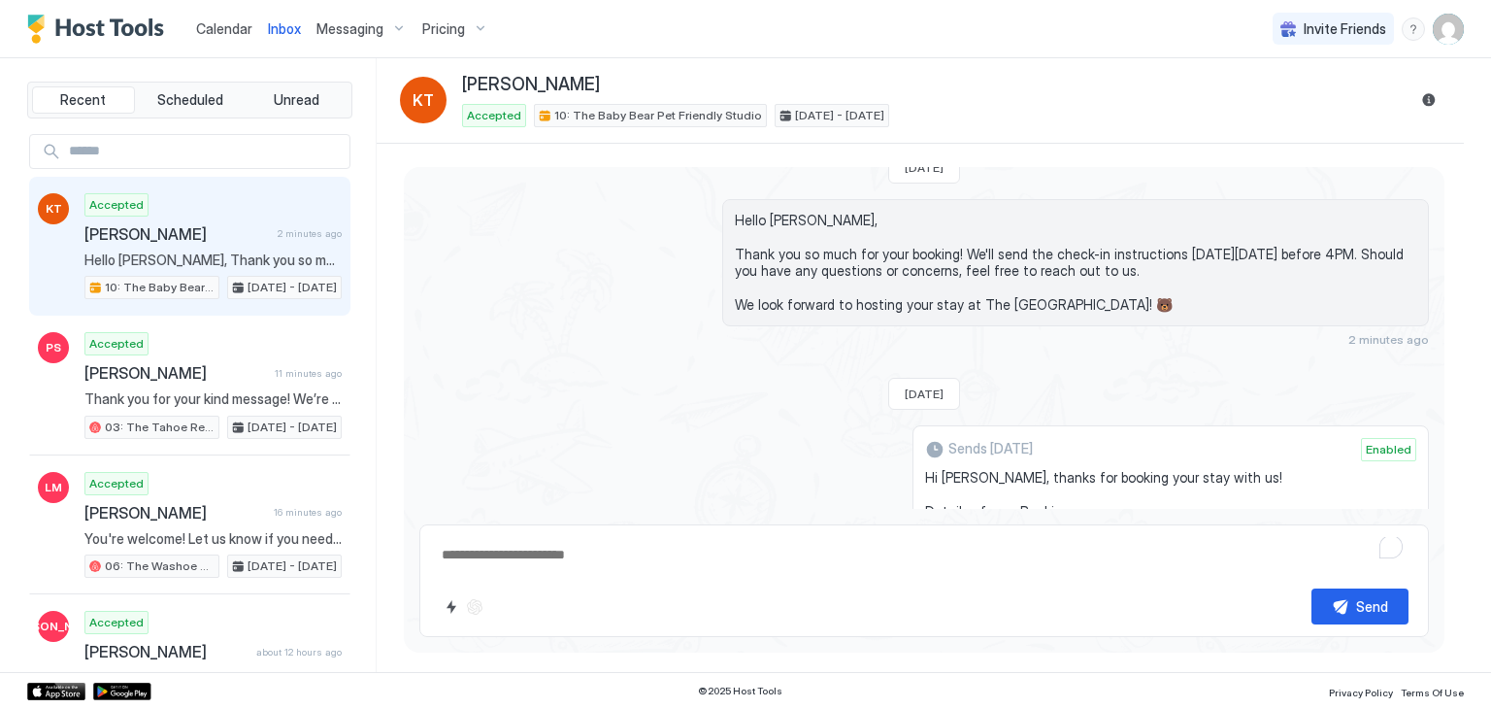
click at [573, 320] on div "Hello [PERSON_NAME], Thank you so much for your booking! We'll send the check-i…" at bounding box center [924, 273] width 1010 height 148
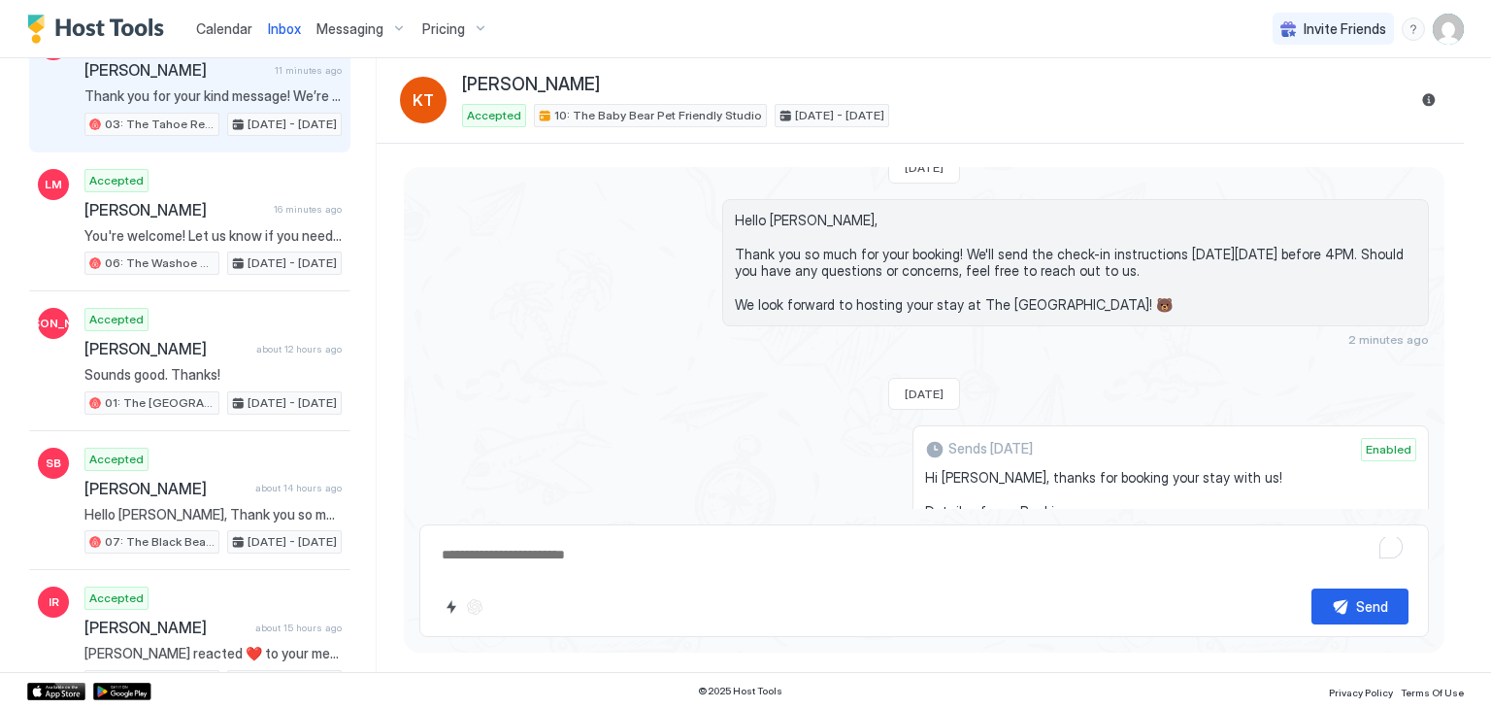
scroll to position [0, 0]
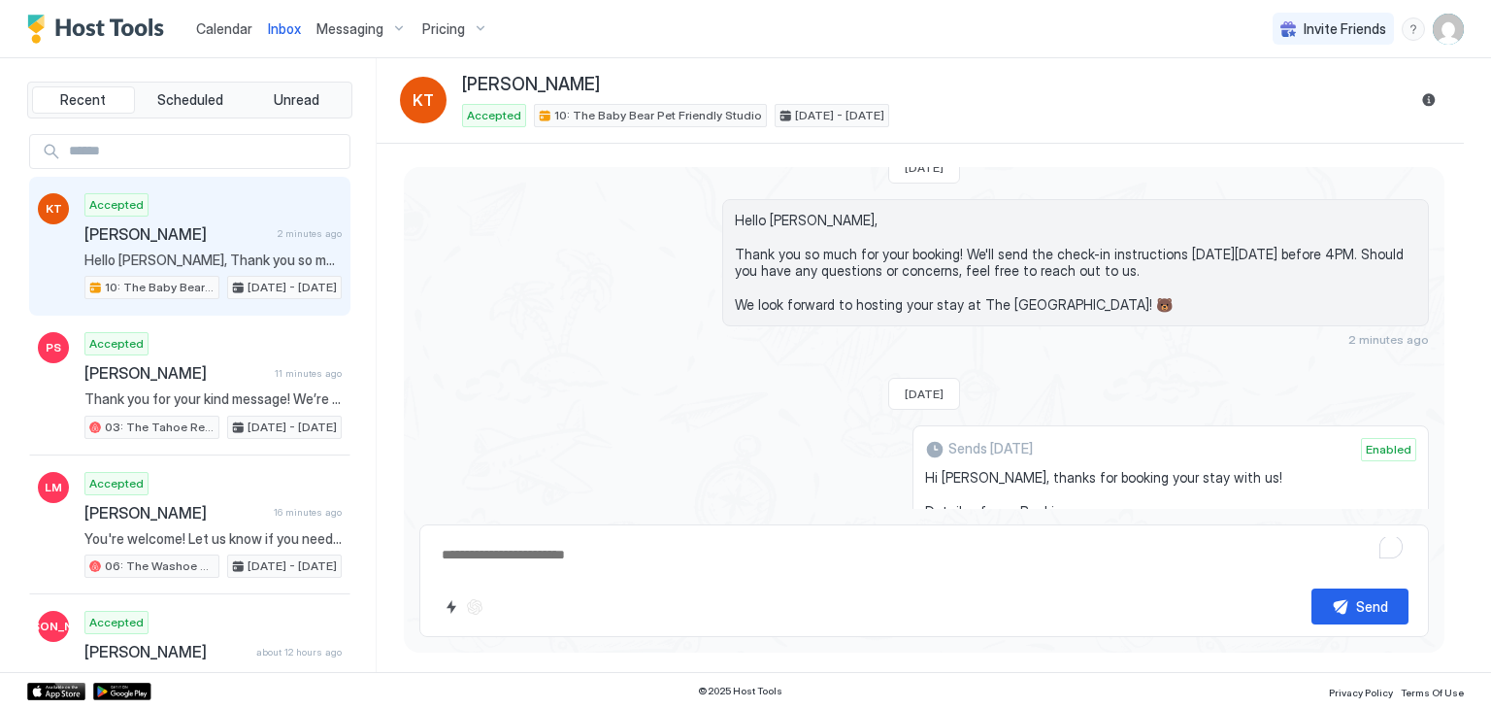
click at [225, 28] on span "Calendar" at bounding box center [224, 28] width 56 height 17
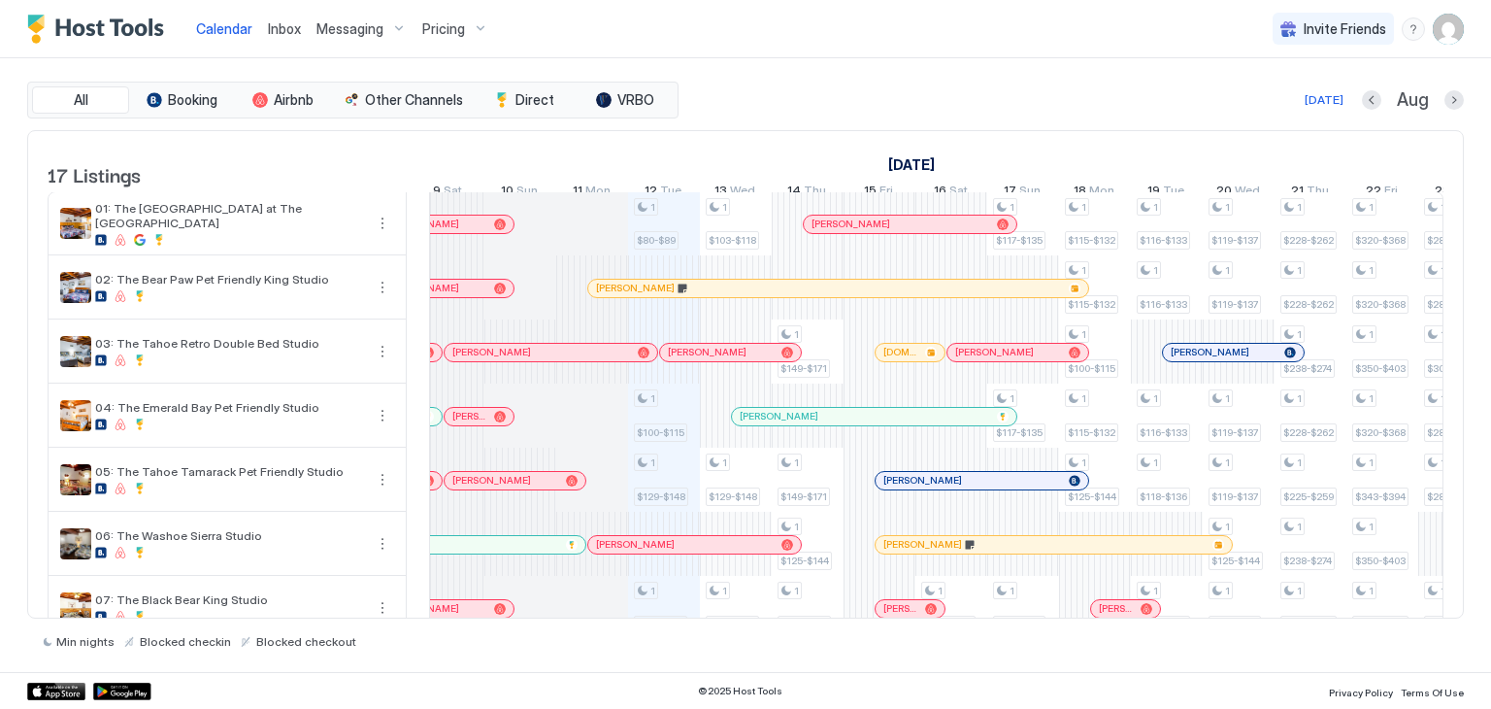
click at [910, 356] on div "[DOMAIN_NAME]" at bounding box center [910, 352] width 69 height 17
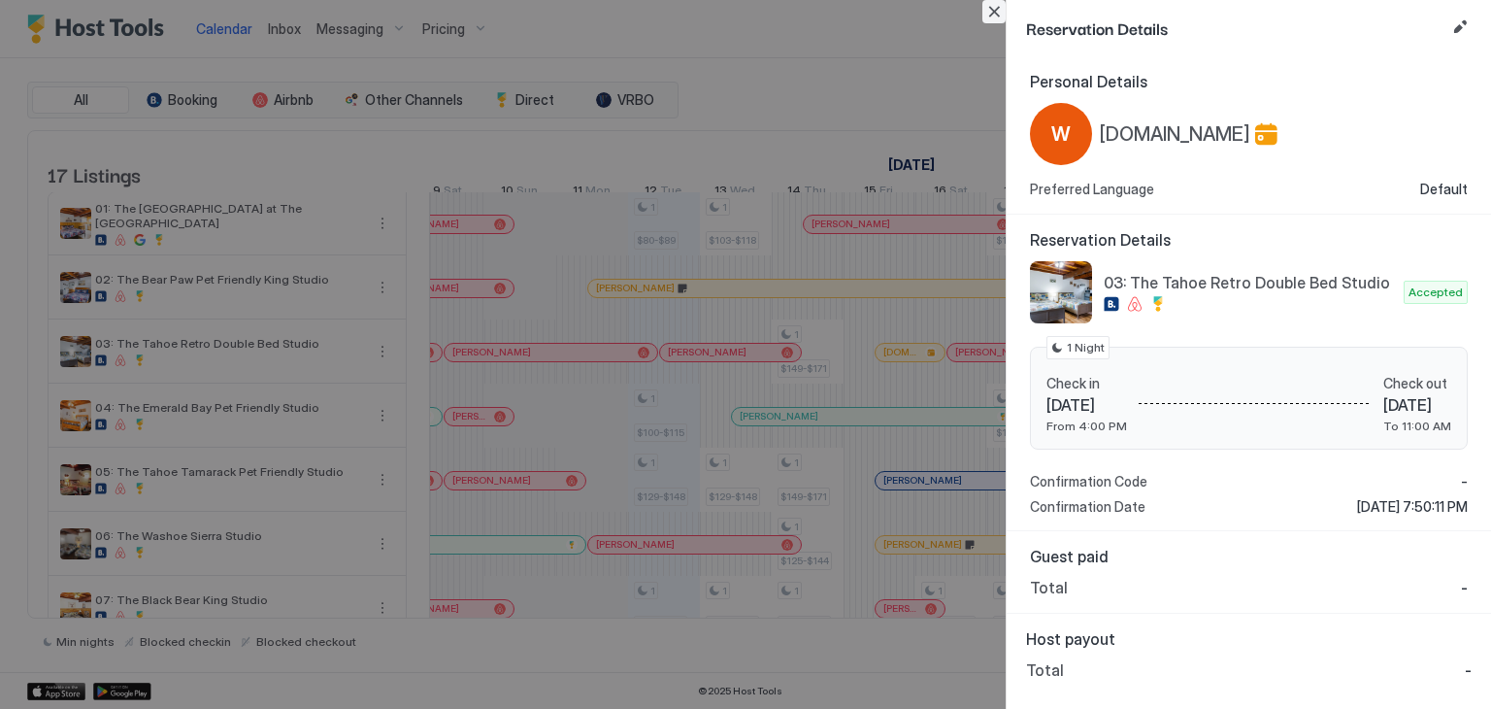
click at [997, 5] on button "Close" at bounding box center [994, 11] width 23 height 23
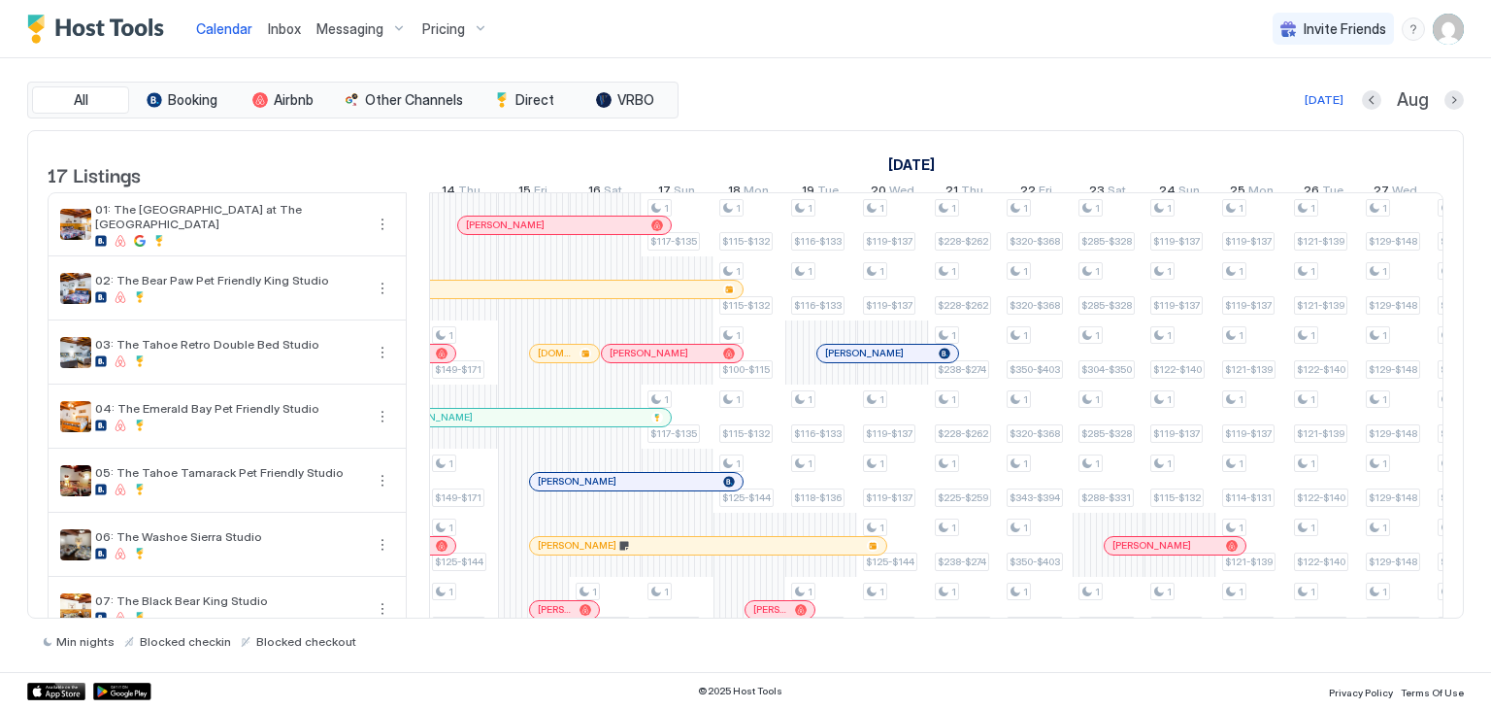
click at [555, 361] on div at bounding box center [557, 354] width 16 height 16
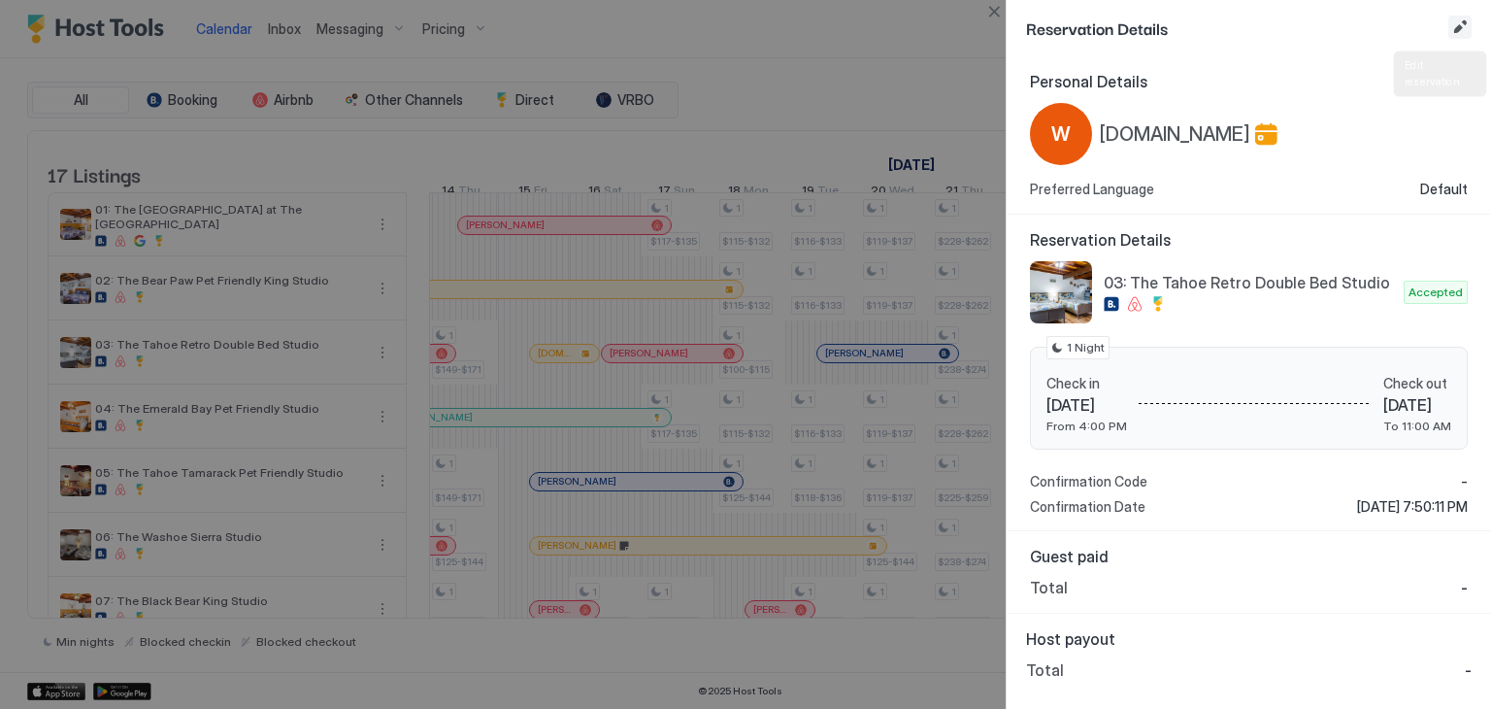
click at [1461, 32] on button "Edit reservation" at bounding box center [1460, 27] width 23 height 23
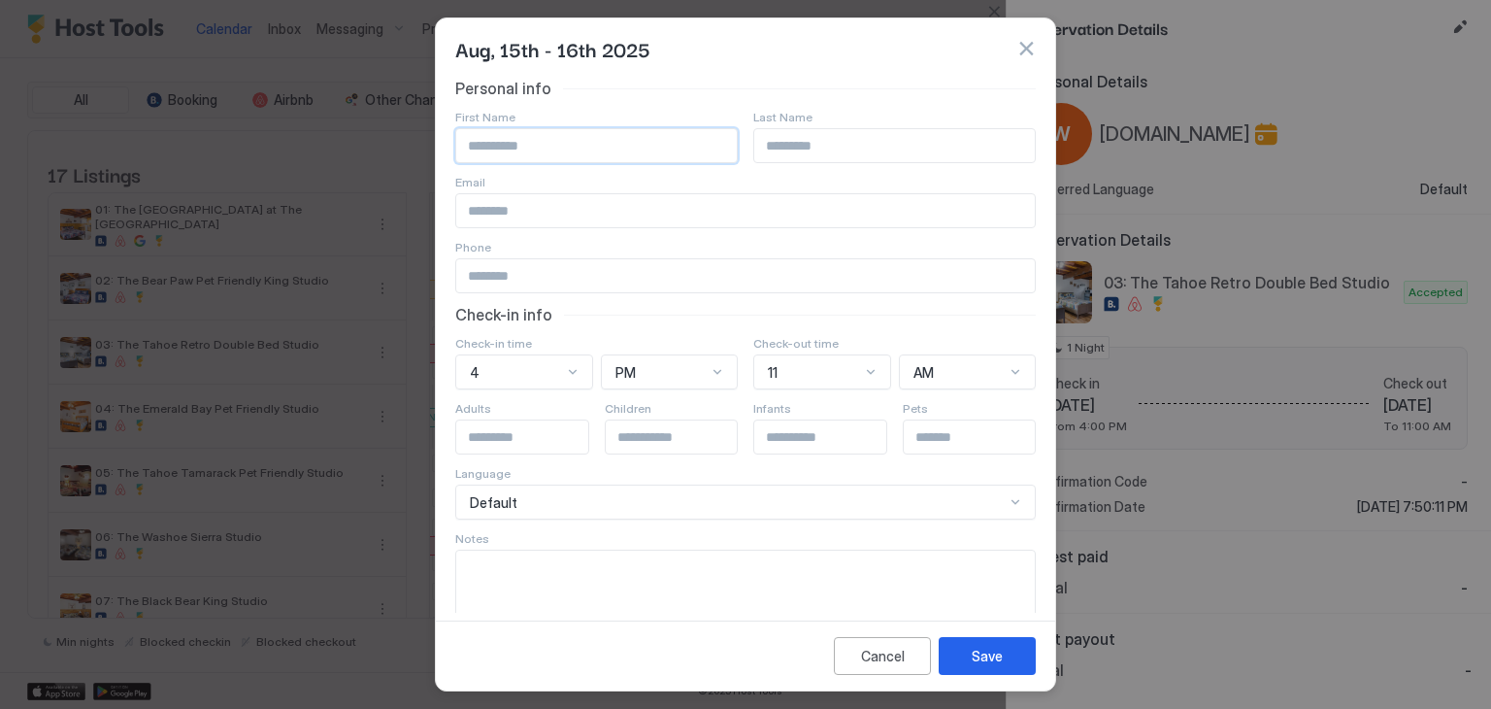
click at [641, 141] on input "Input Field" at bounding box center [596, 145] width 281 height 33
paste input "**********"
type input "*******"
click at [858, 146] on input "Input Field" at bounding box center [894, 145] width 281 height 33
paste input "**********"
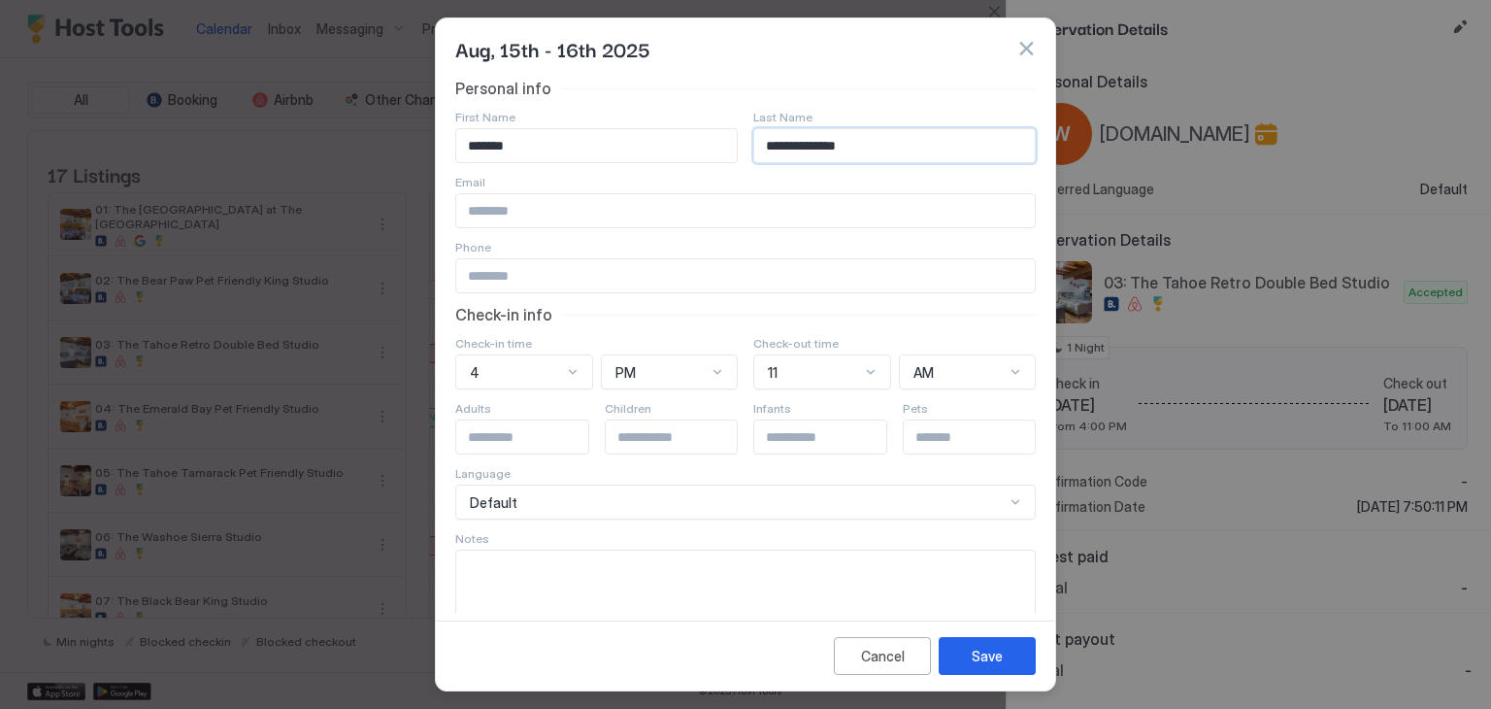
click at [805, 145] on input "**********" at bounding box center [894, 145] width 281 height 33
type input "******"
click at [703, 124] on div "Email" at bounding box center [596, 117] width 283 height 15
click at [550, 217] on input "Input Field" at bounding box center [745, 210] width 579 height 33
paste input "**********"
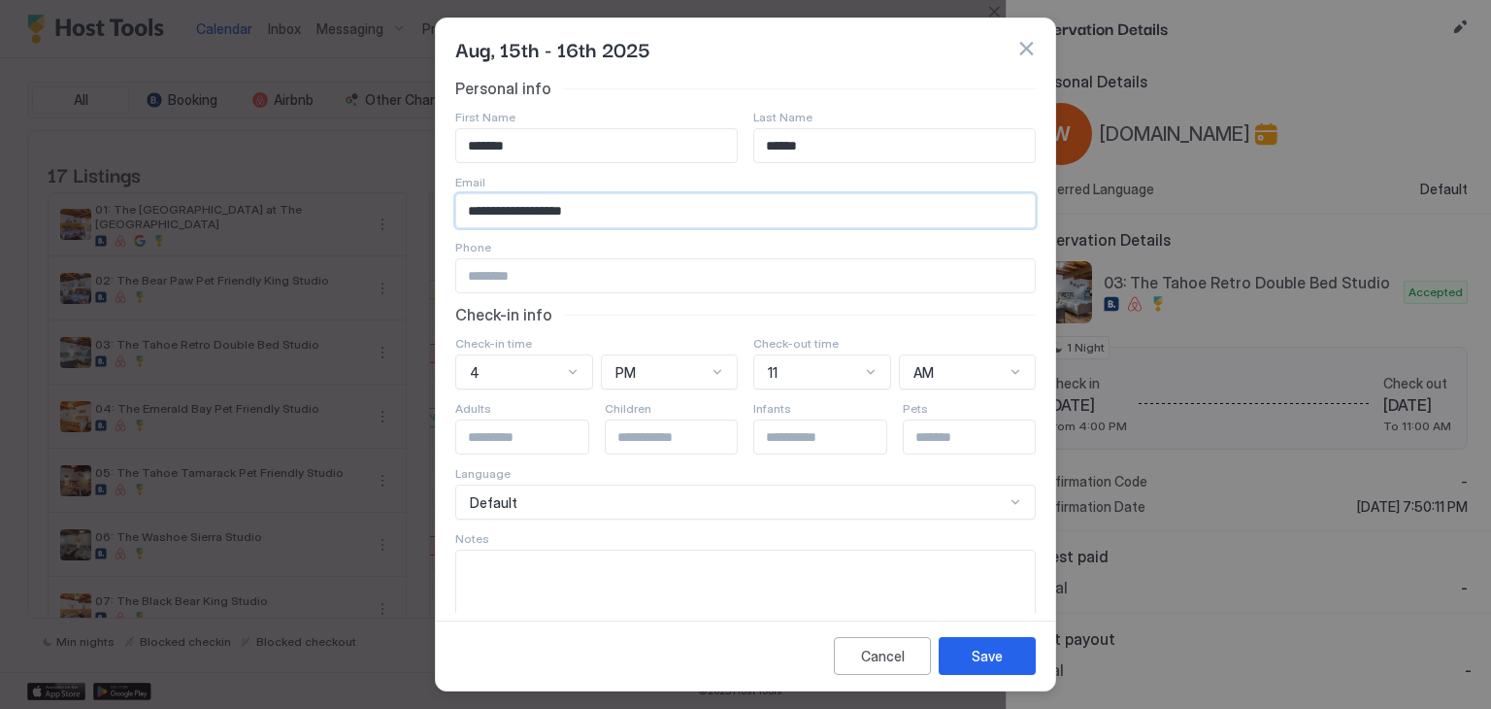
type input "**********"
click at [508, 274] on input "Input Field" at bounding box center [745, 275] width 579 height 33
paste input "**********"
type input "**********"
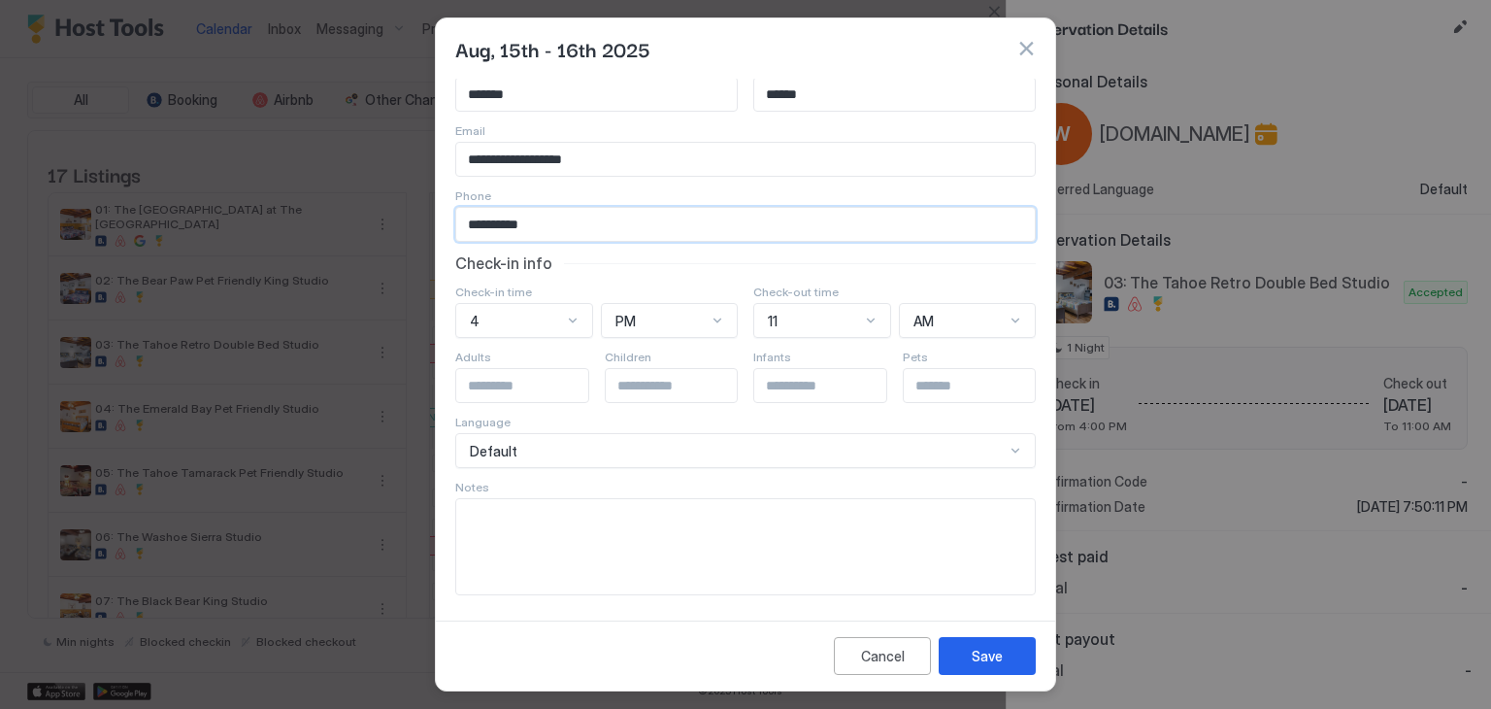
click at [521, 555] on textarea "Input Field" at bounding box center [745, 546] width 579 height 95
paste textarea "**********"
type textarea "**********"
click at [999, 650] on div "Save" at bounding box center [987, 656] width 31 height 20
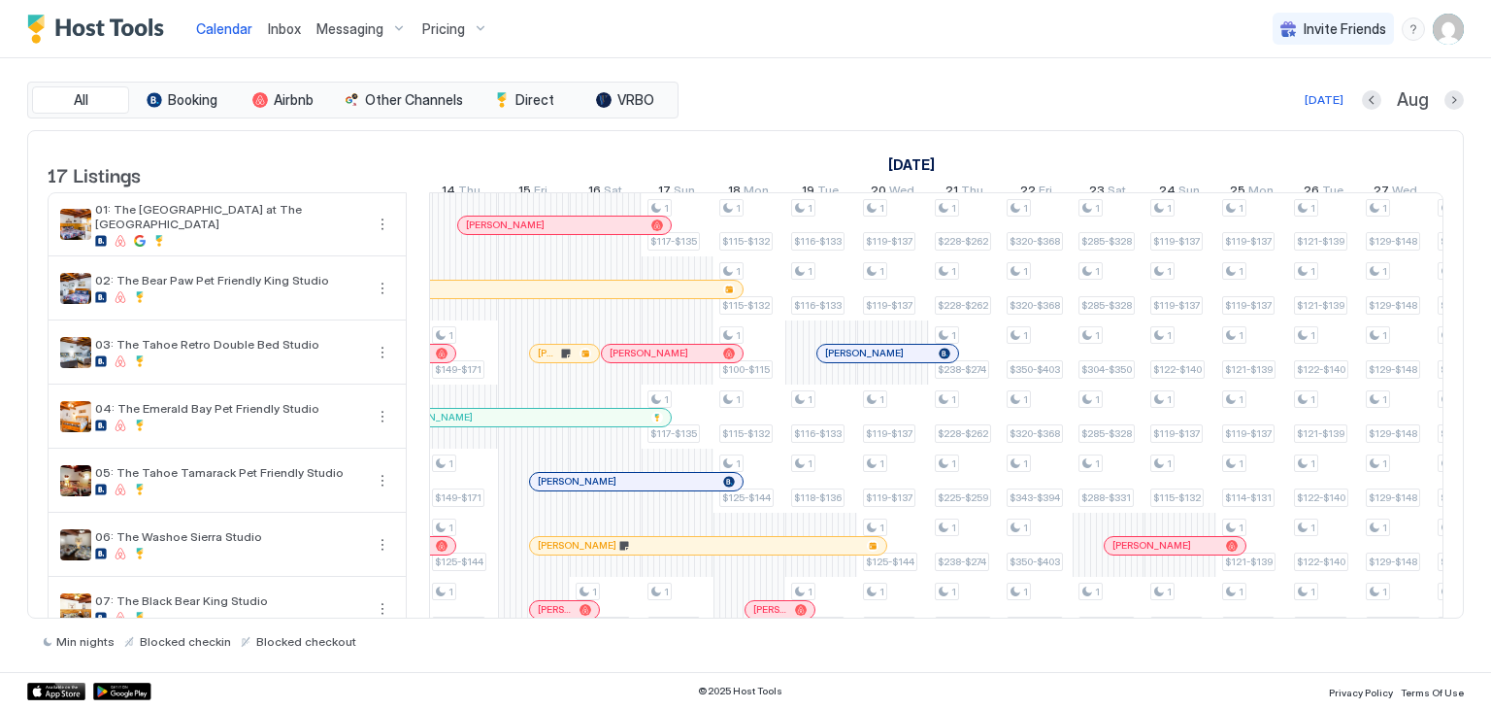
click at [282, 34] on span "Inbox" at bounding box center [284, 28] width 33 height 17
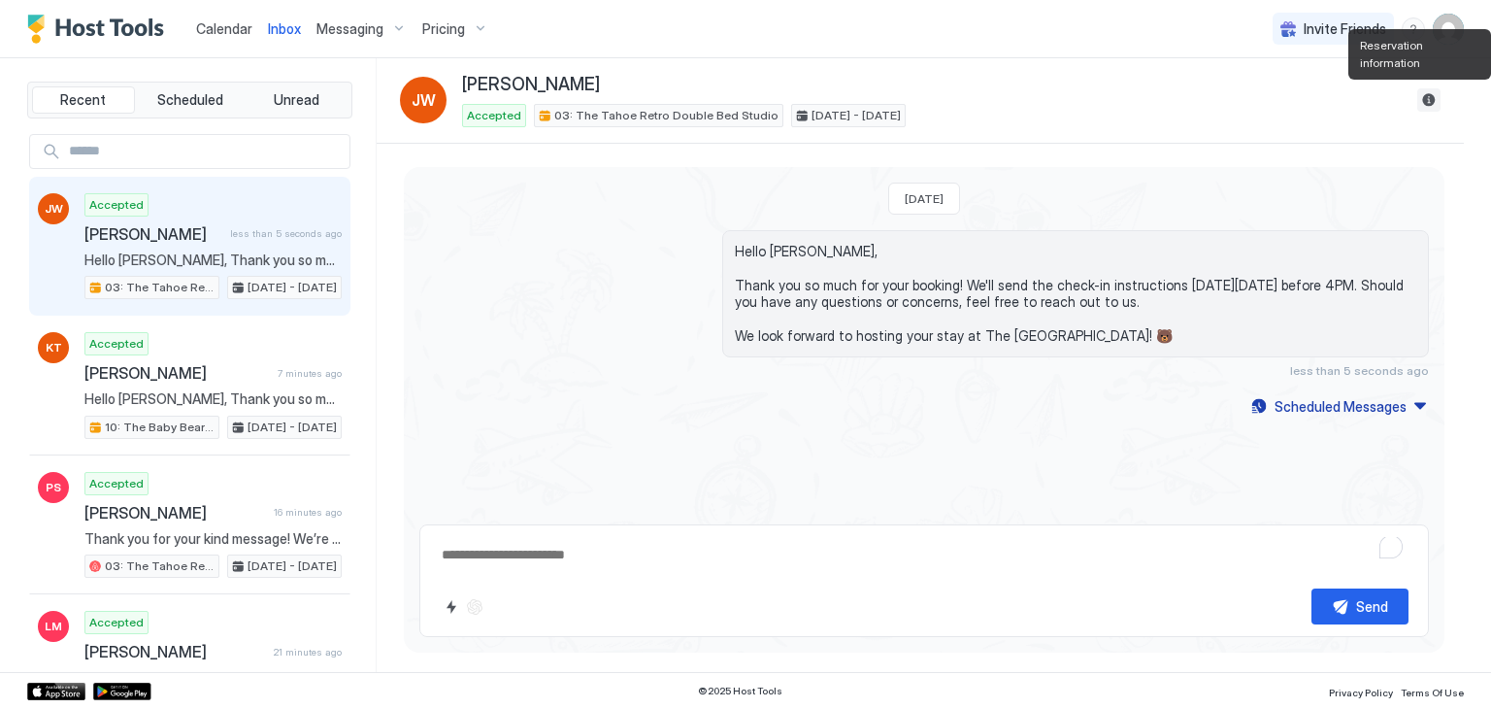
click at [1432, 99] on button "Reservation information" at bounding box center [1429, 99] width 23 height 23
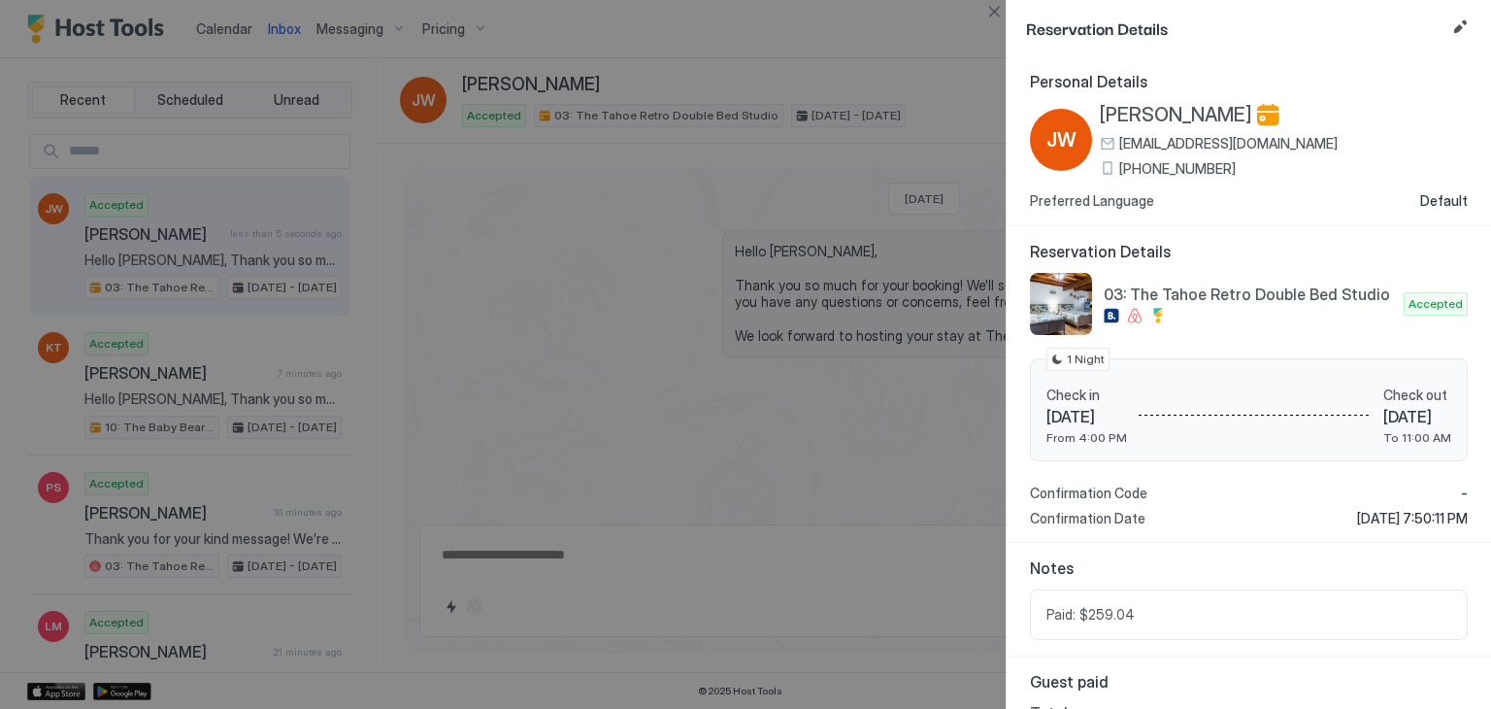
click at [1135, 173] on span "[PHONE_NUMBER]" at bounding box center [1178, 168] width 117 height 17
click at [1155, 115] on span "[PERSON_NAME]" at bounding box center [1176, 115] width 152 height 24
click at [994, 7] on button "Close" at bounding box center [994, 11] width 23 height 23
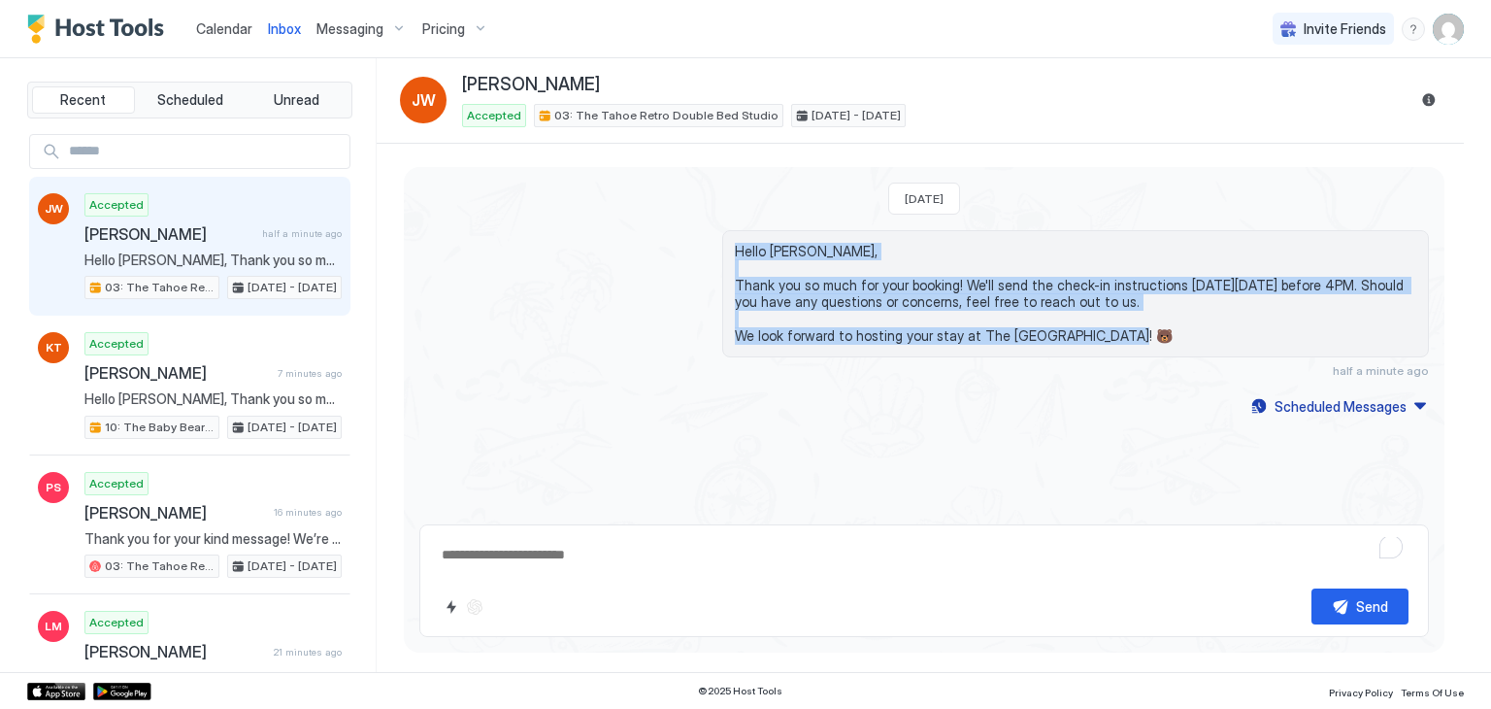
drag, startPoint x: 1121, startPoint y: 339, endPoint x: 701, endPoint y: 238, distance: 431.5
click at [701, 238] on div "Hello [PERSON_NAME], Thank you so much for your booking! We'll send the check-i…" at bounding box center [924, 304] width 1010 height 148
copy span "Hello [PERSON_NAME], Thank you so much for your booking! We'll send the check-i…"
click at [1357, 408] on div "Scheduled Messages" at bounding box center [1341, 406] width 132 height 20
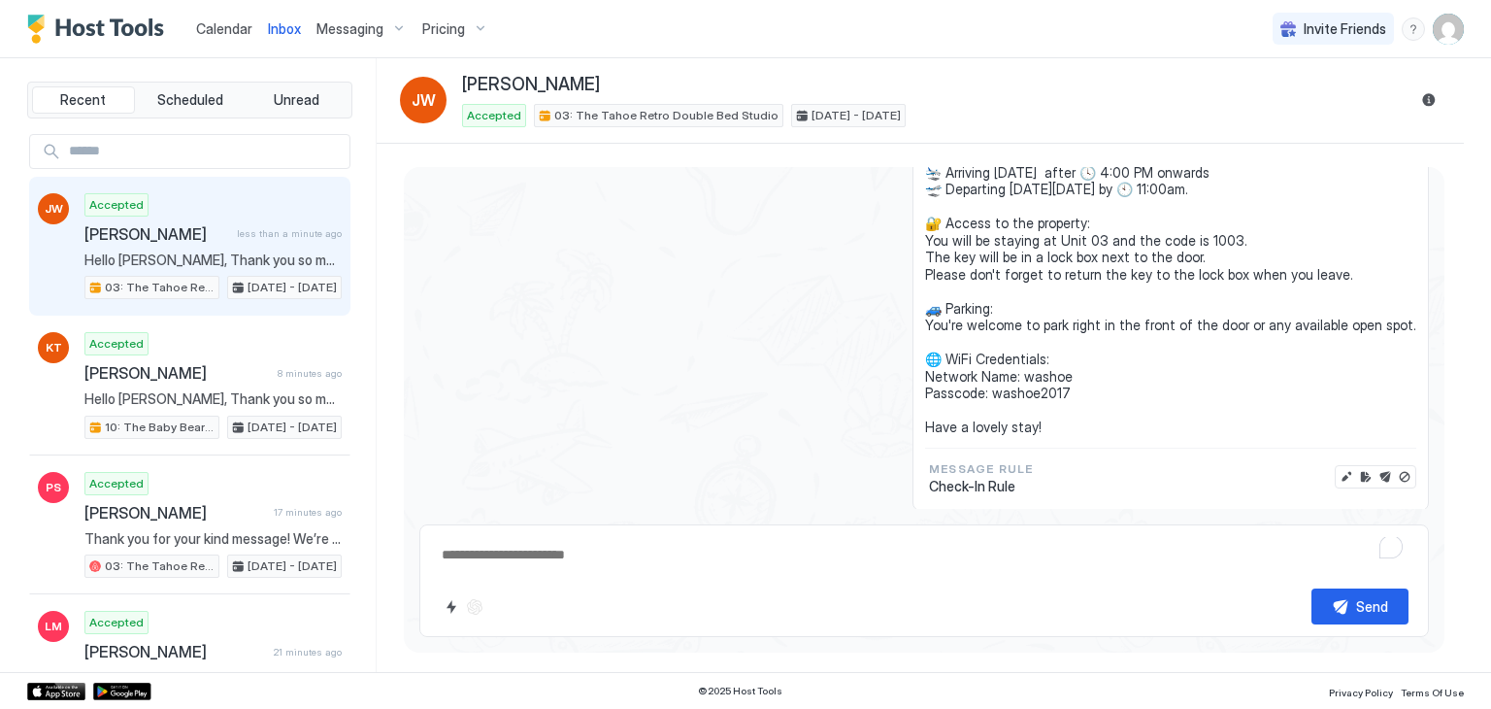
scroll to position [249, 0]
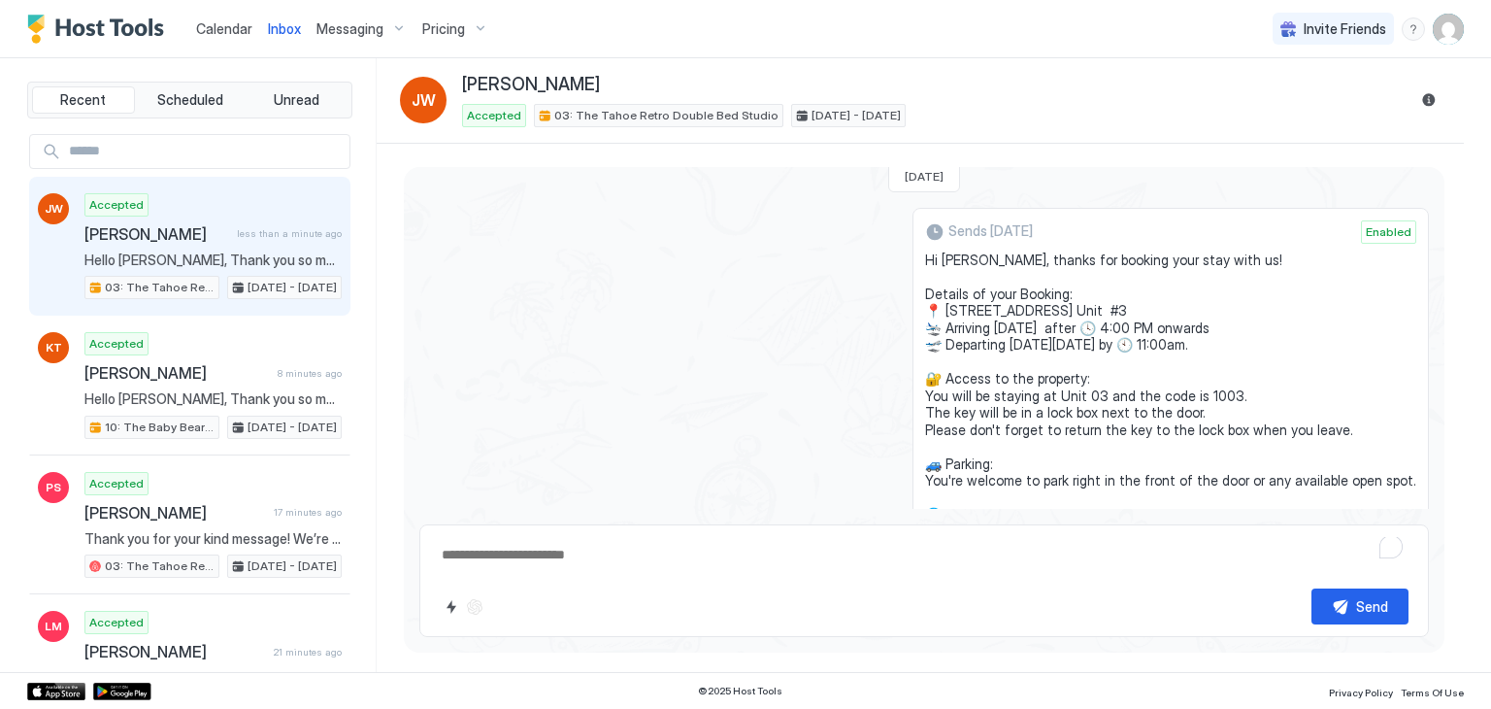
drag, startPoint x: 1054, startPoint y: 385, endPoint x: 928, endPoint y: 257, distance: 179.2
click at [928, 257] on div "[DATE] Hello [PERSON_NAME], Thank you so much for your booking! We'll send the …" at bounding box center [924, 550] width 1041 height 1264
copy div "Lo Ipsumdo, sitame con adipisc elit sedd eius te! Incidid ut labo Etdolor: 📍 91…"
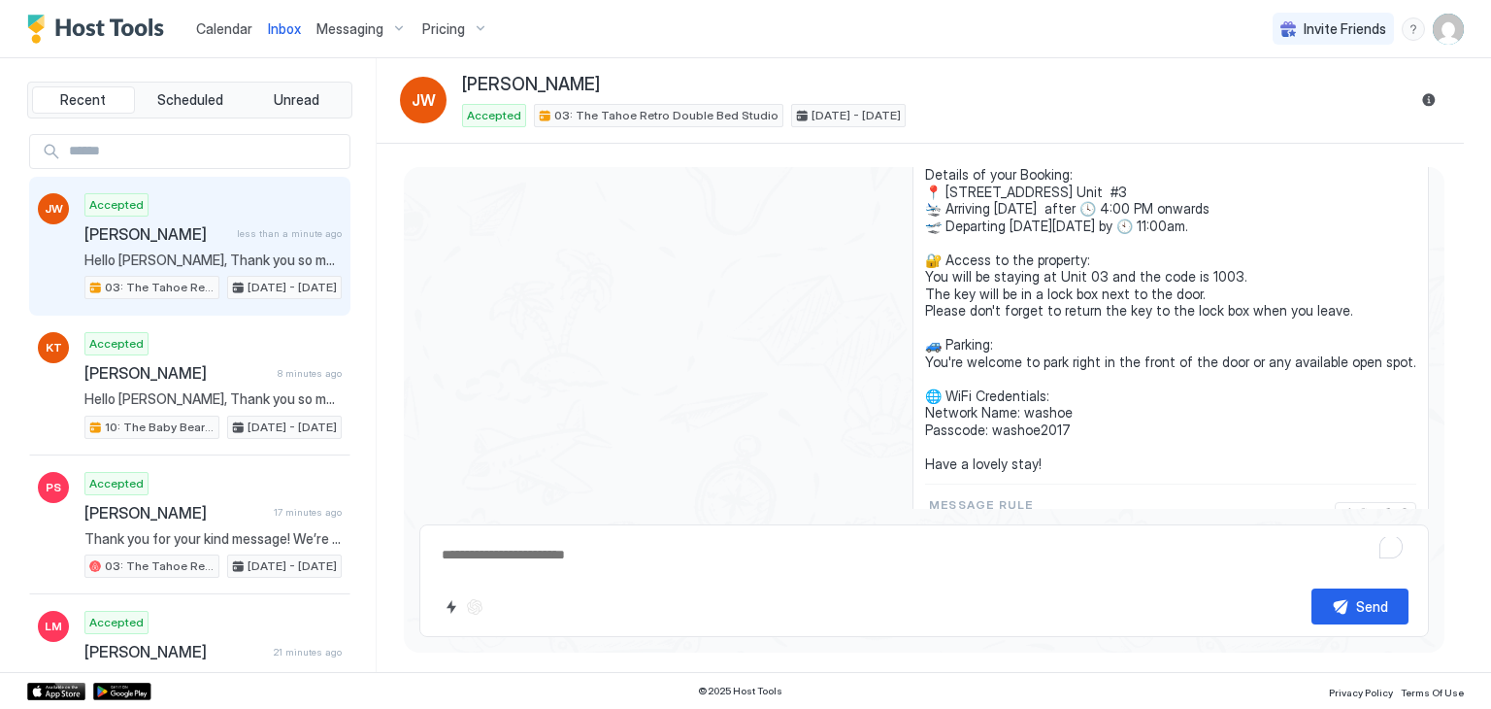
click at [1056, 300] on span "Hi [PERSON_NAME], thanks for booking your stay with us! Details of your Booking…" at bounding box center [1170, 302] width 491 height 340
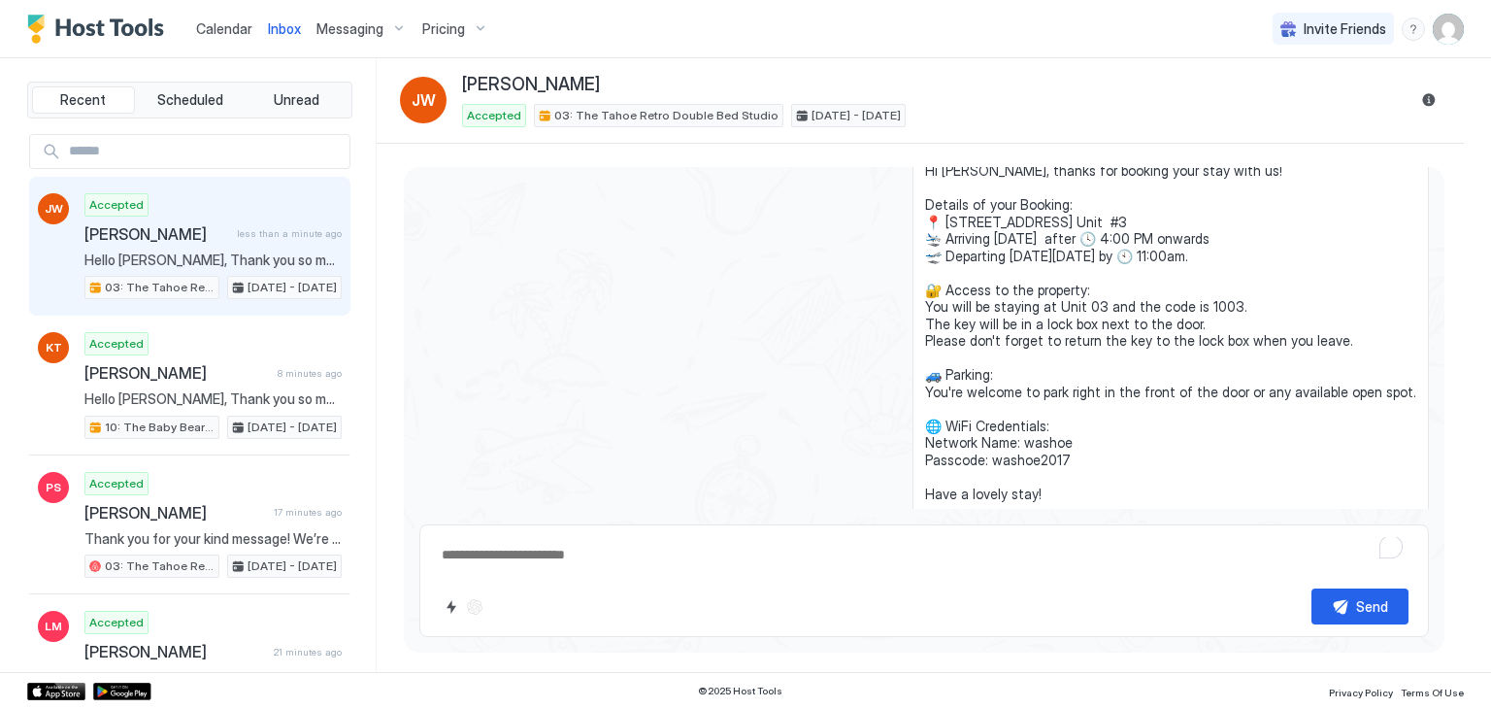
scroll to position [757, 0]
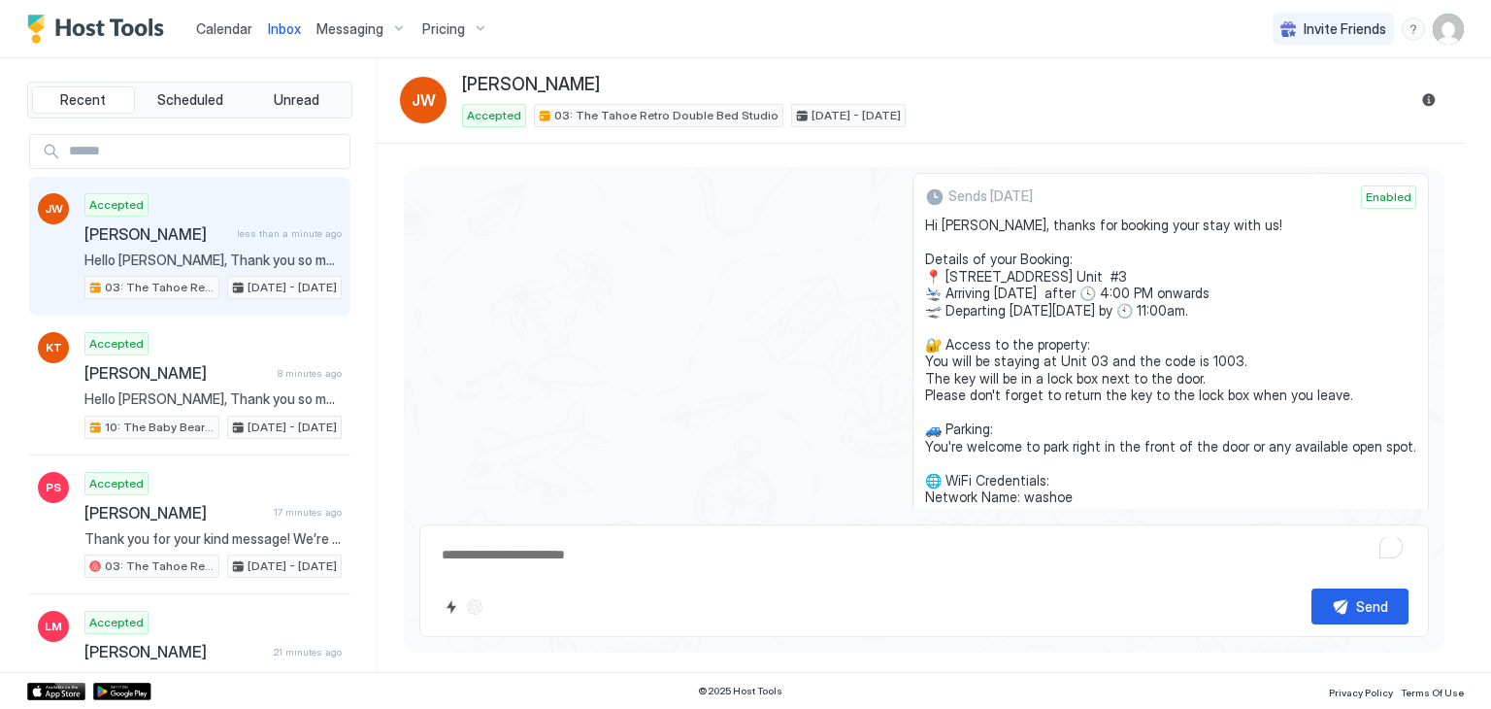
drag, startPoint x: 1054, startPoint y: 386, endPoint x: 937, endPoint y: 224, distance: 199.7
click at [937, 224] on div "Sends [DATE] Enabled Hi [PERSON_NAME], thanks for booking your stay with us! De…" at bounding box center [1171, 402] width 517 height 459
copy span "Hi [PERSON_NAME], thanks for booking your stay with us! Details of your Booking…"
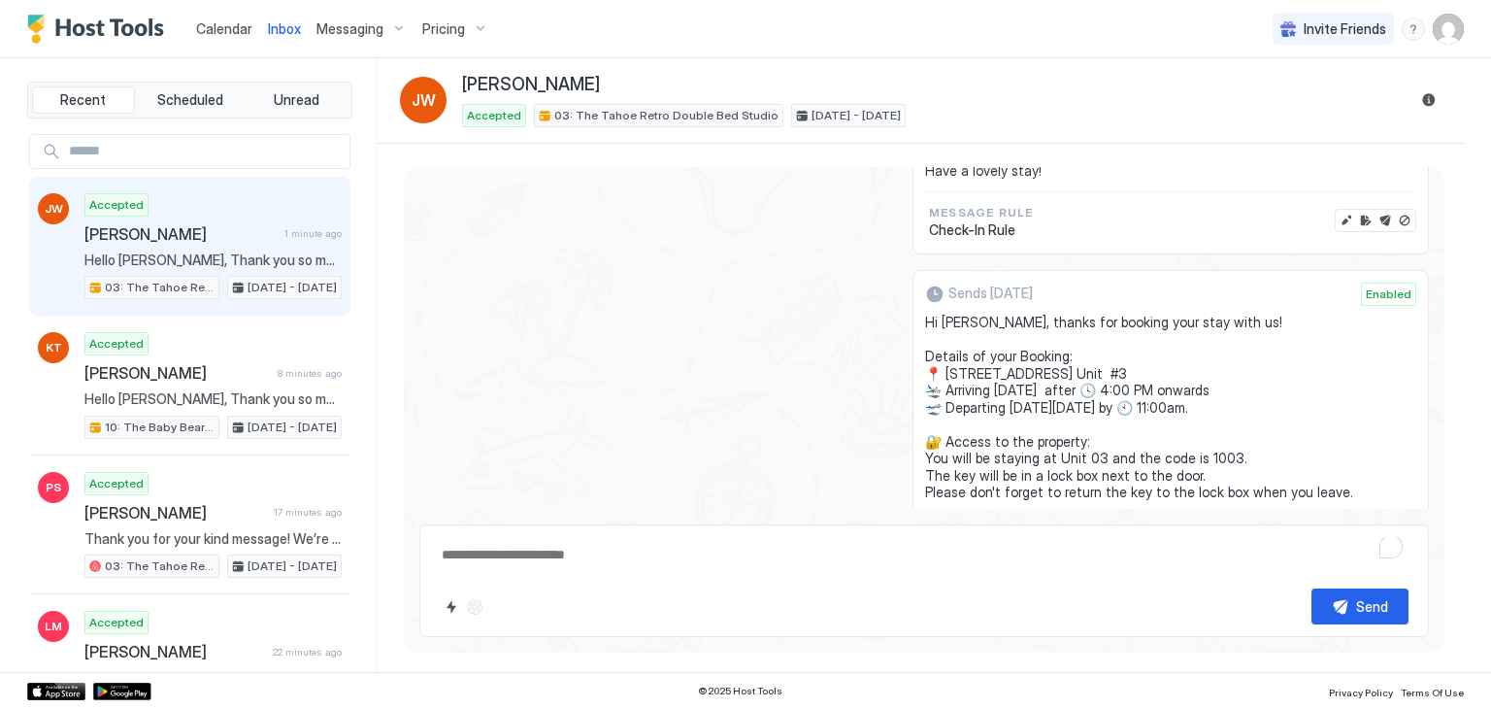
scroll to position [917, 0]
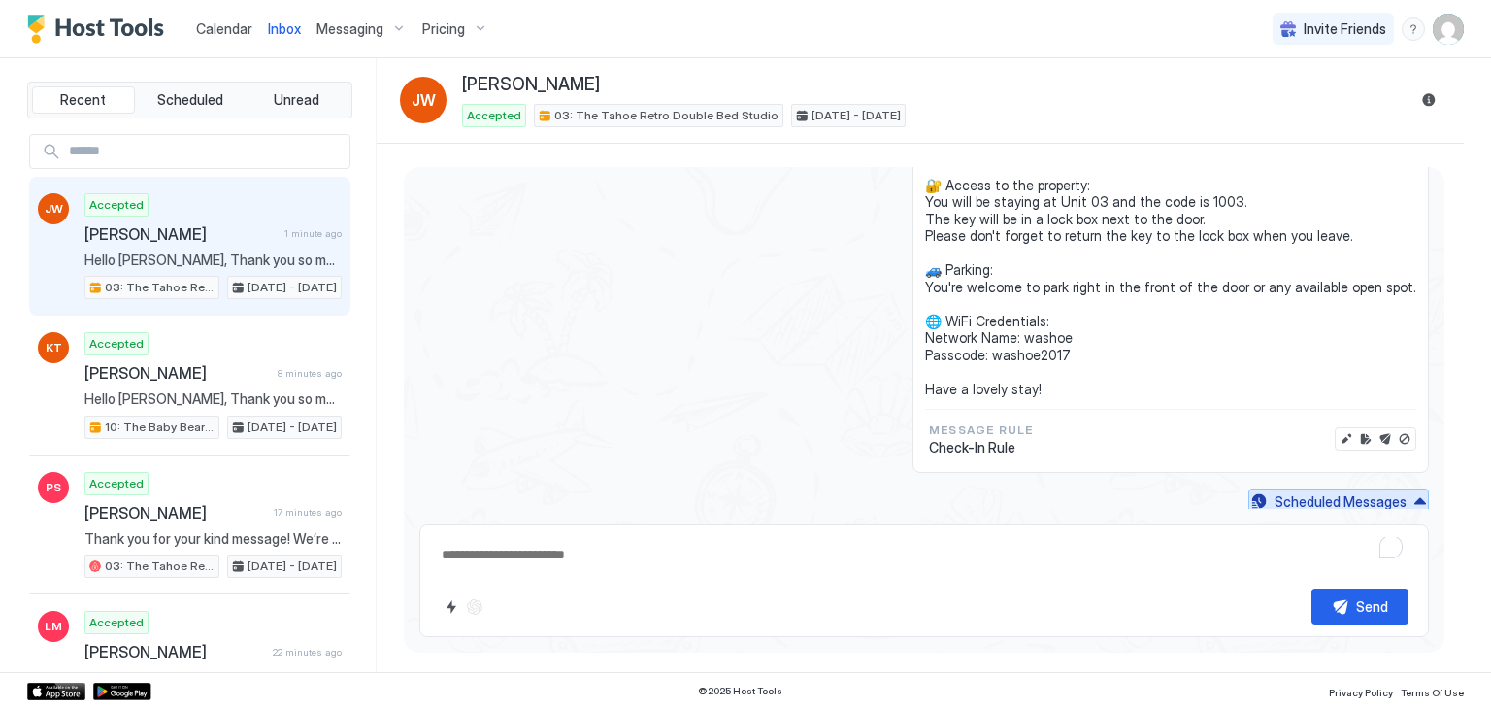
click at [1374, 491] on div "Scheduled Messages" at bounding box center [1341, 501] width 132 height 20
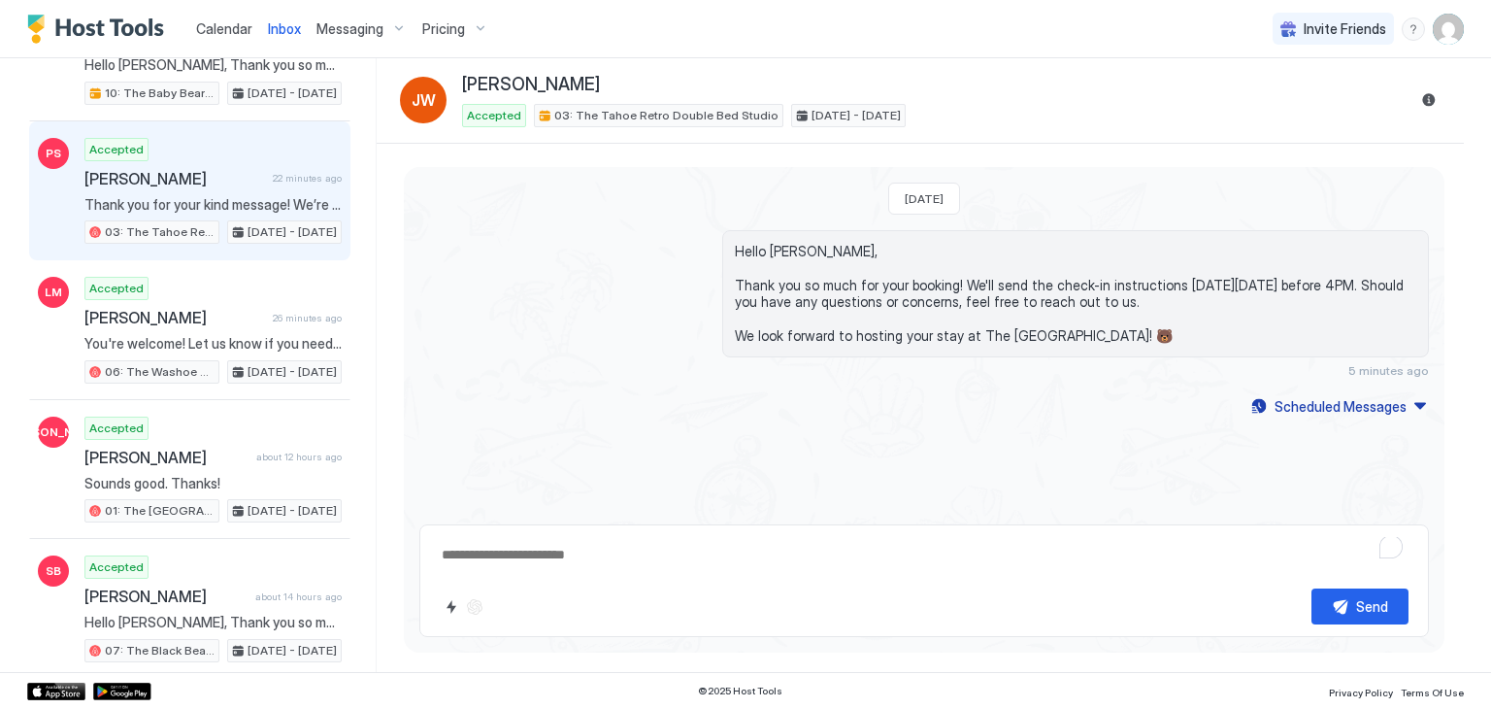
scroll to position [334, 0]
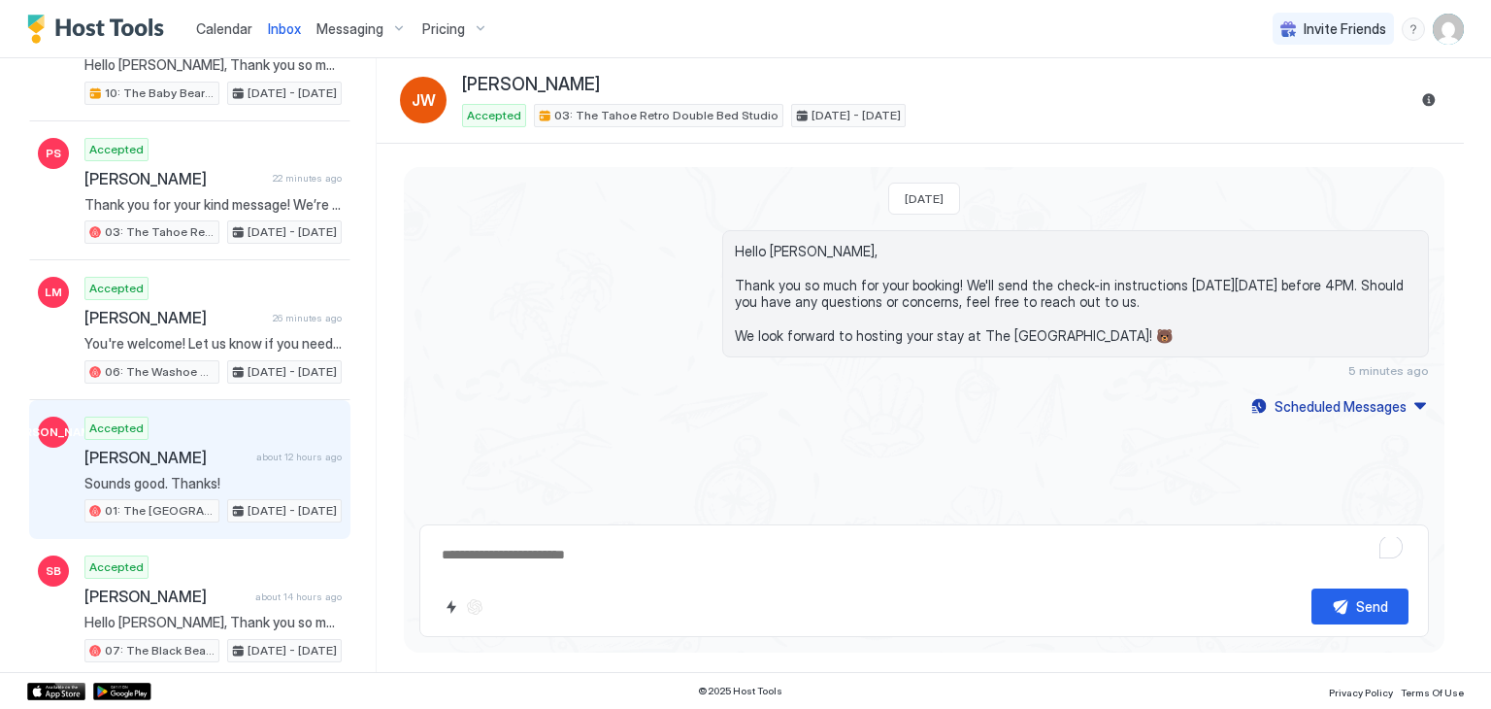
click at [201, 486] on div "Accepted [PERSON_NAME] about 12 hours ago Sounds good. Thanks! 01: The [GEOGRAP…" at bounding box center [212, 470] width 257 height 107
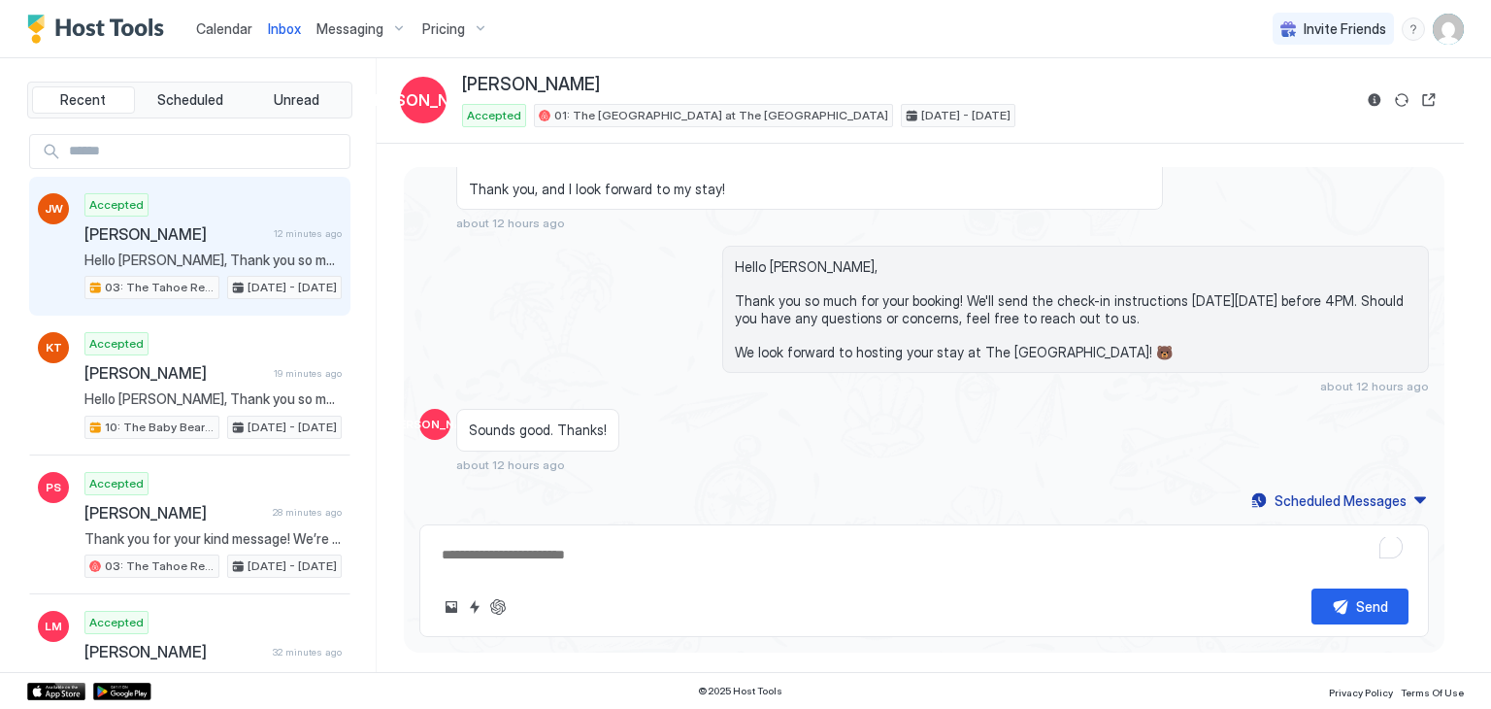
click at [242, 189] on div "JW Accepted [PERSON_NAME] 12 minutes ago Hello [PERSON_NAME], Thank you so much…" at bounding box center [189, 247] width 321 height 140
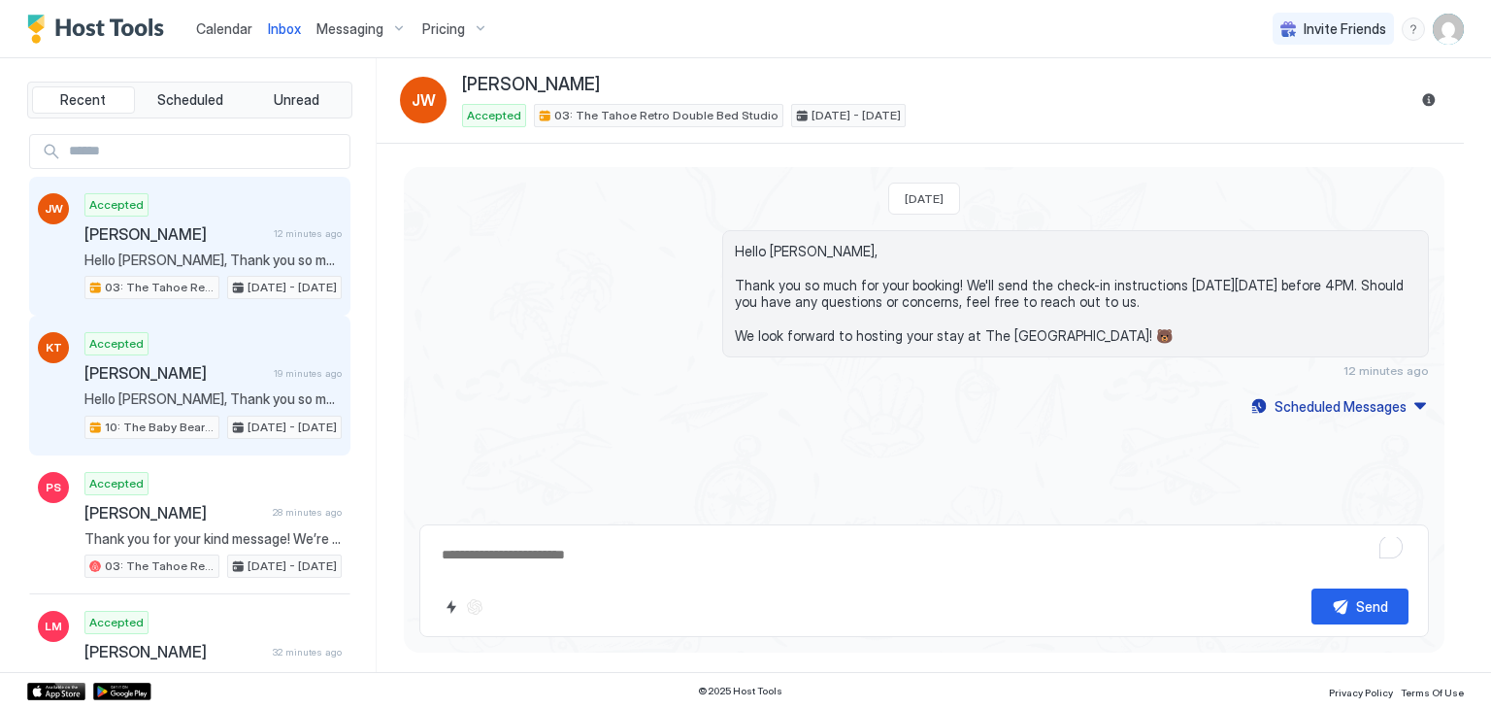
click at [215, 409] on div "Accepted [PERSON_NAME] 19 minutes ago Hello [PERSON_NAME], Thank you so much fo…" at bounding box center [212, 385] width 257 height 107
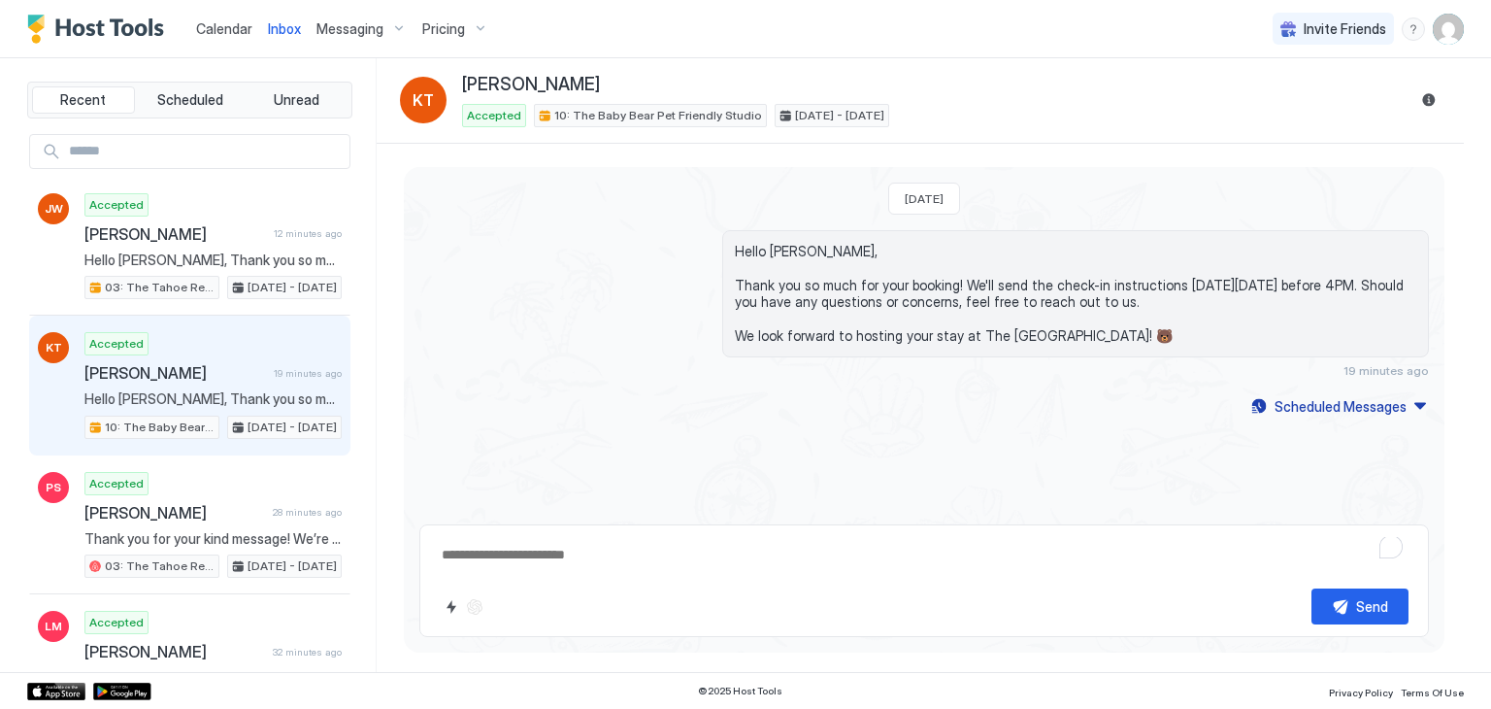
click at [221, 24] on span "Calendar" at bounding box center [224, 28] width 56 height 17
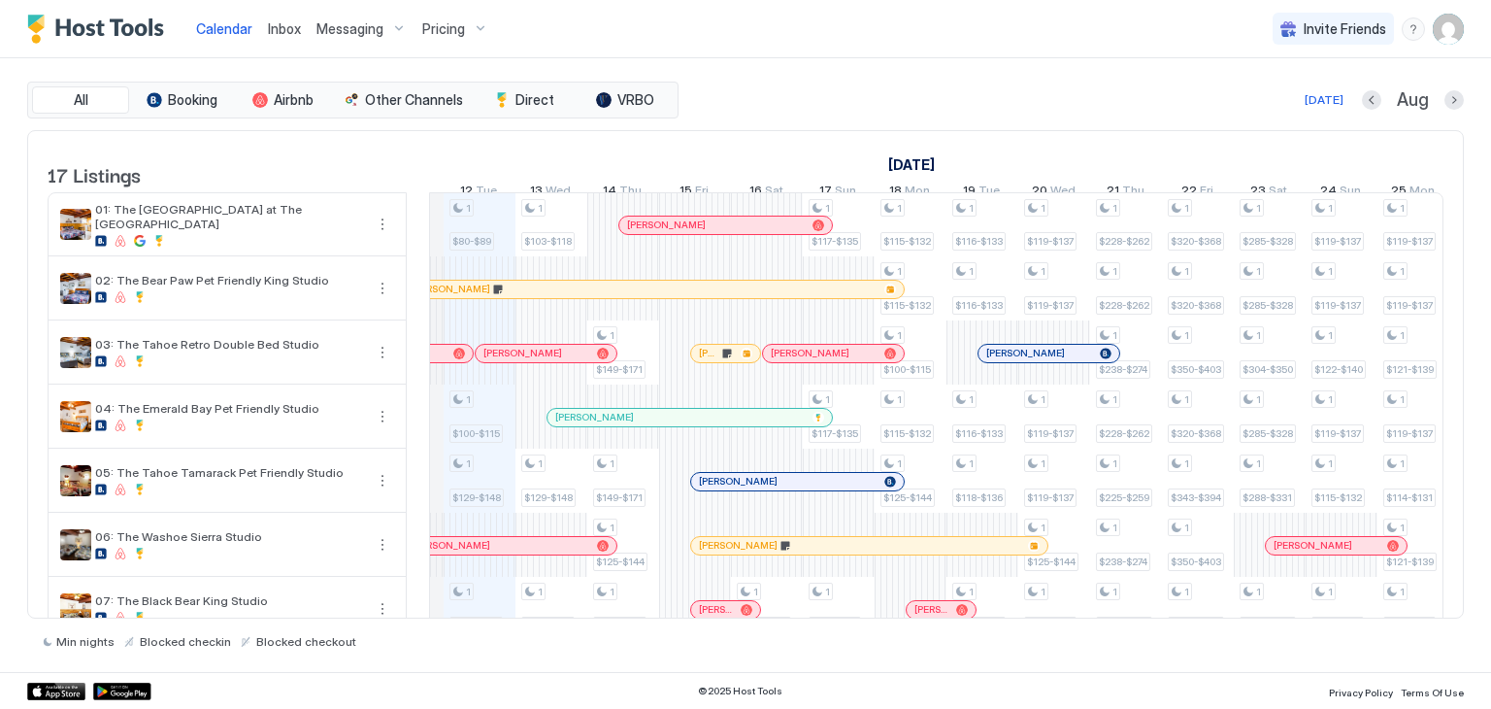
scroll to position [0, 1065]
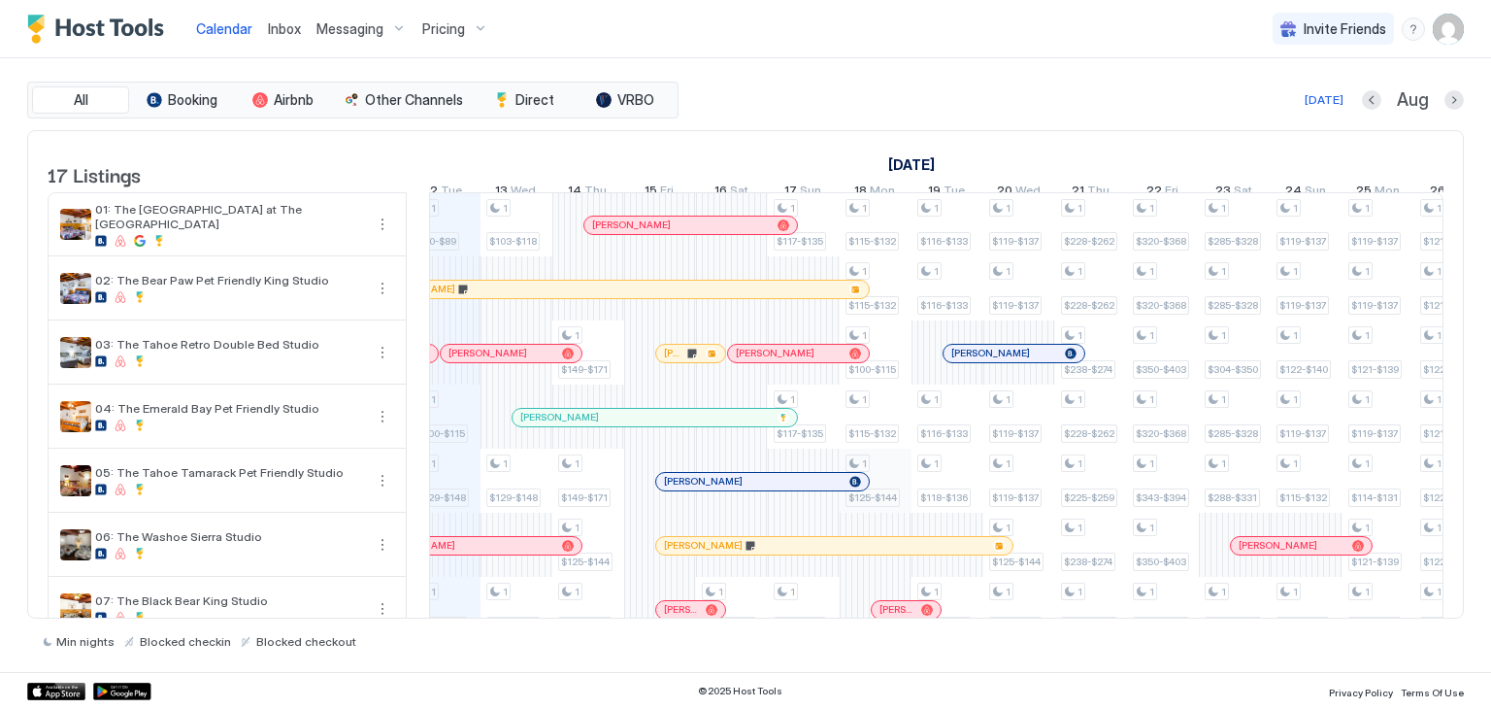
scroll to position [688, 0]
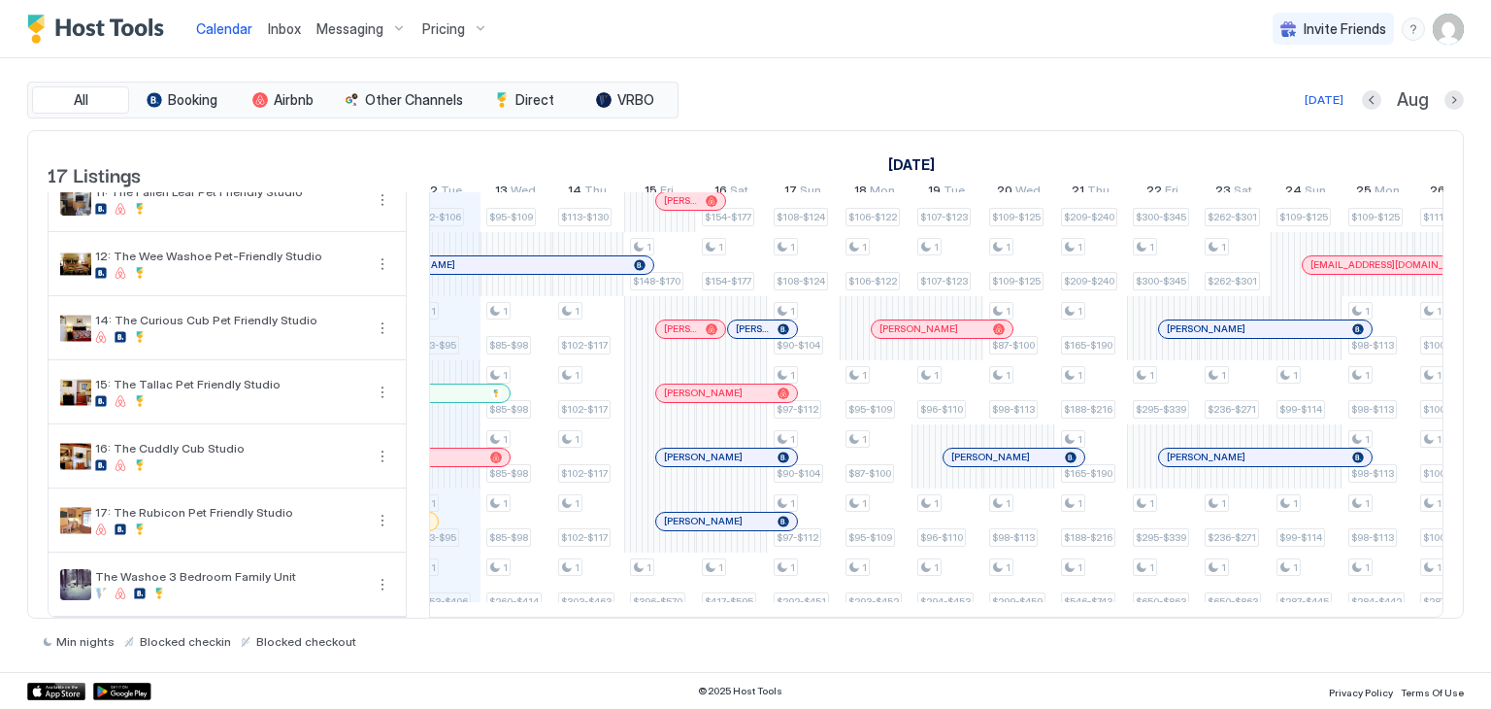
click at [277, 29] on span "Inbox" at bounding box center [284, 28] width 33 height 17
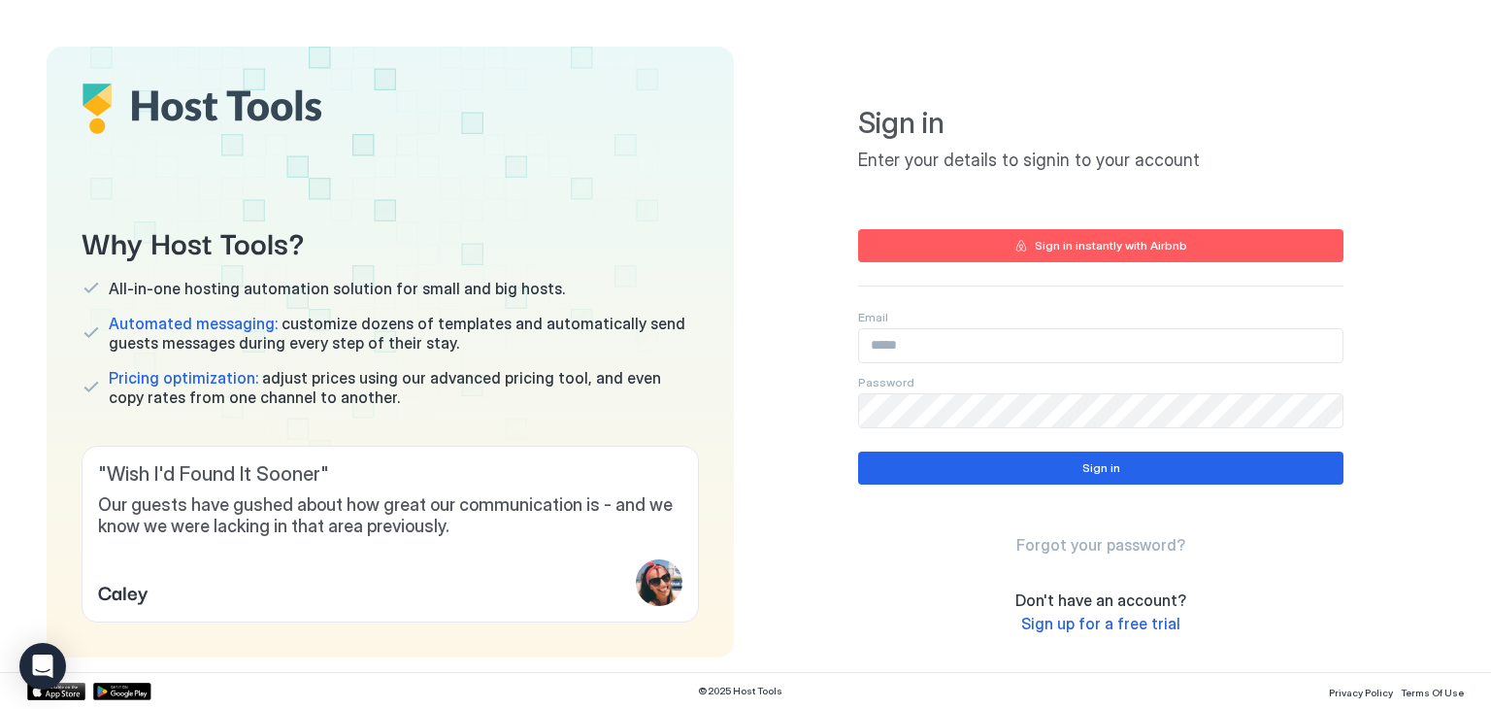
scroll to position [31, 0]
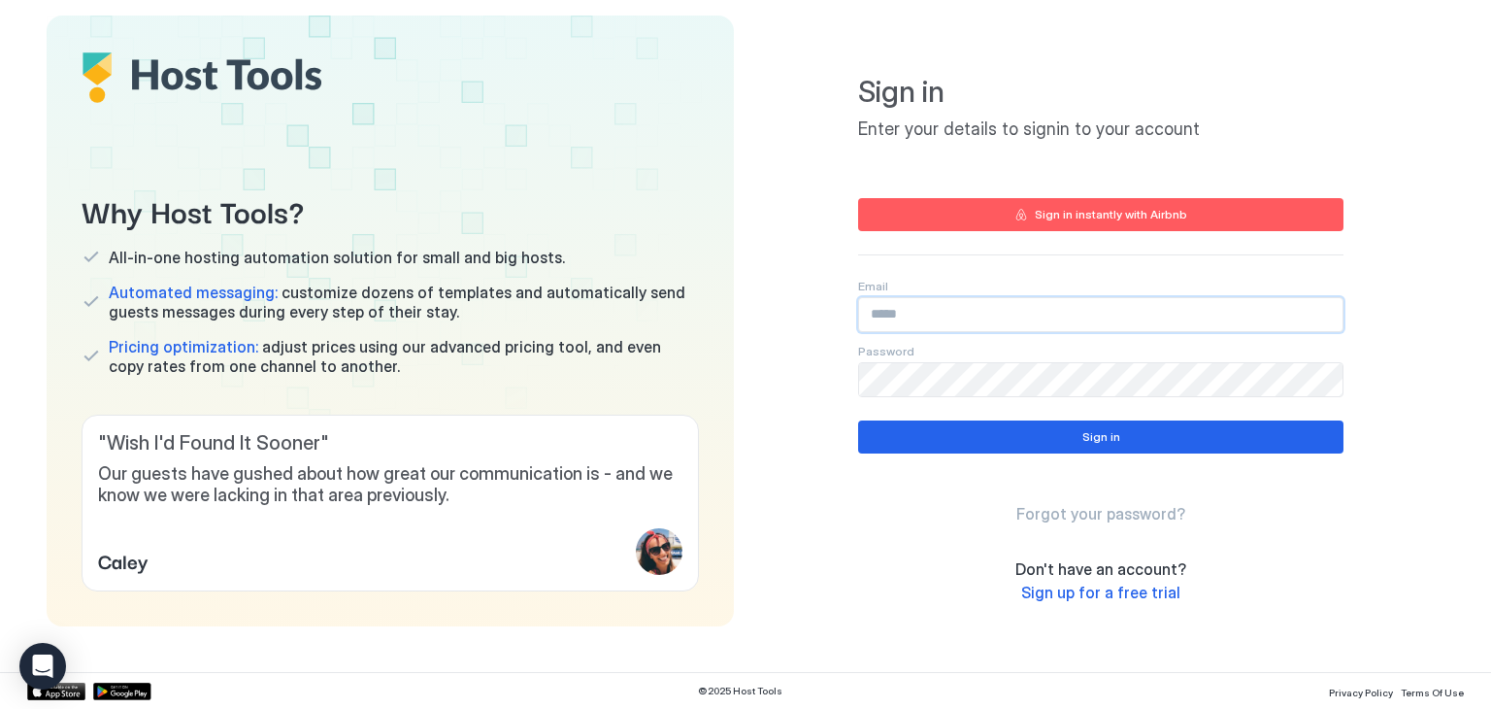
click at [898, 301] on input "Input Field" at bounding box center [1101, 314] width 484 height 33
type input "**********"
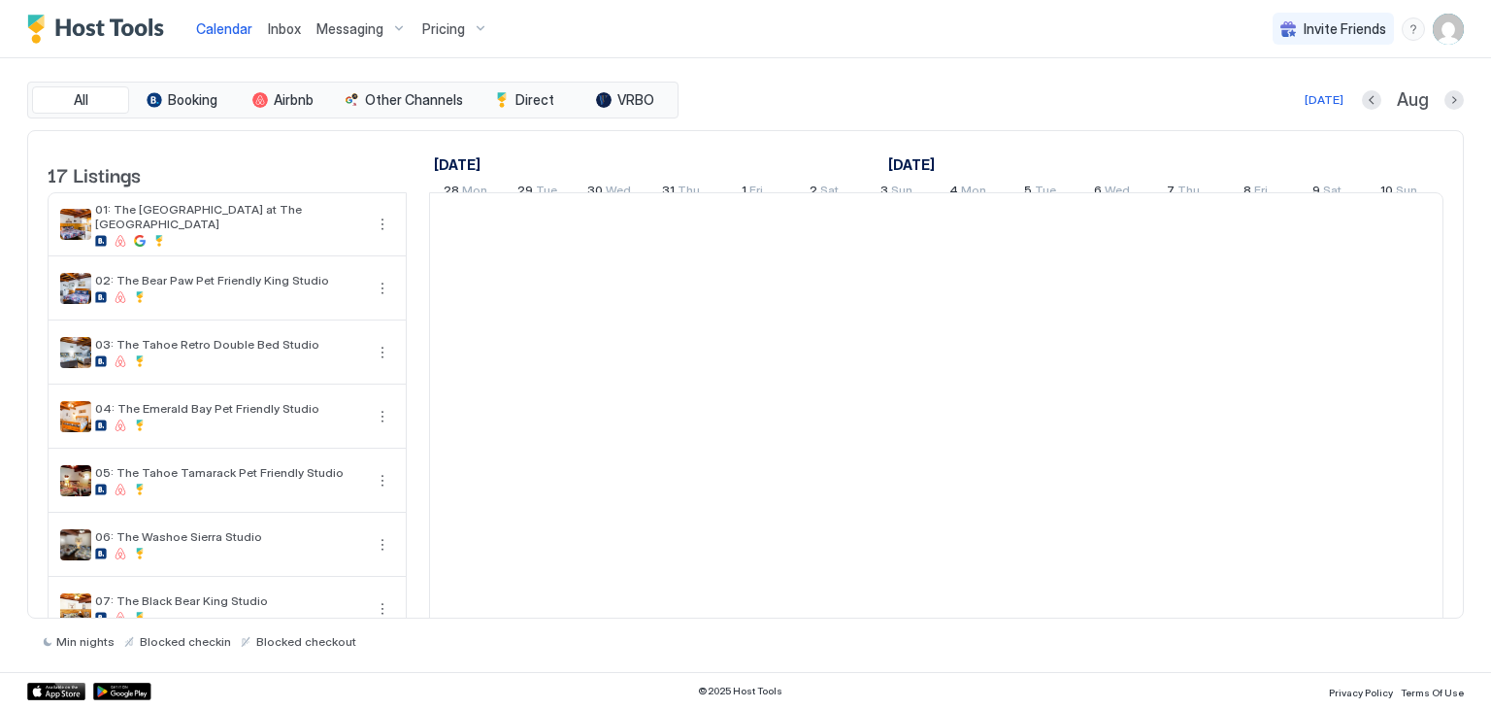
scroll to position [0, 1079]
click at [1452, 26] on img "User profile" at bounding box center [1448, 29] width 31 height 31
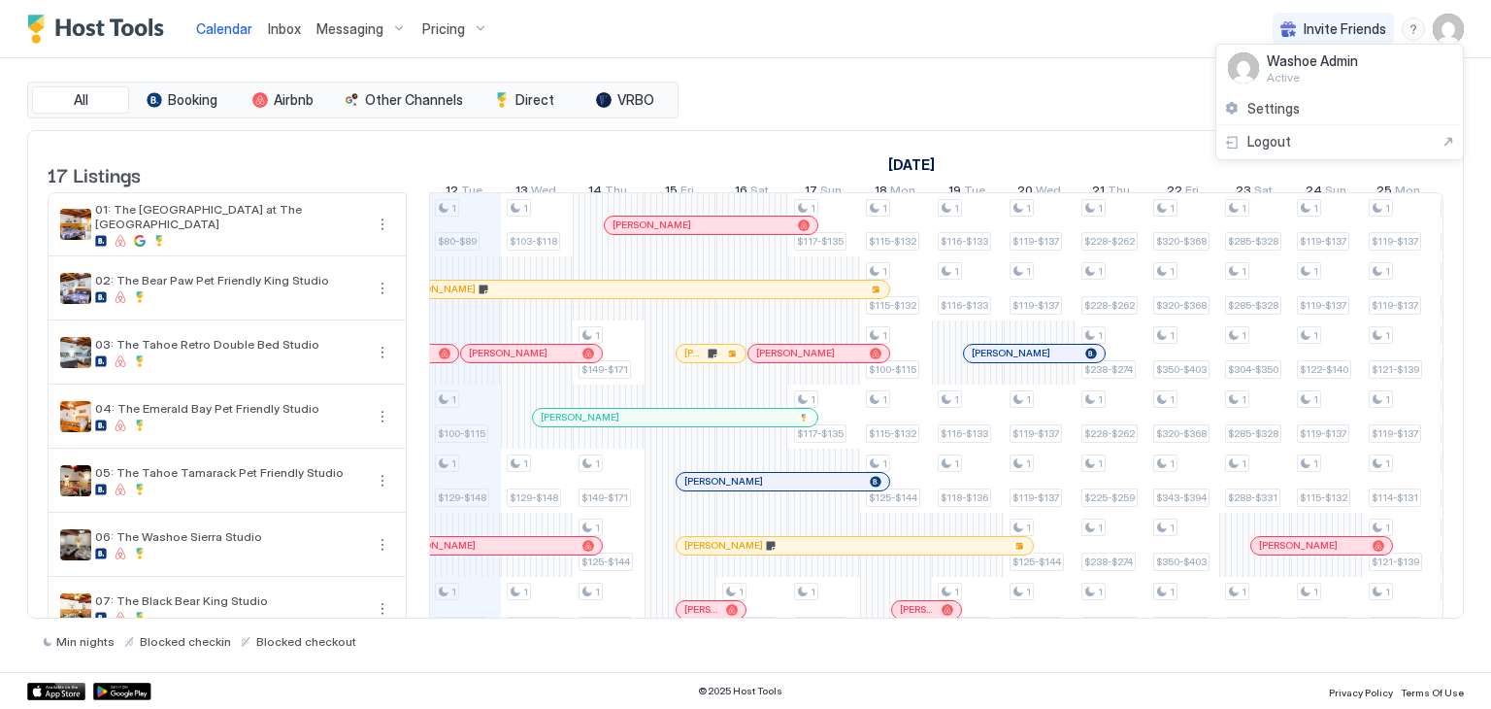
click at [953, 49] on div at bounding box center [745, 354] width 1491 height 709
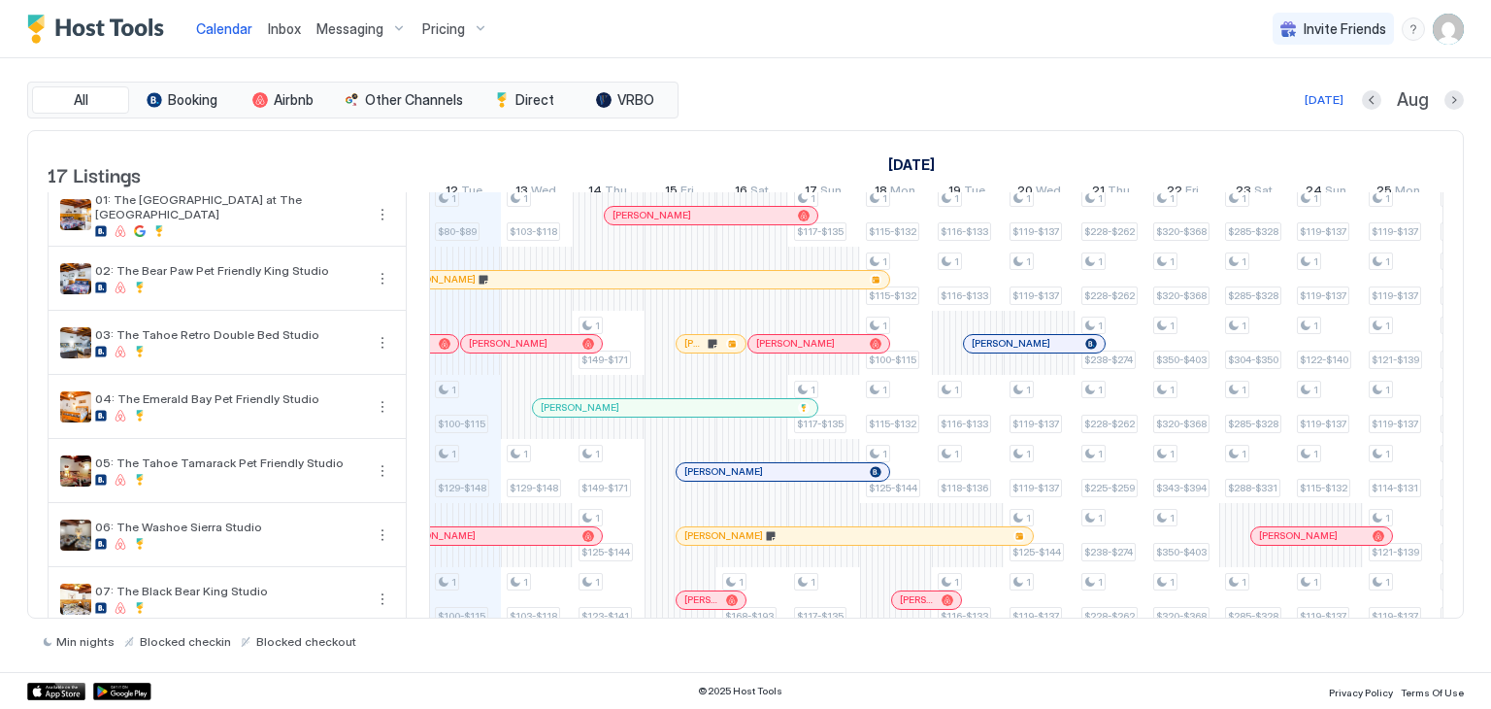
scroll to position [0, 0]
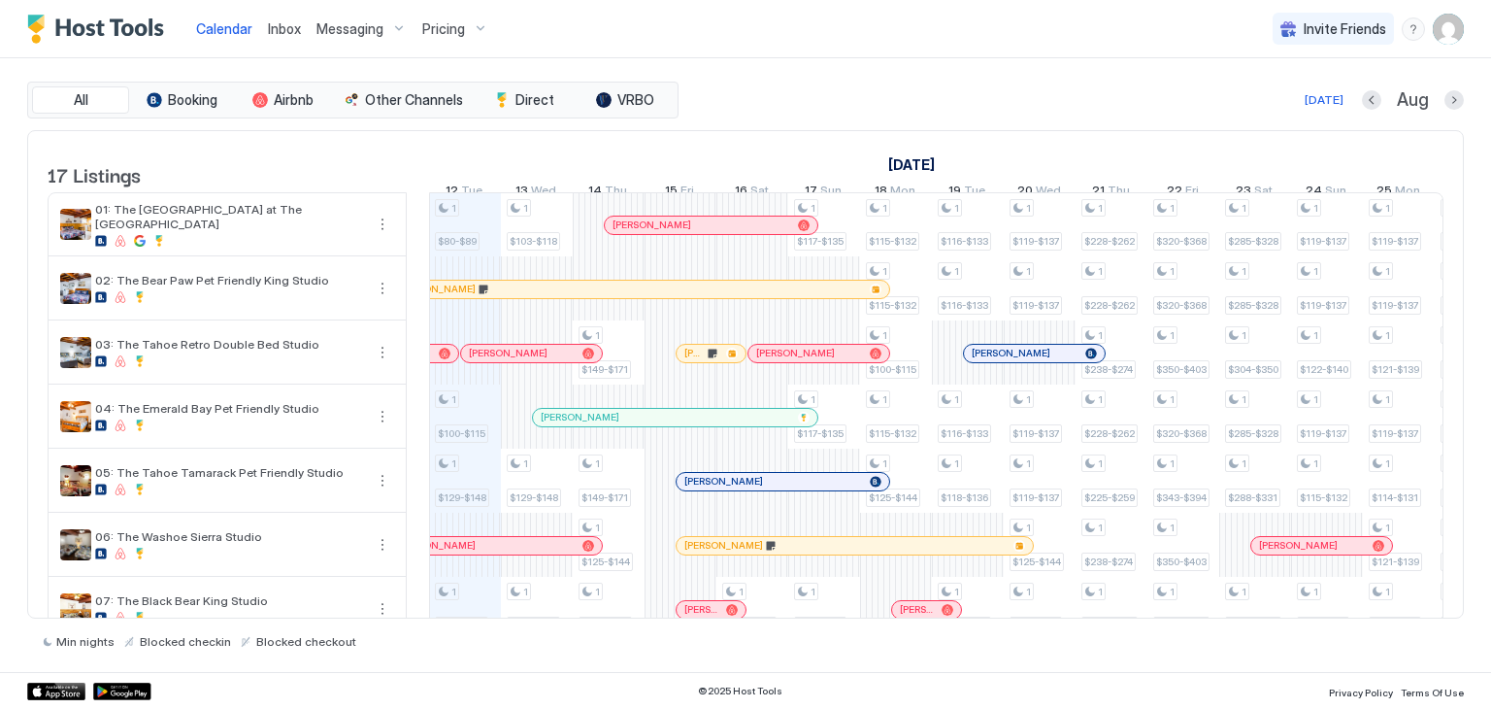
click at [711, 361] on div at bounding box center [712, 354] width 16 height 16
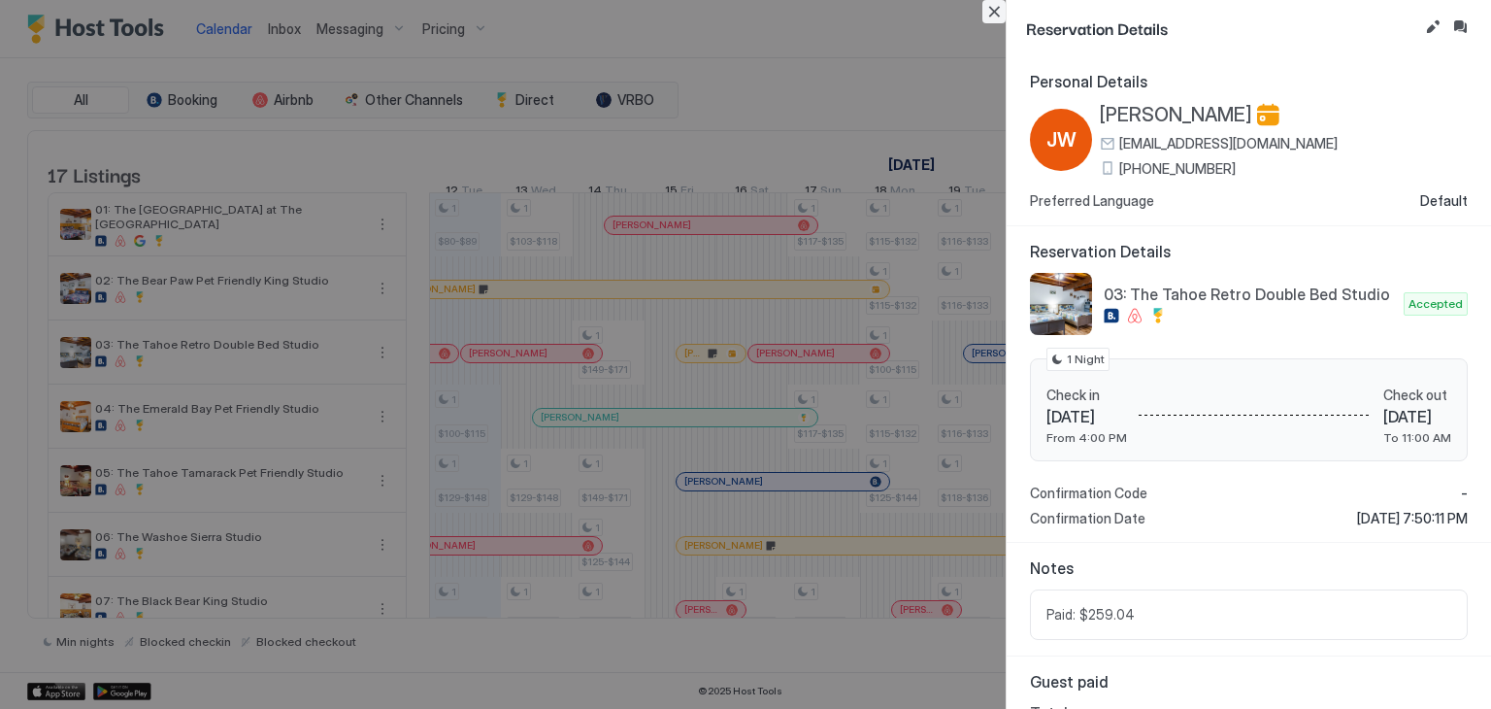
click at [995, 7] on button "Close" at bounding box center [994, 11] width 23 height 23
